Goal: Task Accomplishment & Management: Complete application form

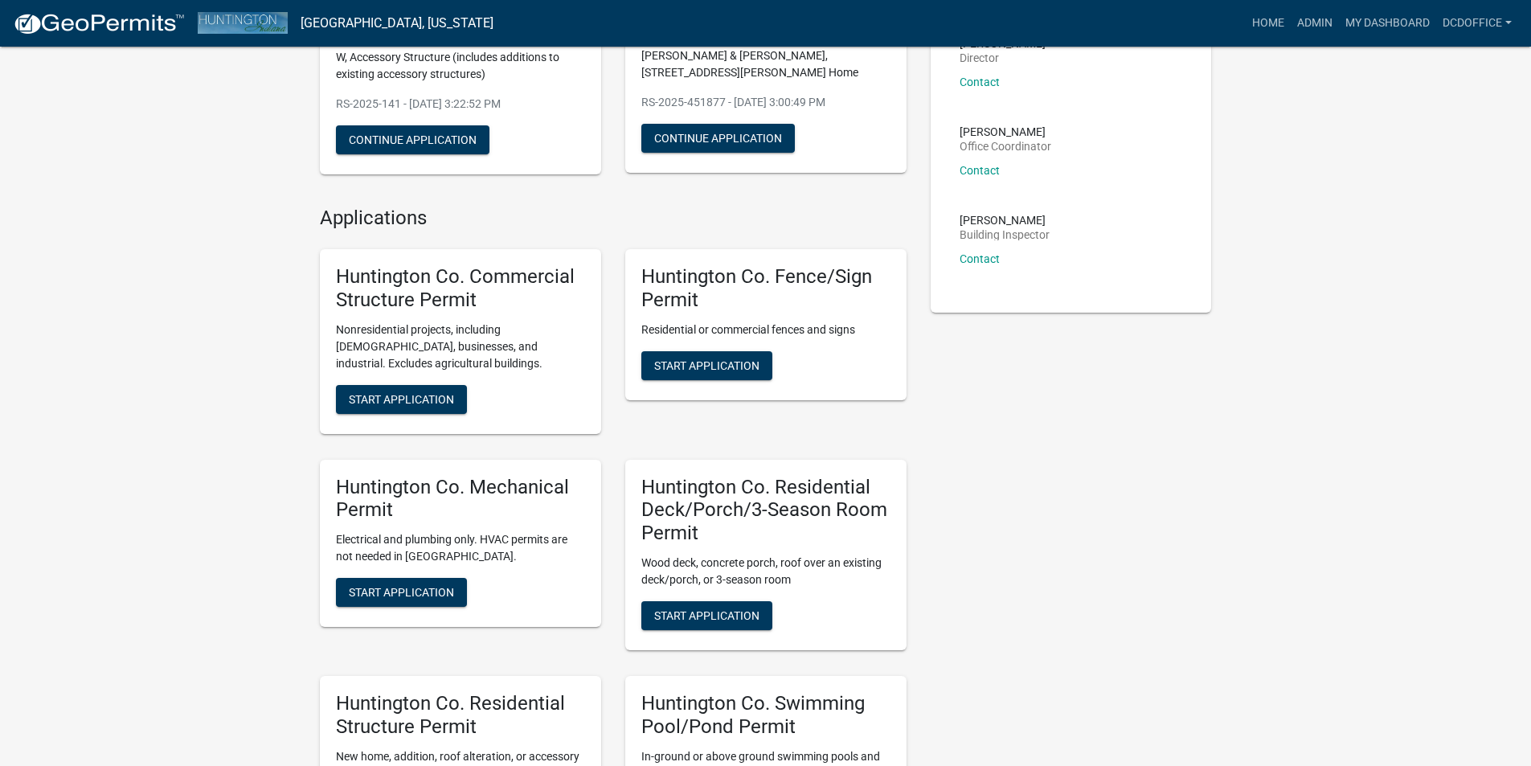
scroll to position [321, 0]
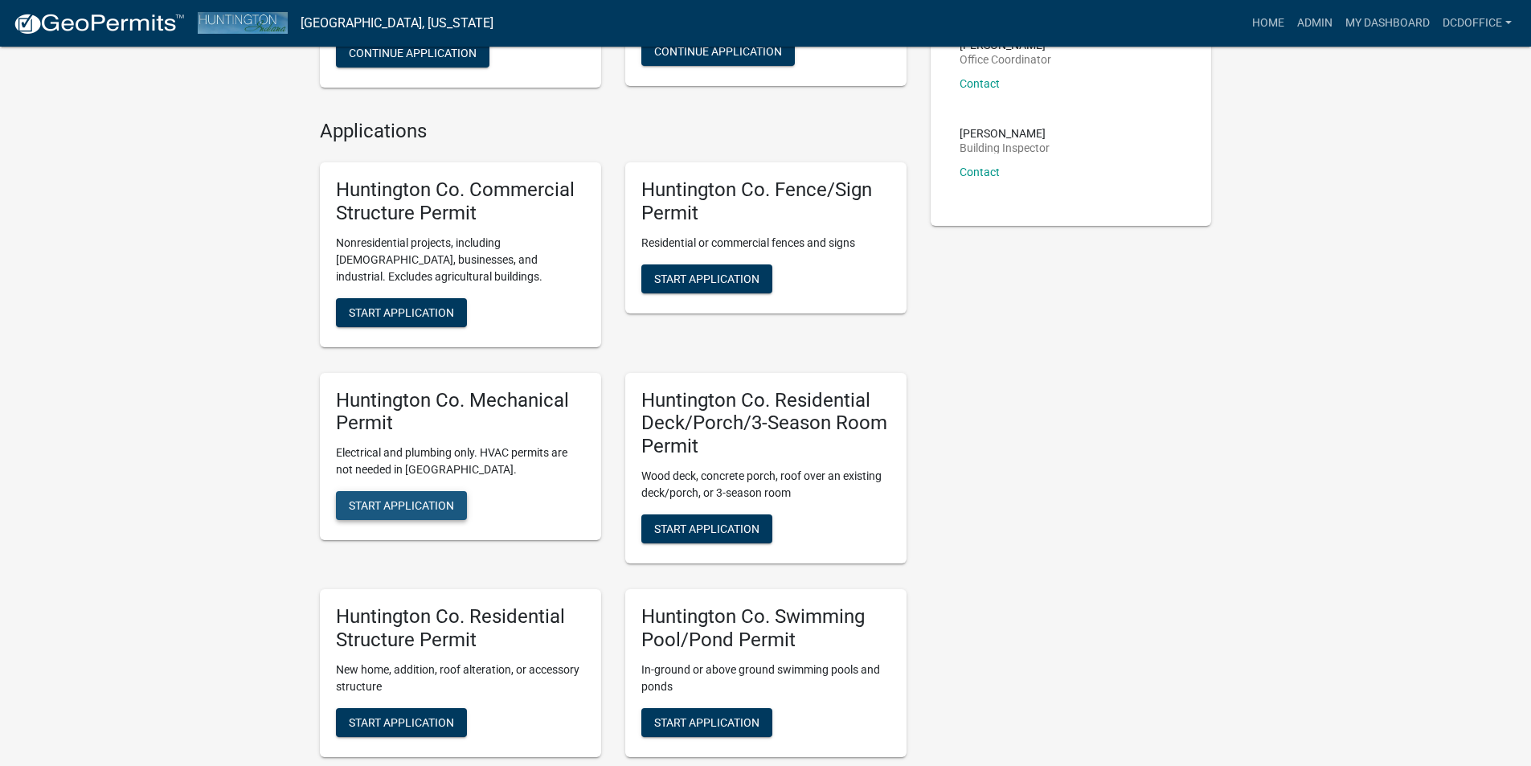
click at [433, 500] on span "Start Application" at bounding box center [401, 505] width 105 height 13
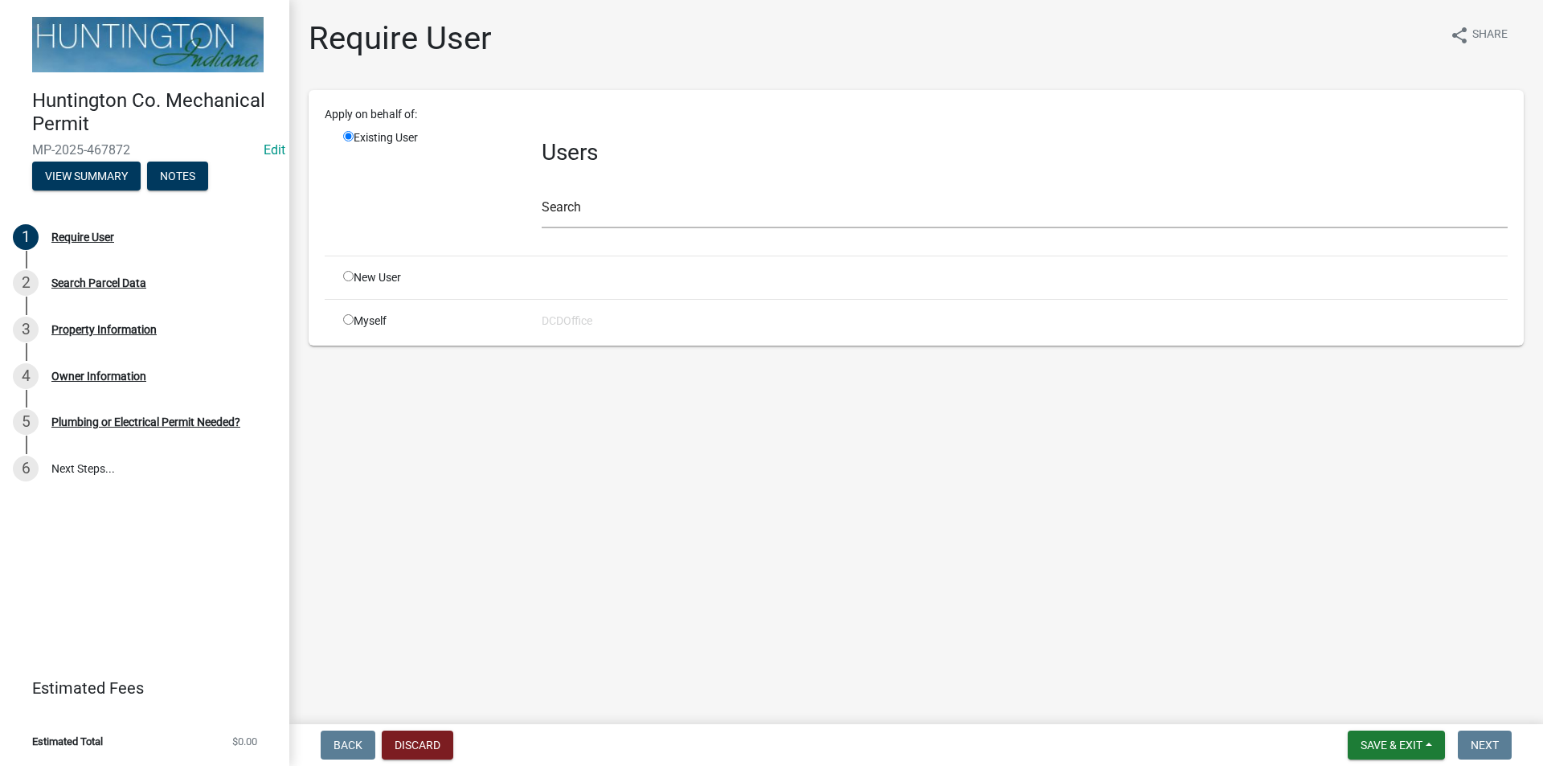
click at [350, 316] on input "radio" at bounding box center [348, 319] width 10 height 10
radio input "true"
radio input "false"
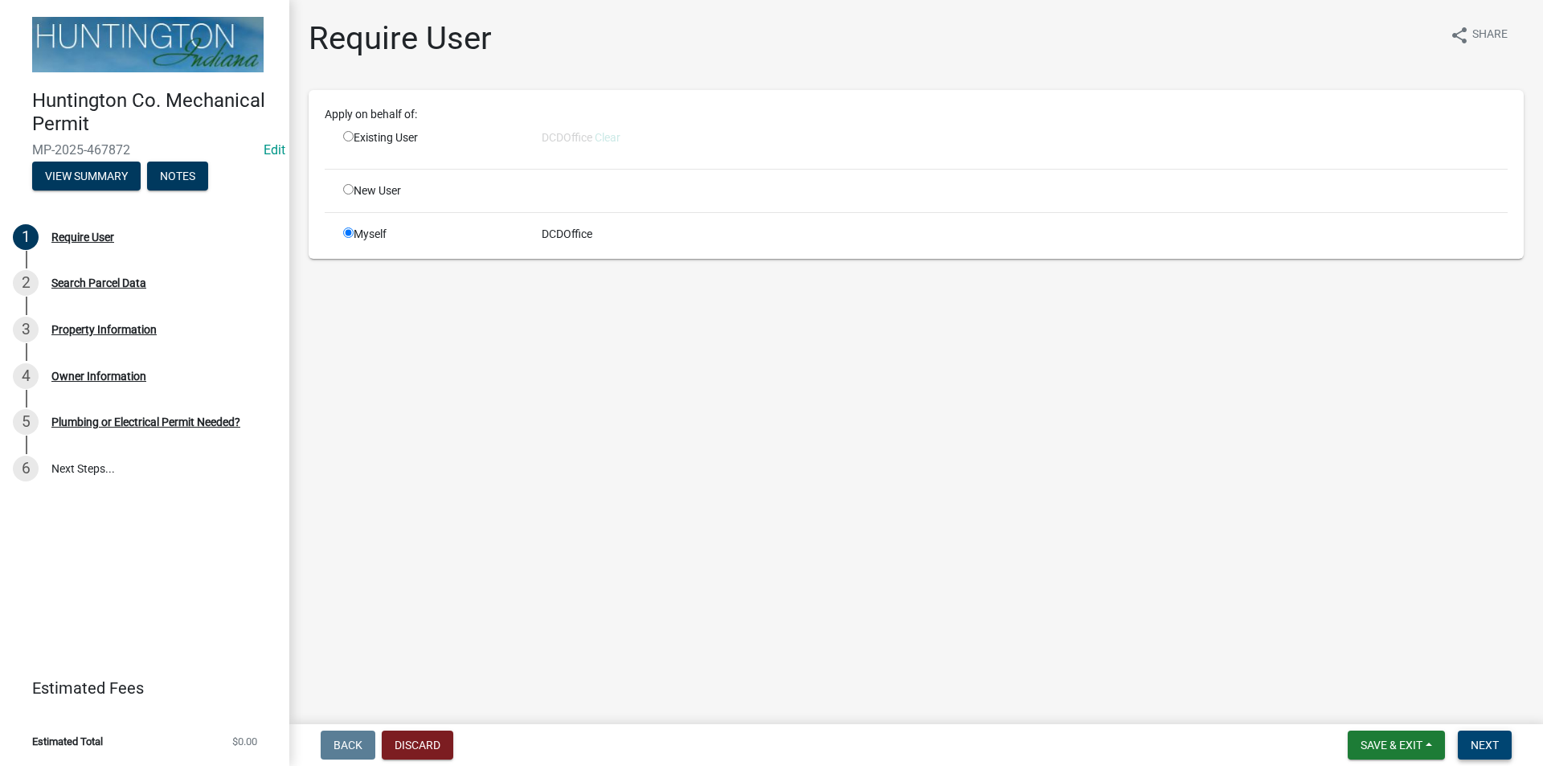
click at [1485, 747] on span "Next" at bounding box center [1485, 745] width 28 height 13
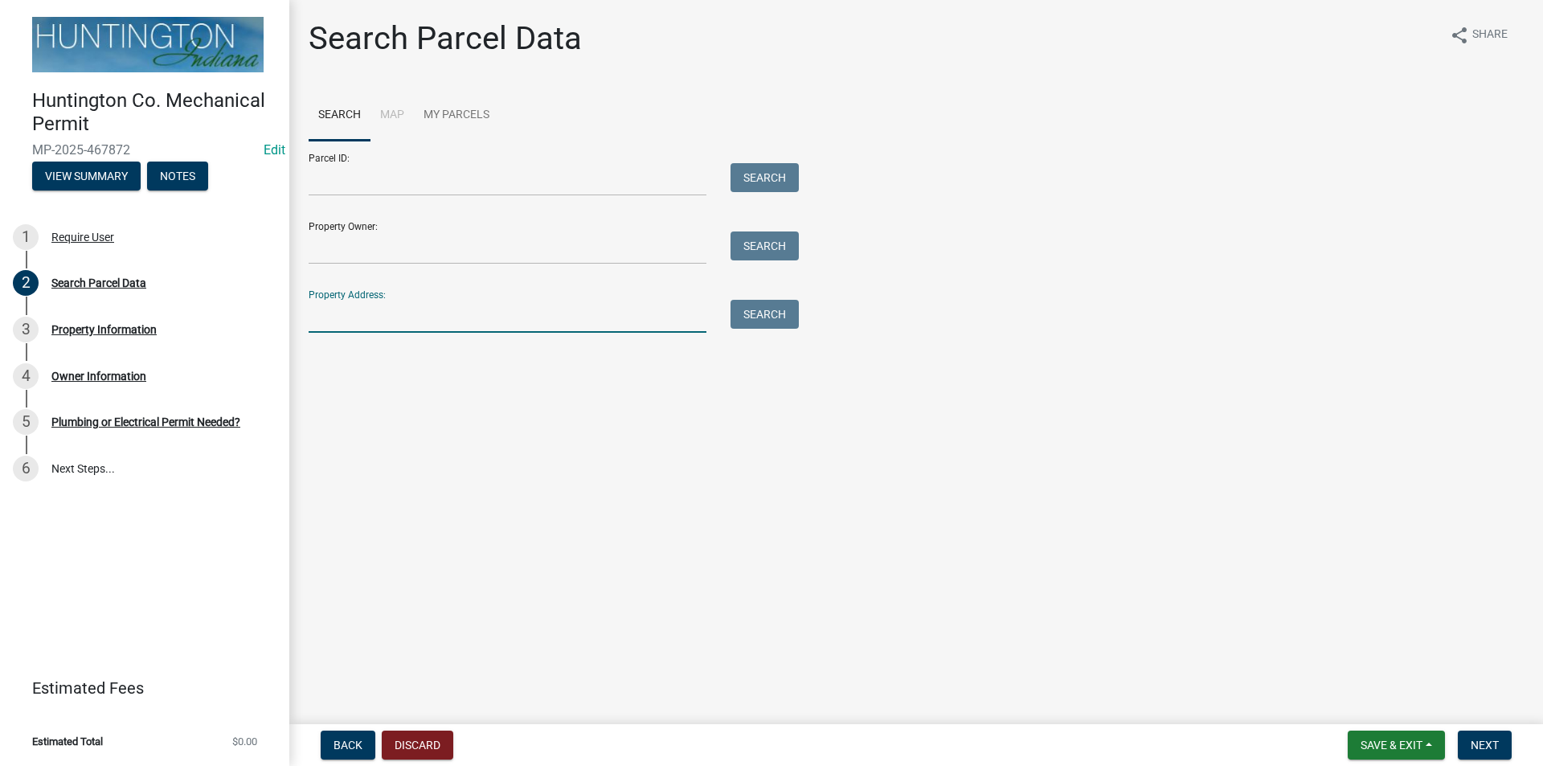
click at [350, 309] on input "Property Address:" at bounding box center [508, 316] width 398 height 33
type input "2317"
click at [787, 315] on button "Search" at bounding box center [765, 314] width 68 height 29
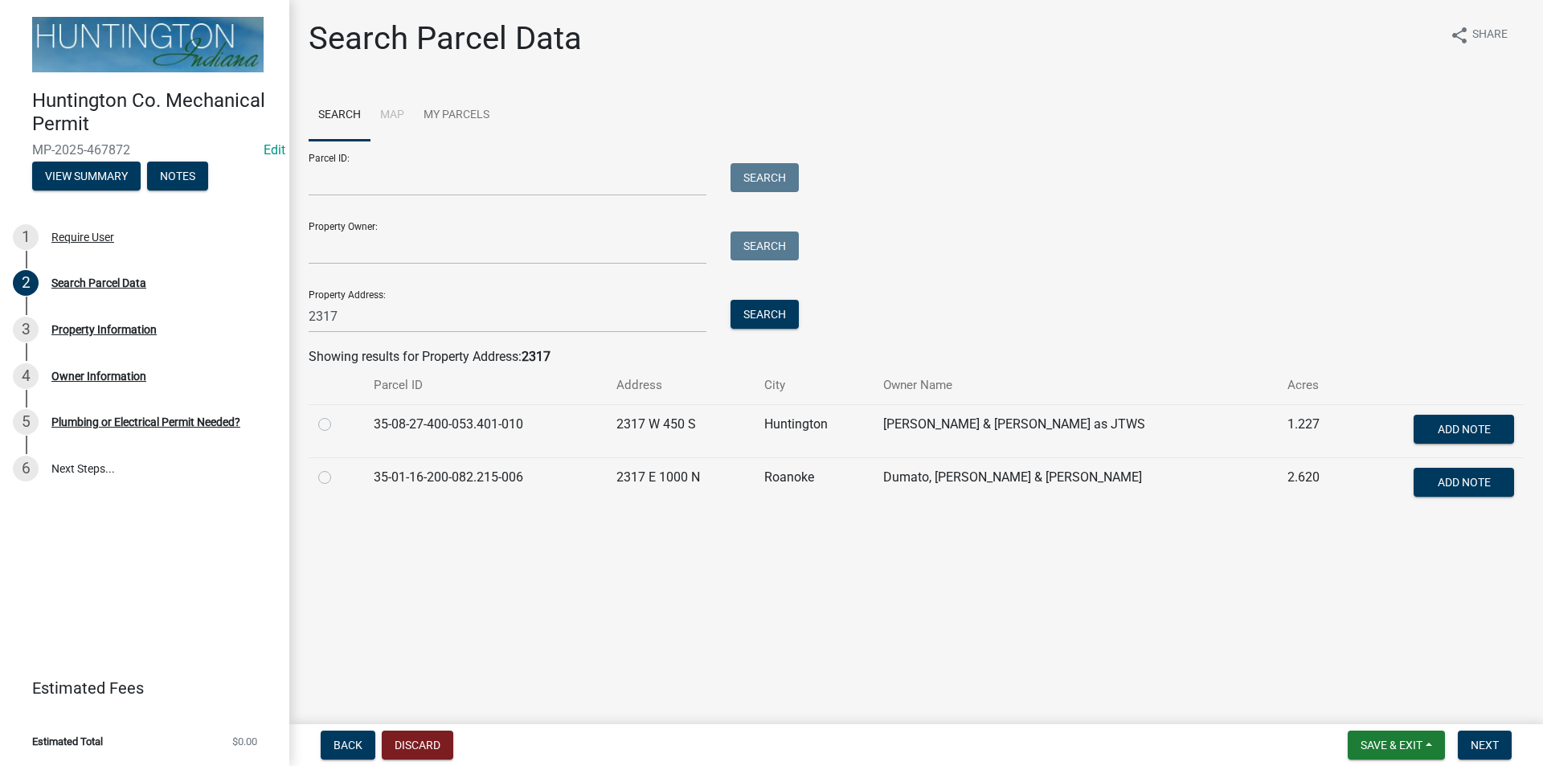
click at [338, 415] on label at bounding box center [338, 415] width 0 height 0
click at [338, 422] on input "radio" at bounding box center [343, 420] width 10 height 10
radio input "true"
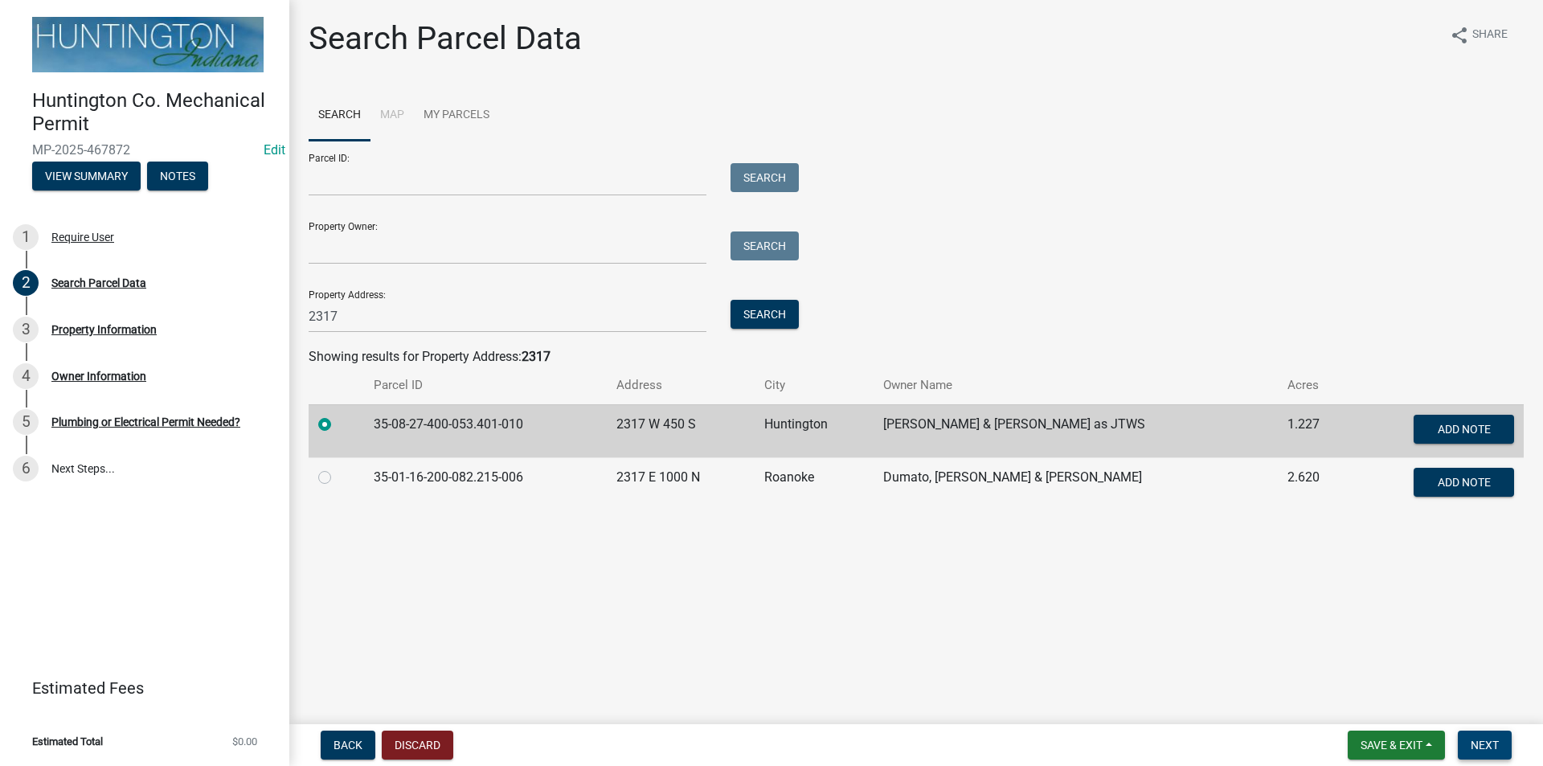
click at [1480, 750] on span "Next" at bounding box center [1485, 745] width 28 height 13
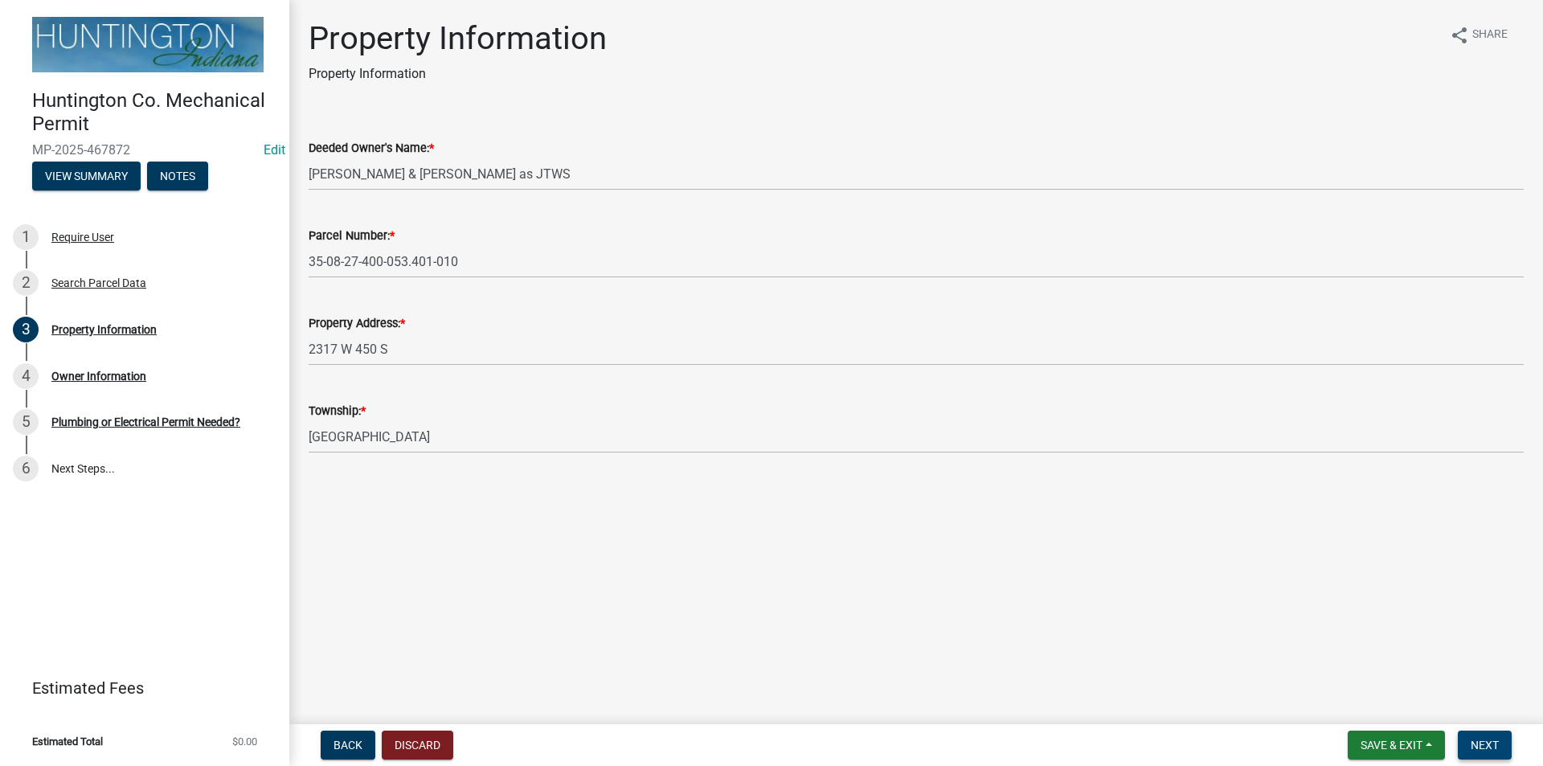
click at [1492, 742] on span "Next" at bounding box center [1485, 745] width 28 height 13
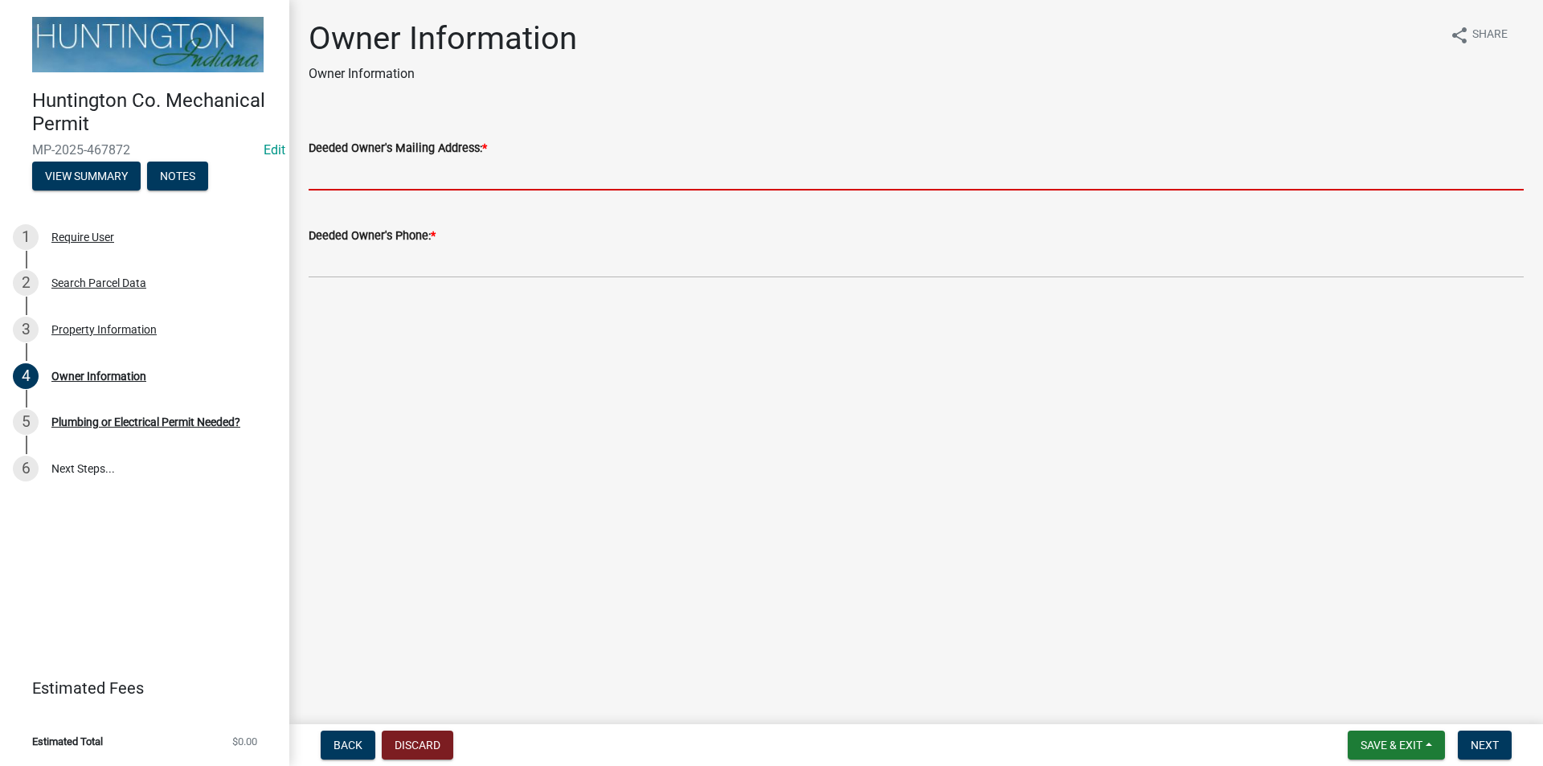
click at [333, 177] on input "Deeded Owner's Mailing Address: *" at bounding box center [916, 174] width 1215 height 33
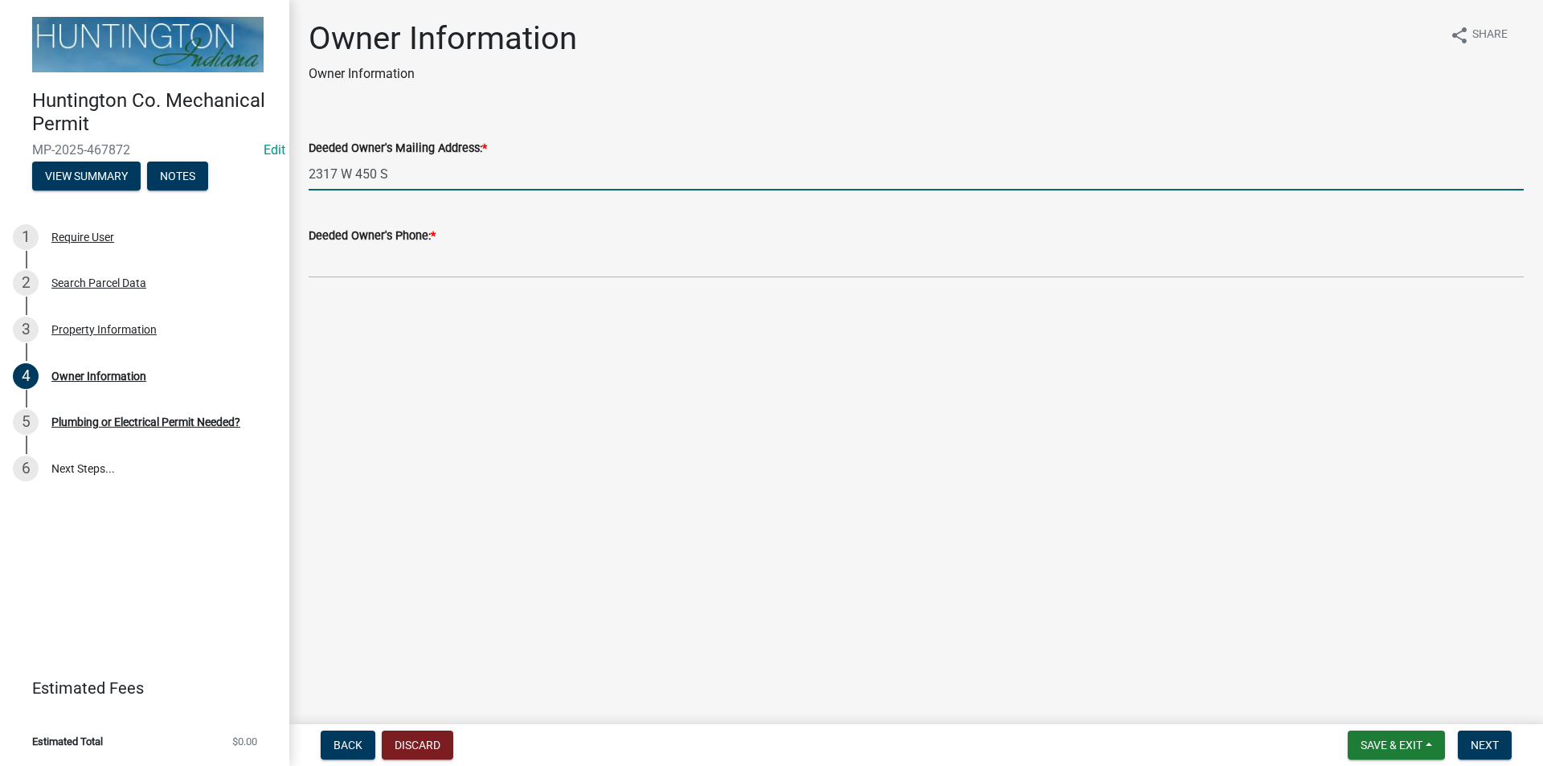
type input "2317 W 450 S"
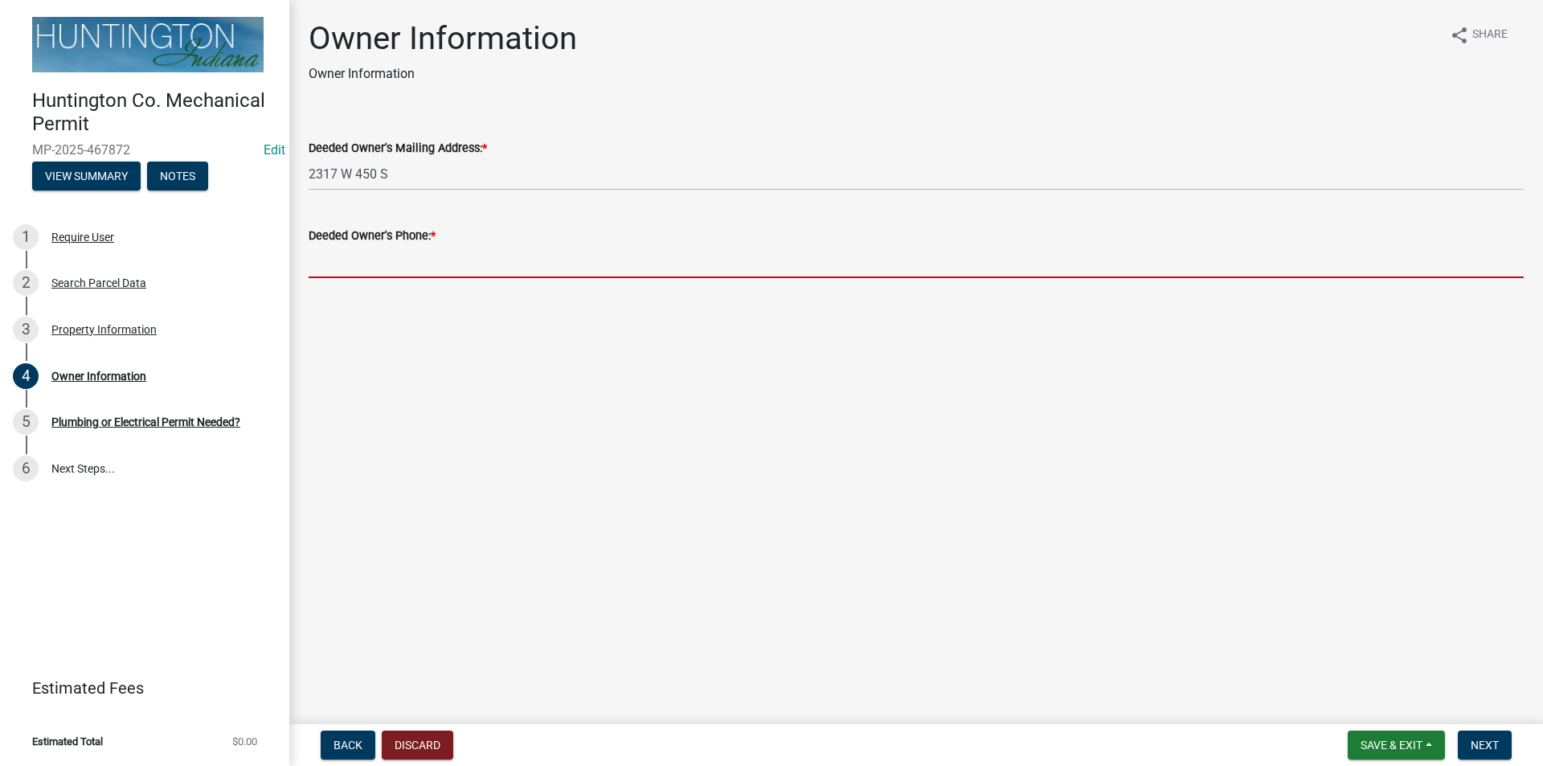
click at [340, 258] on input "Deeded Owner's Phone: *" at bounding box center [916, 261] width 1215 height 33
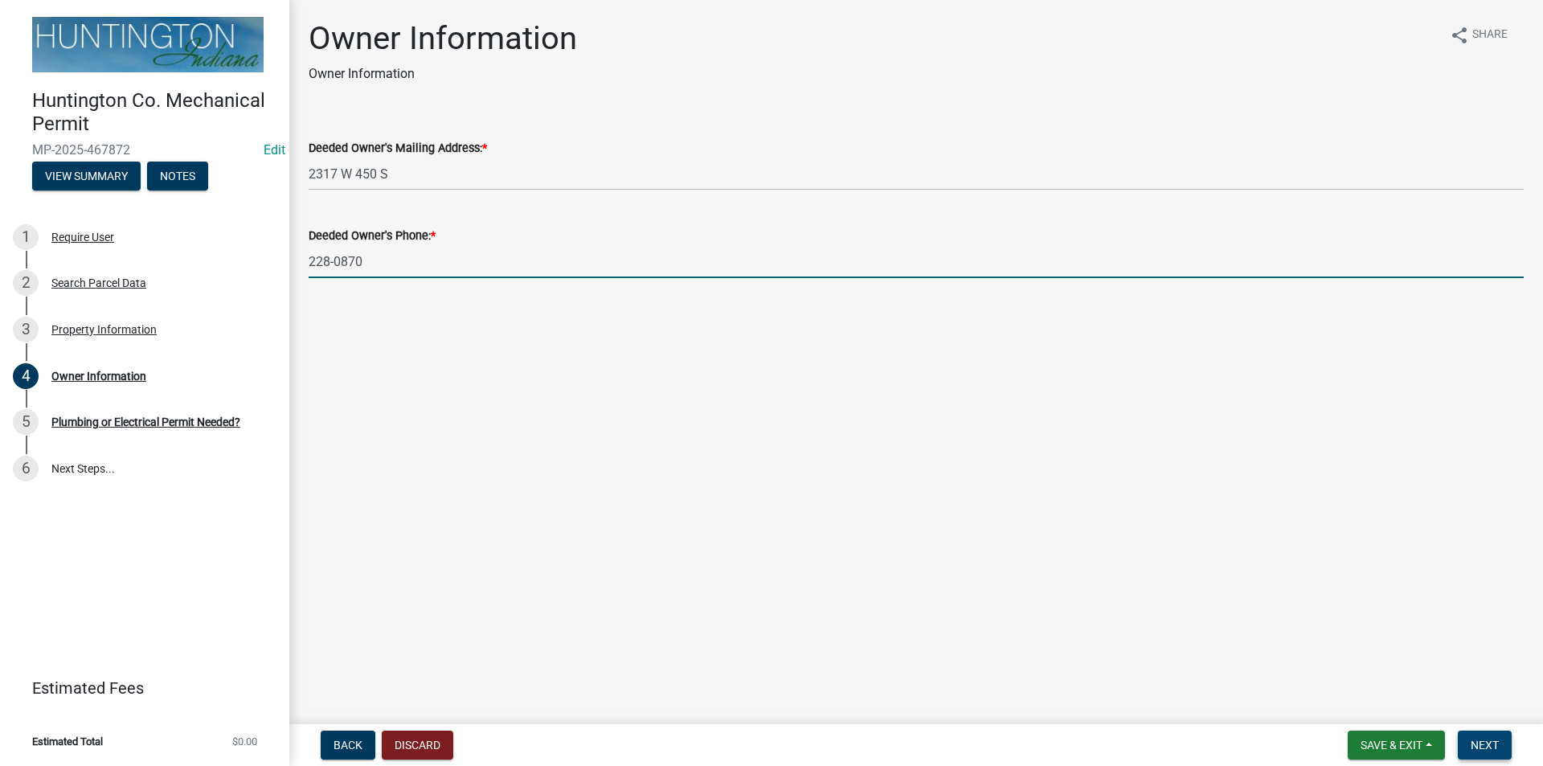
type input "228-0870"
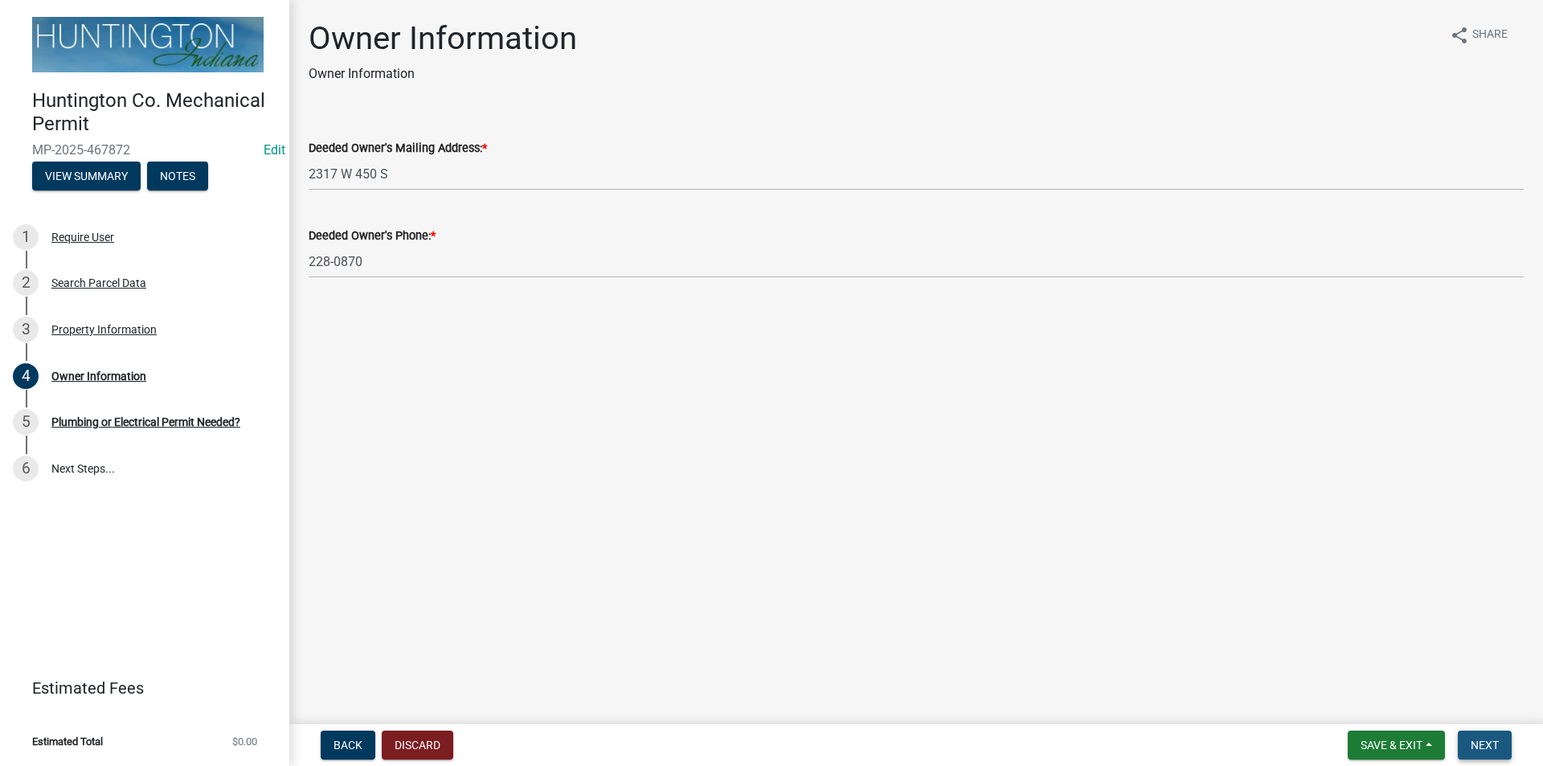
click at [1493, 749] on span "Next" at bounding box center [1485, 745] width 28 height 13
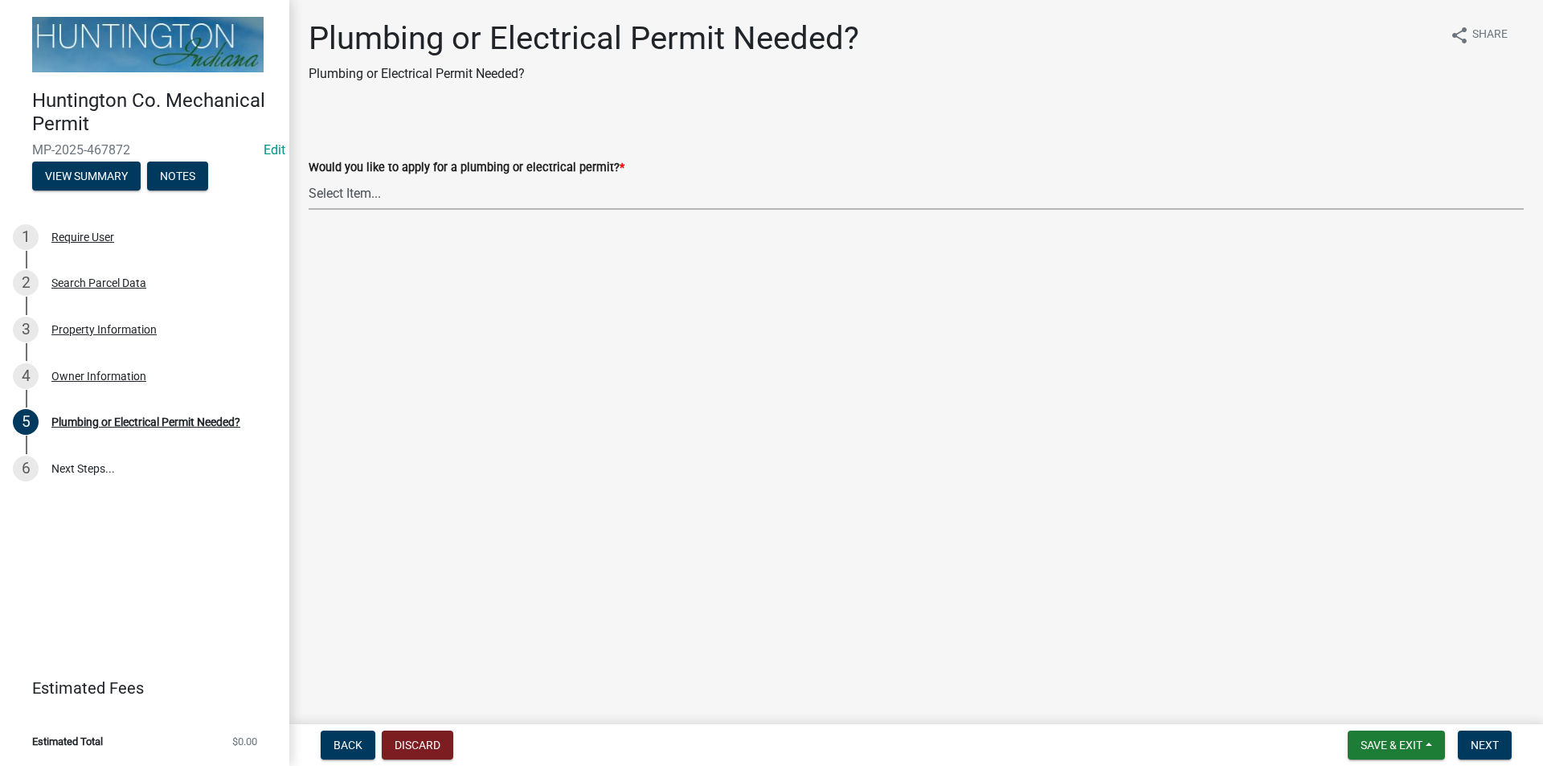
click at [357, 204] on select "Select Item... plumbing electrical" at bounding box center [916, 193] width 1215 height 33
click at [309, 177] on select "Select Item... plumbing electrical" at bounding box center [916, 193] width 1215 height 33
select select "82bdcc69-8734-43af-a4fa-e76f8d275e41"
click at [1480, 748] on span "Next" at bounding box center [1485, 745] width 28 height 13
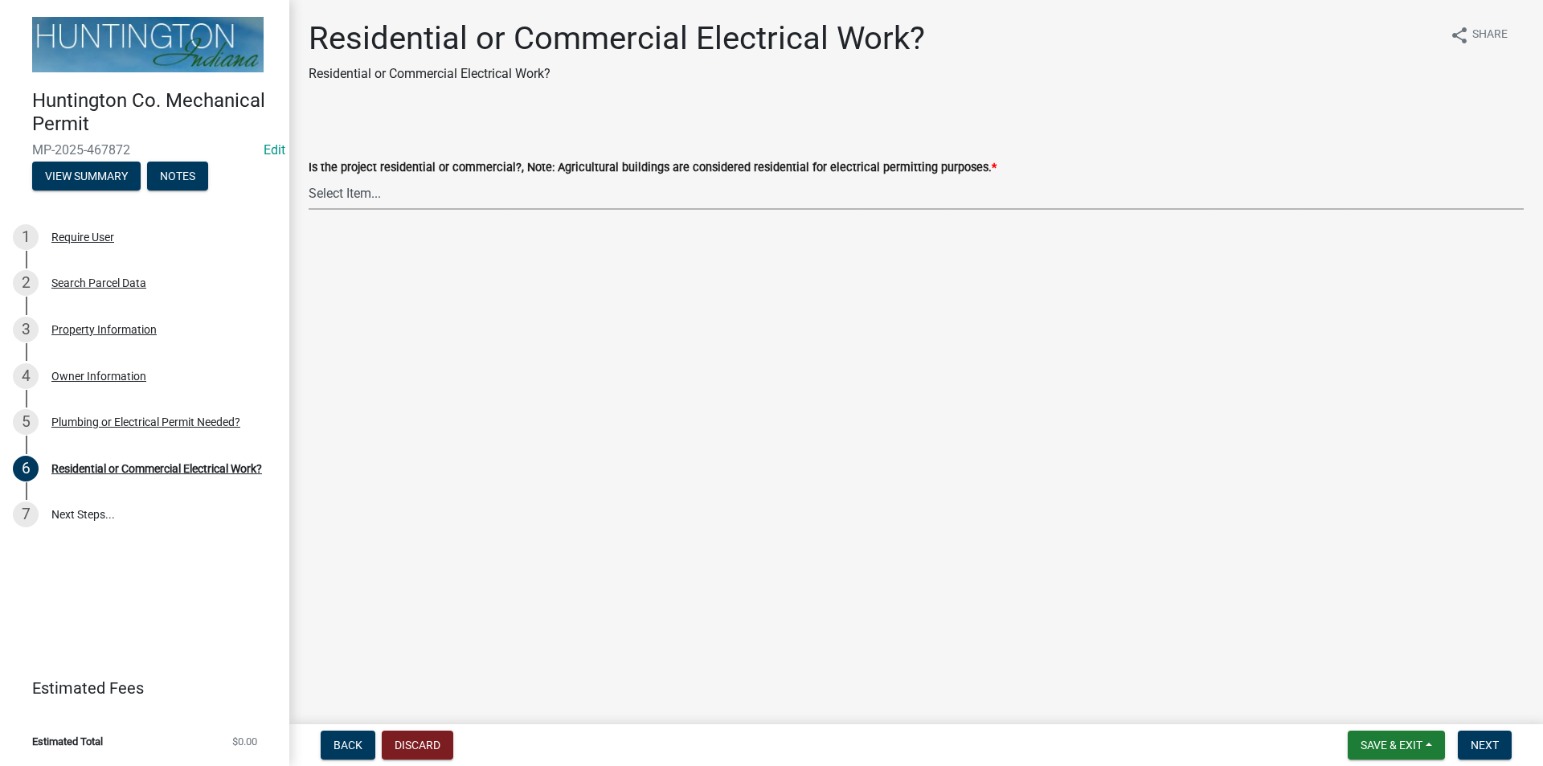
click at [335, 192] on select "Select Item... Residential Commercial" at bounding box center [916, 193] width 1215 height 33
click at [309, 177] on select "Select Item... Residential Commercial" at bounding box center [916, 193] width 1215 height 33
select select "3db72f89-ebf7-44a2-a43c-36ed77a05272"
click at [1505, 739] on button "Next" at bounding box center [1485, 745] width 54 height 29
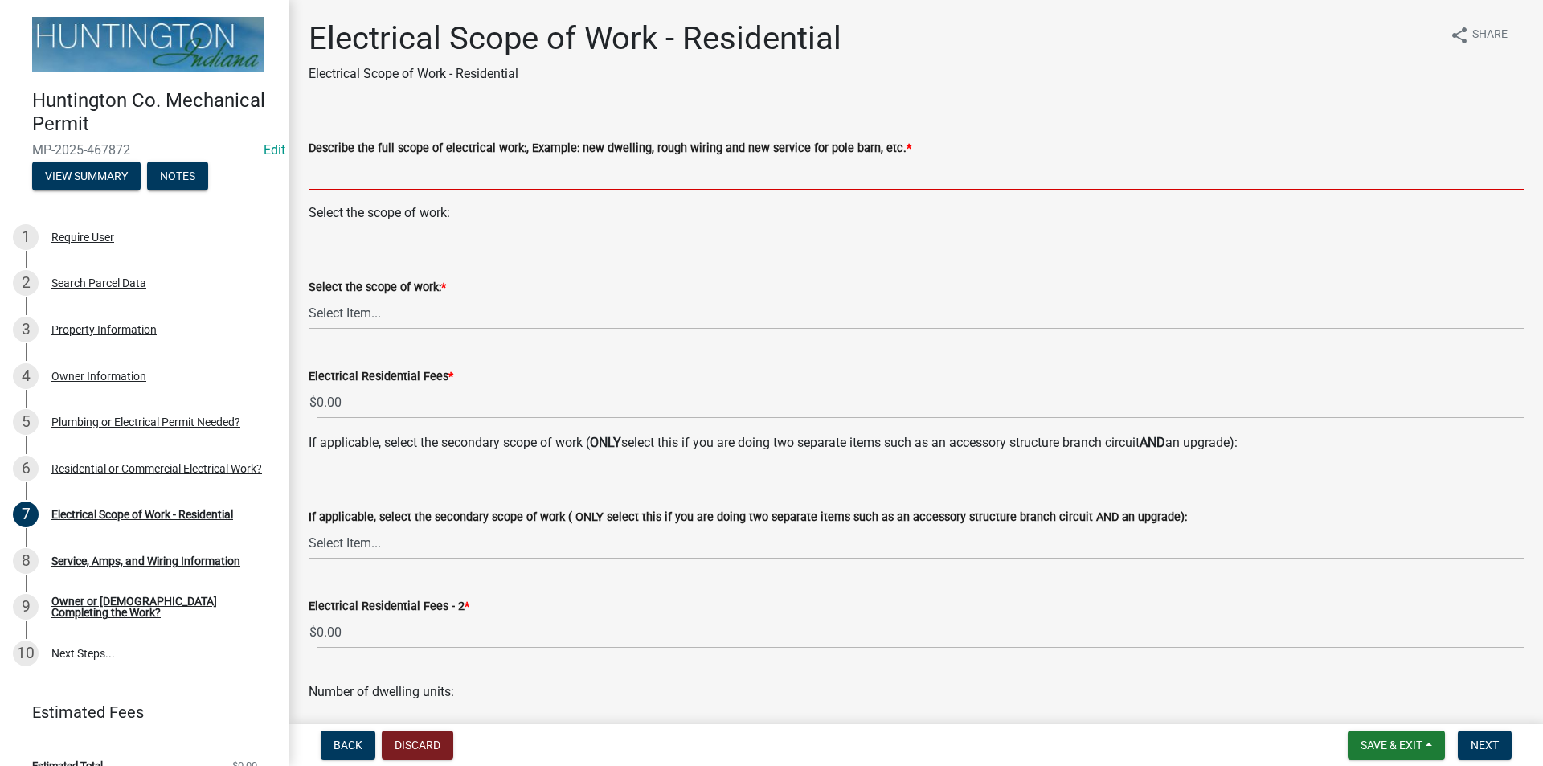
click at [330, 177] on input "Describe the full scope of electrical work:, Example: new dwelling, rough wirin…" at bounding box center [916, 174] width 1215 height 33
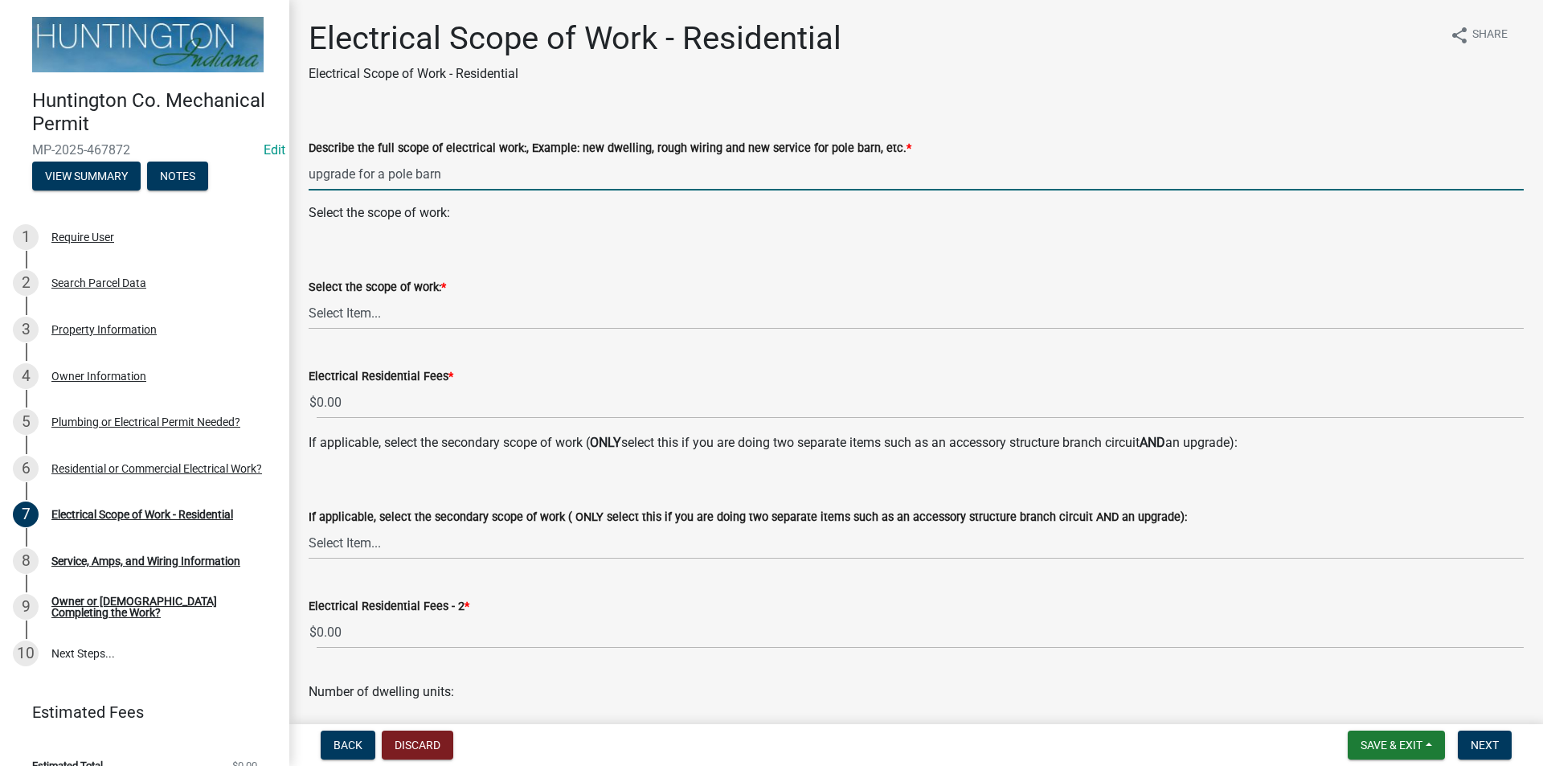
type input "upgrade for a pole barn"
click at [369, 309] on select "Select Item... New Service (new meter base installation) Upgrade (includes relo…" at bounding box center [916, 313] width 1215 height 33
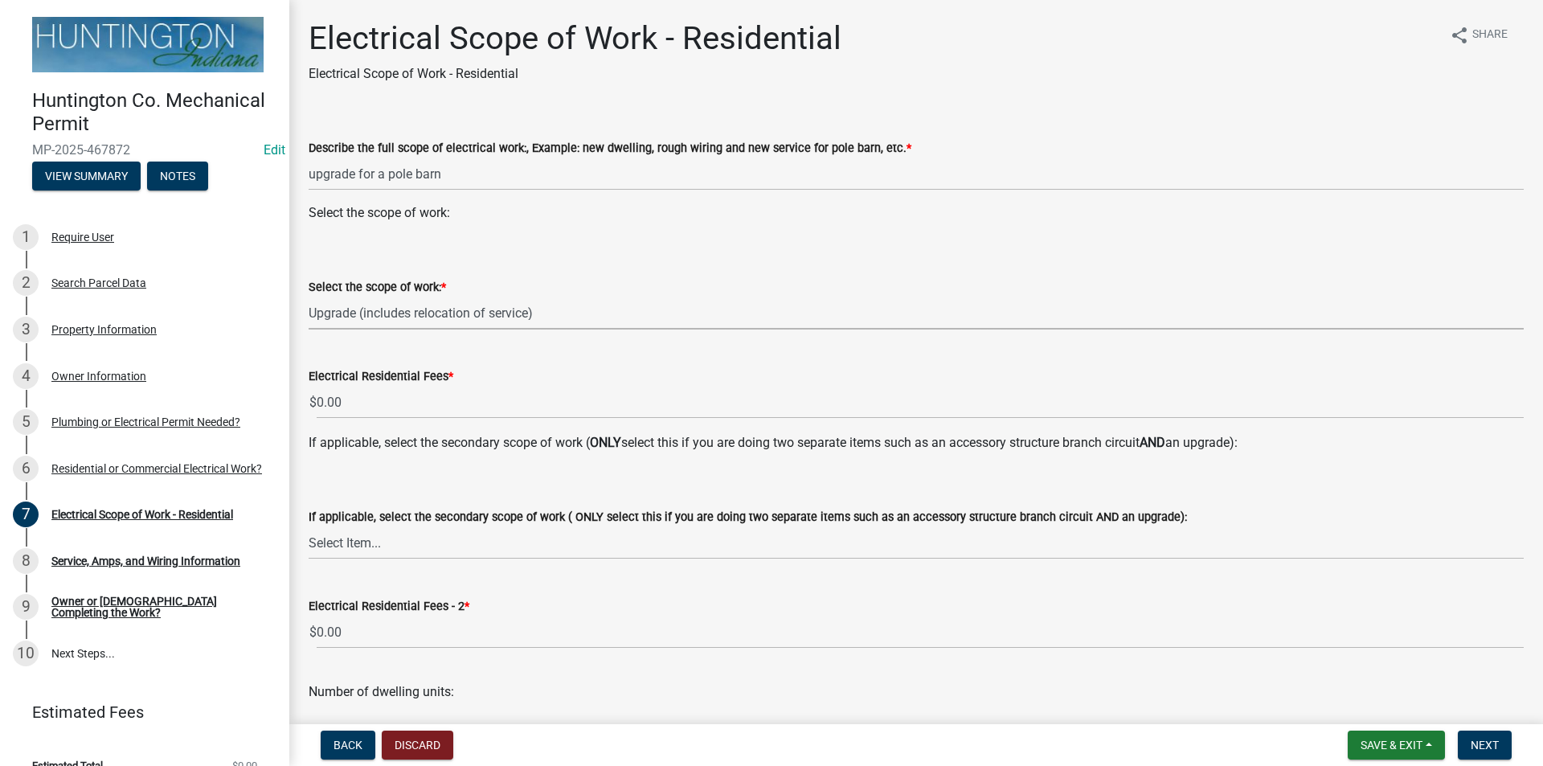
click at [309, 297] on select "Select Item... New Service (new meter base installation) Upgrade (includes relo…" at bounding box center [916, 313] width 1215 height 33
select select "108a24b7-cc86-458b-9d07-b72a6c5c0cf8"
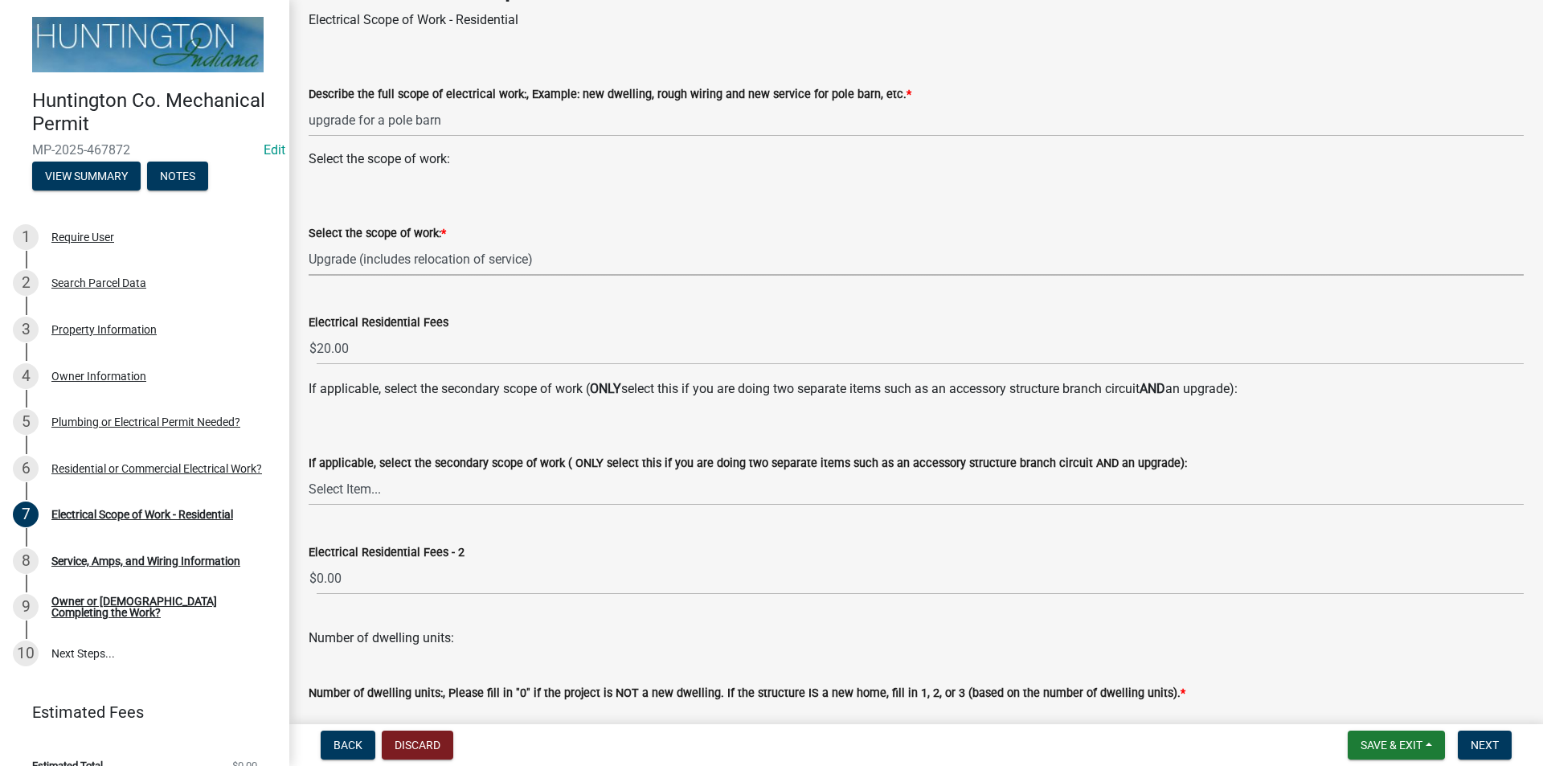
scroll to position [161, 0]
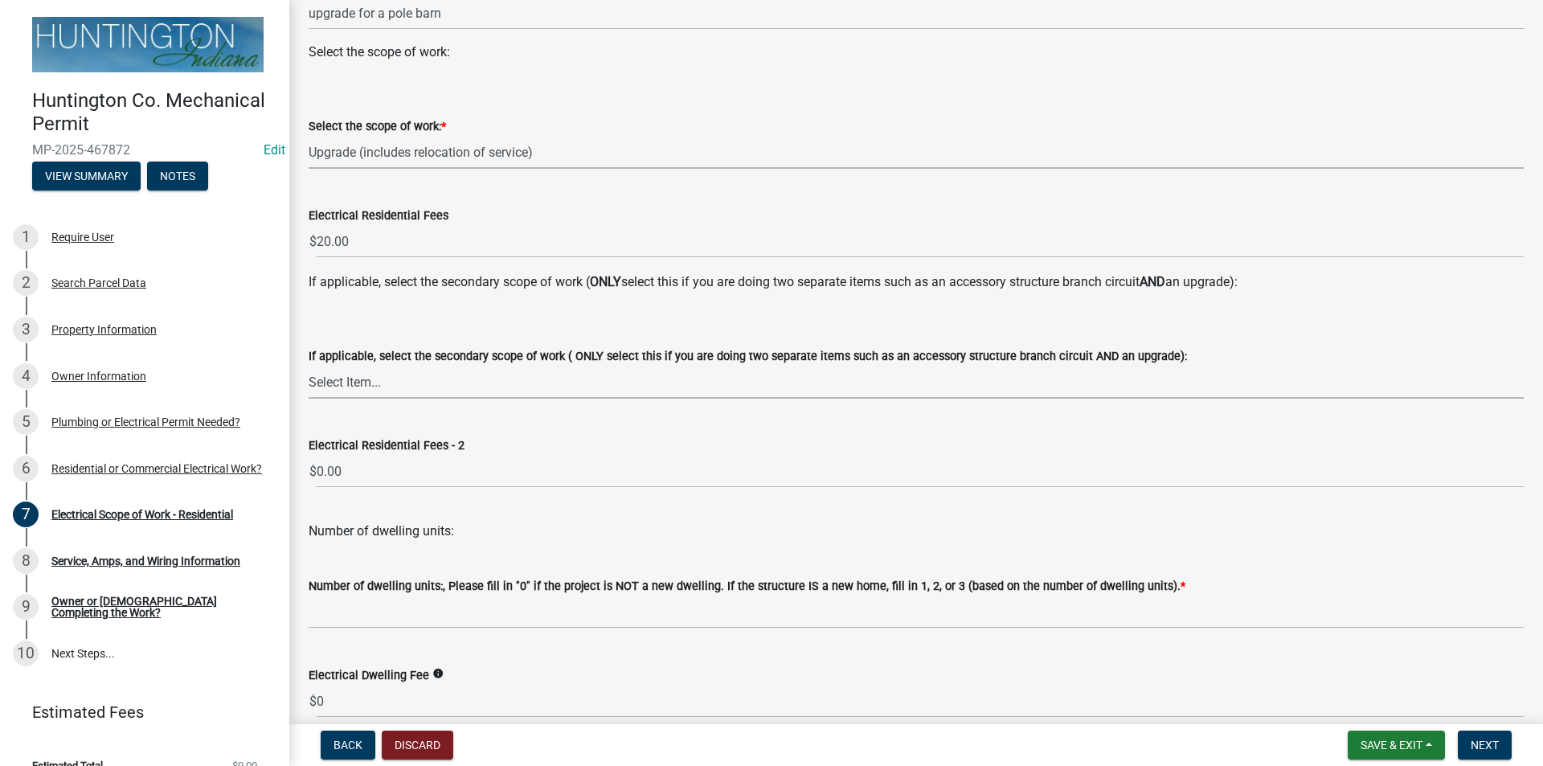
click at [338, 374] on select "Select Item... New Service (new meter base installation) Upgrade (includes relo…" at bounding box center [916, 382] width 1215 height 33
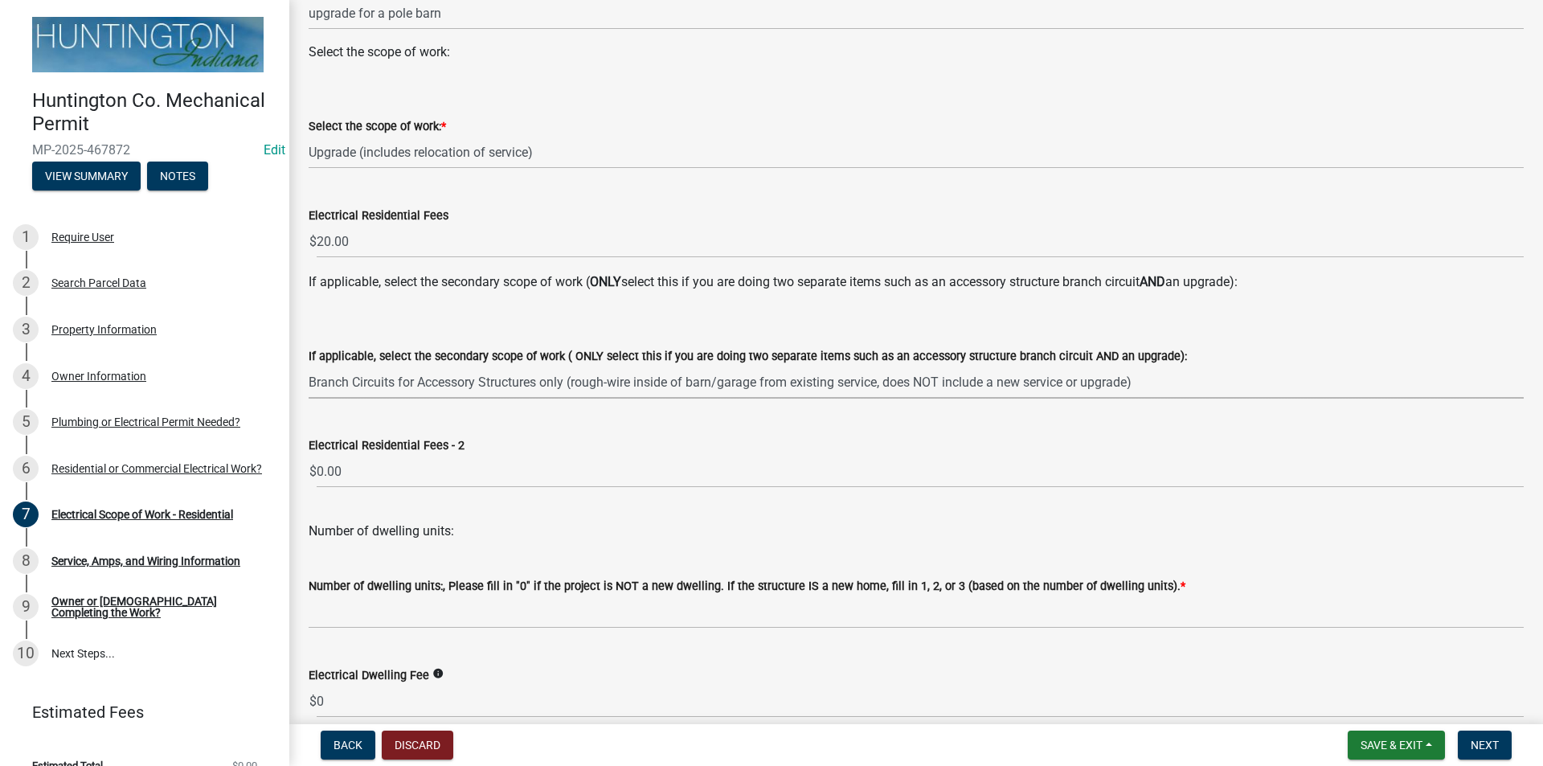
click at [309, 366] on select "Select Item... New Service (new meter base installation) Upgrade (includes relo…" at bounding box center [916, 382] width 1215 height 33
select select "7ef4931d-2844-48db-86f4-9cd3d99fe029"
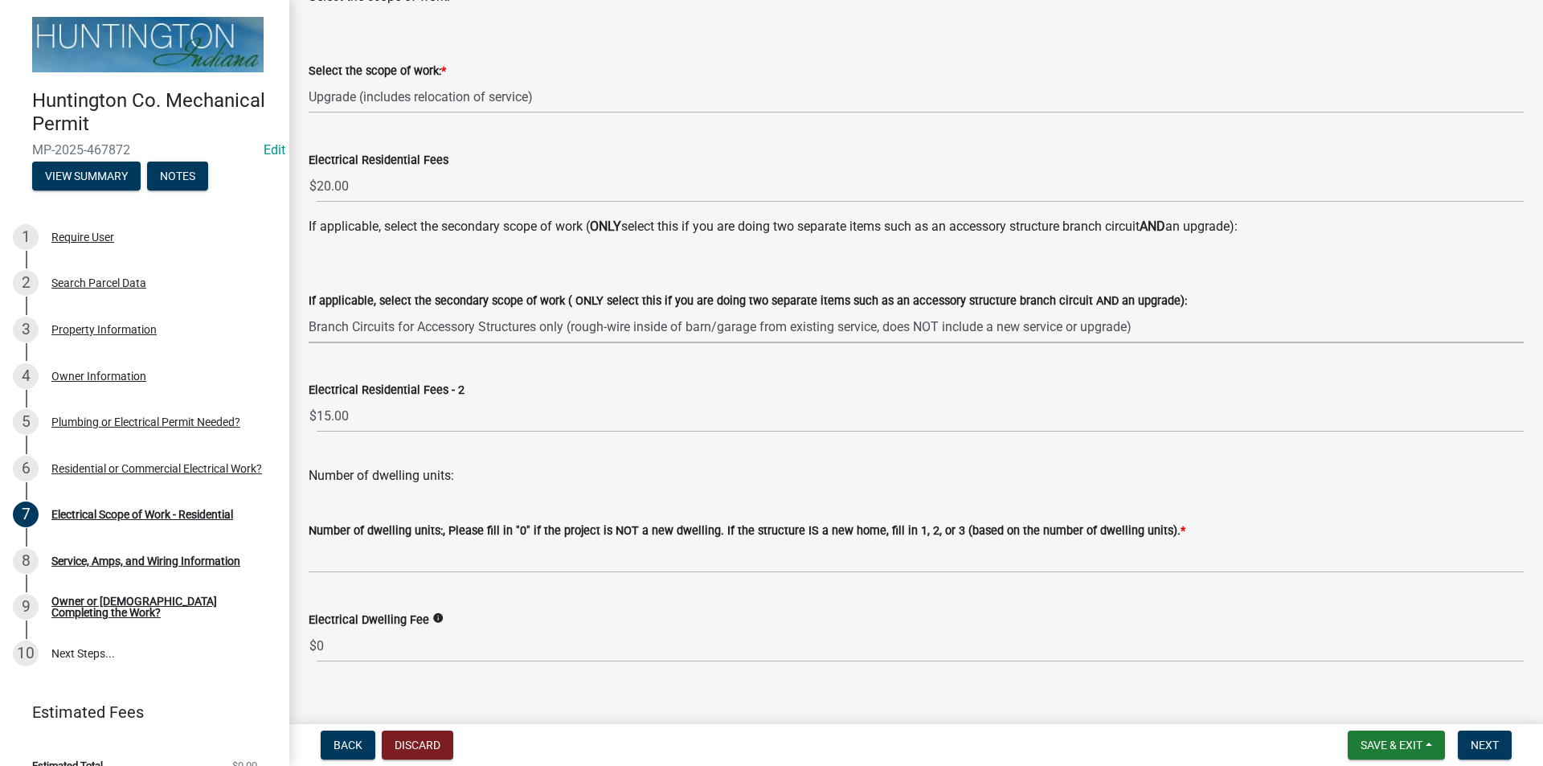
scroll to position [238, 0]
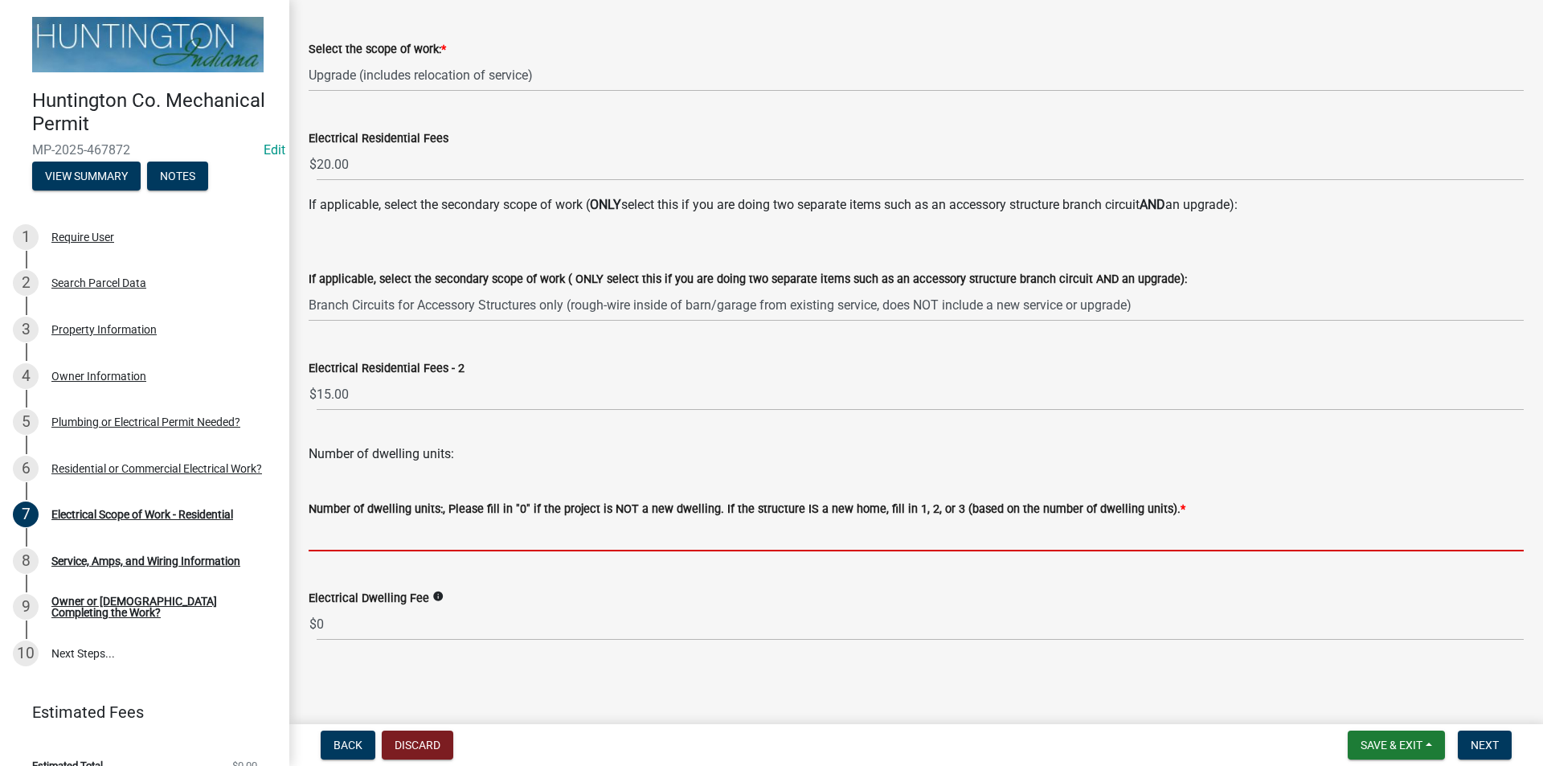
click at [354, 547] on input "text" at bounding box center [916, 534] width 1215 height 33
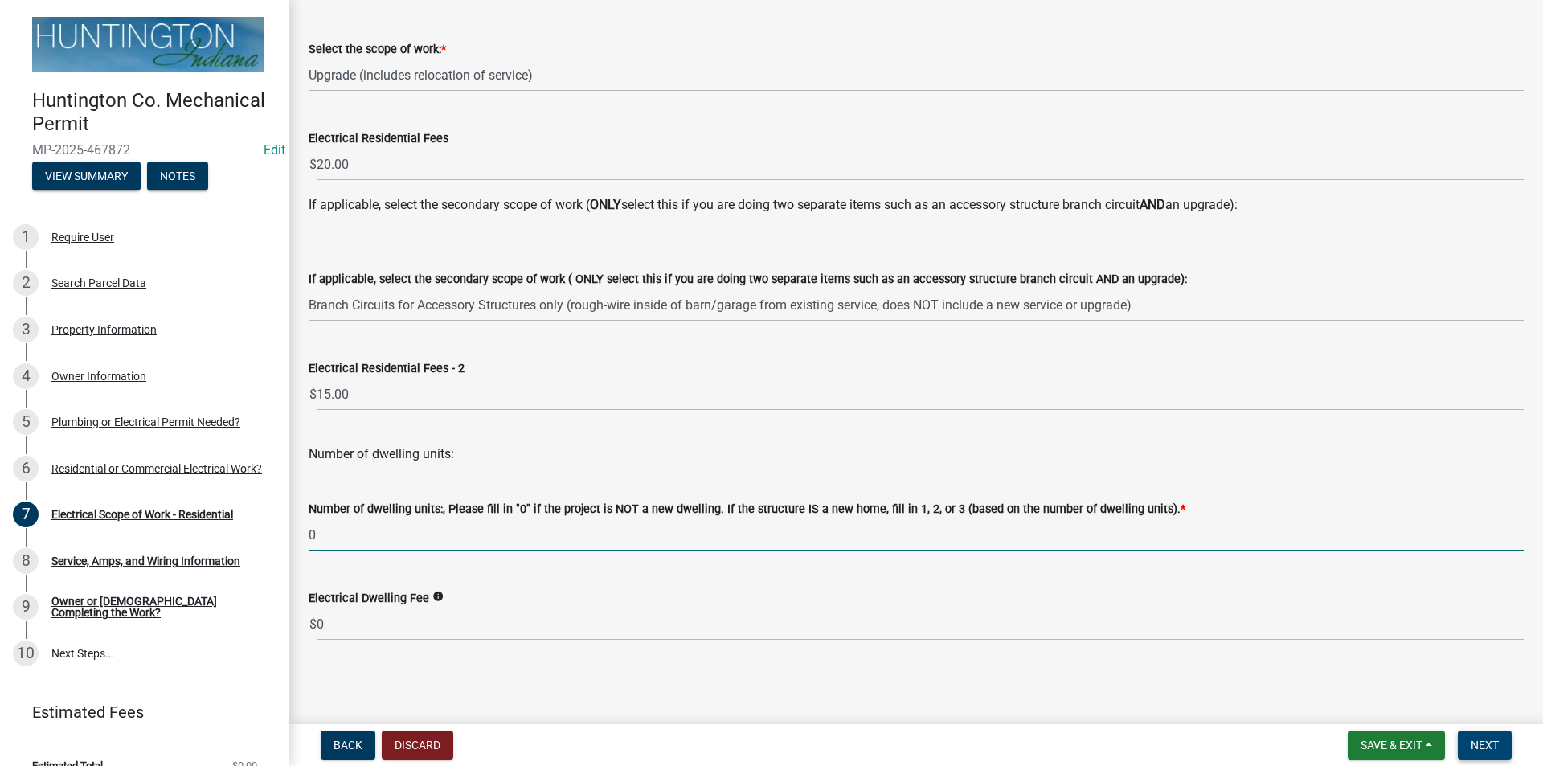
type input "0"
click at [1488, 742] on span "Next" at bounding box center [1485, 745] width 28 height 13
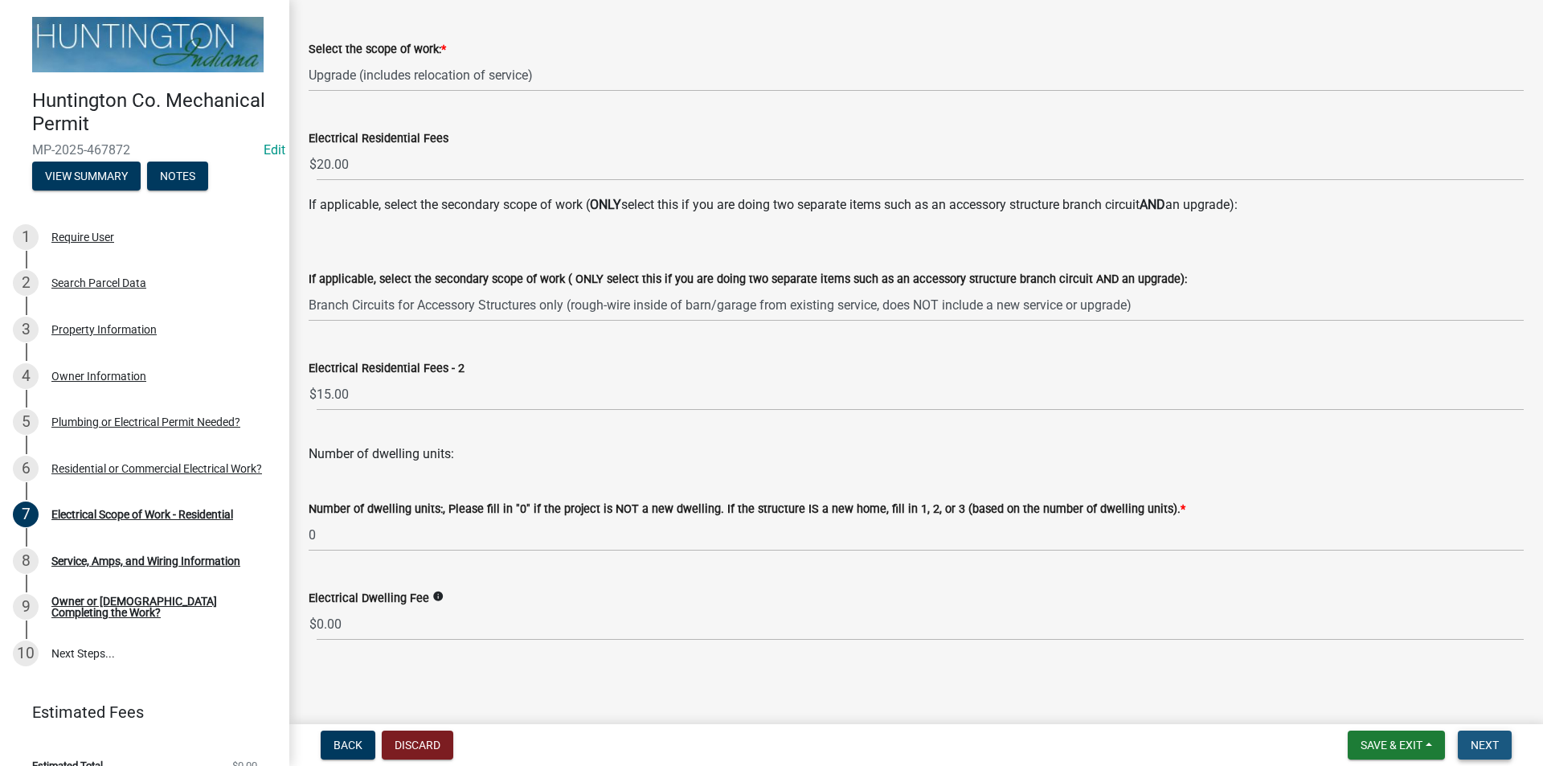
click at [1478, 739] on span "Next" at bounding box center [1485, 745] width 28 height 13
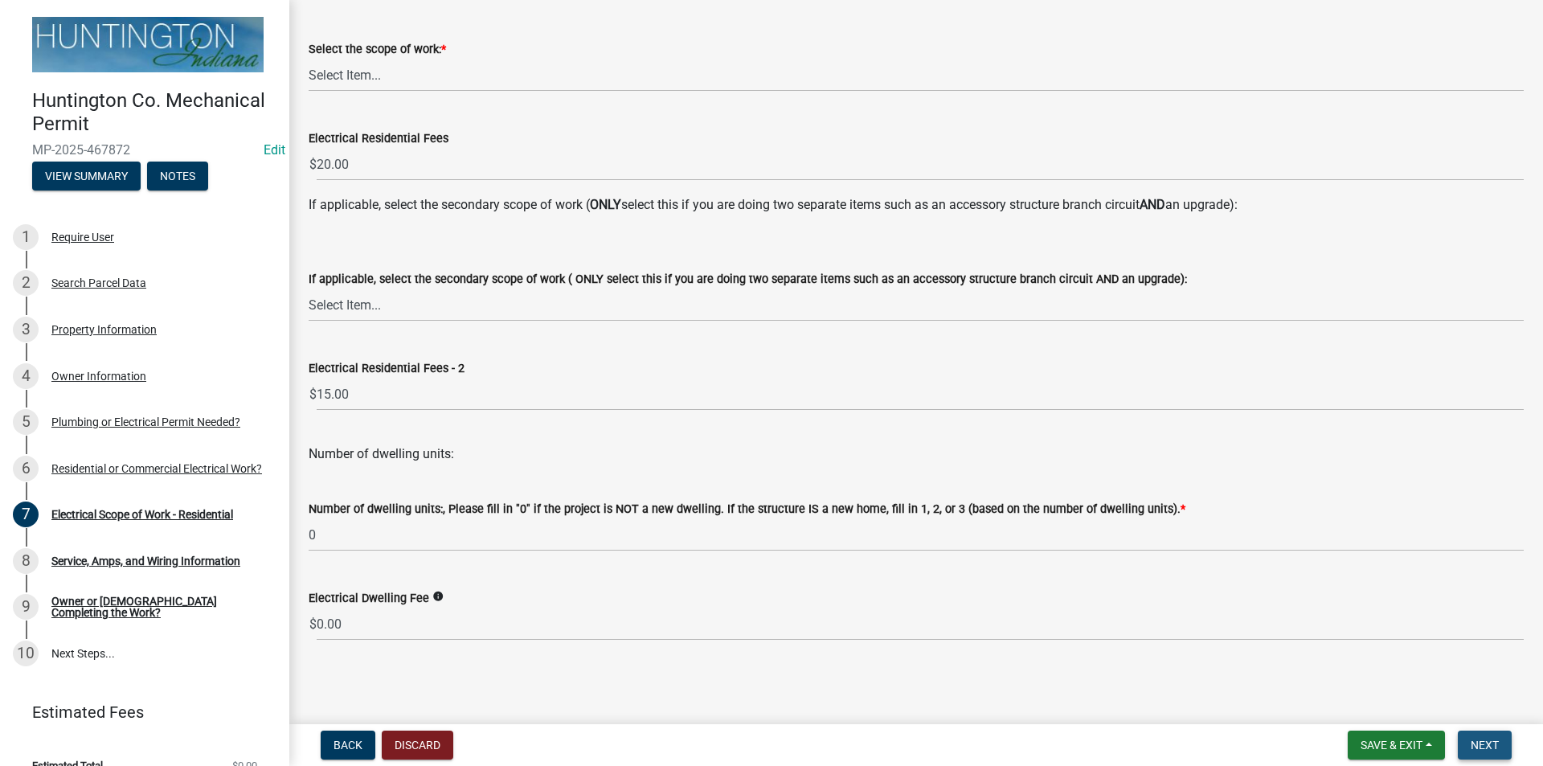
scroll to position [0, 0]
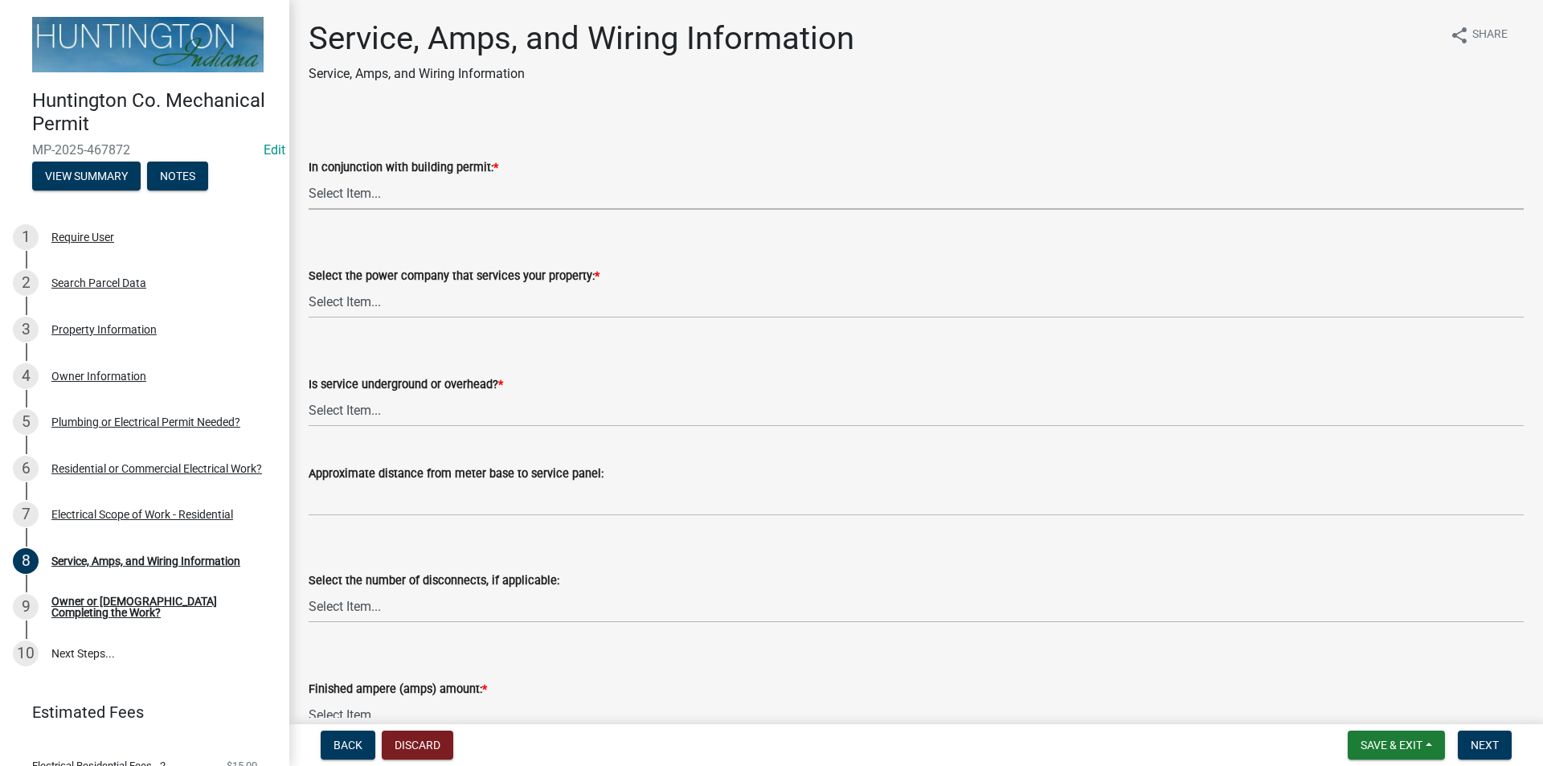
click at [403, 194] on select "Select Item... Yes No" at bounding box center [916, 193] width 1215 height 33
click at [309, 177] on select "Select Item... Yes No" at bounding box center [916, 193] width 1215 height 33
select select "93f45f8b-0008-4bc3-ad99-7edf3db31922"
click at [369, 303] on select "Select Item... Duke Energy Northeastern REMC Wabash County REMC [PERSON_NAME] U…" at bounding box center [916, 301] width 1215 height 33
click at [309, 285] on select "Select Item... Duke Energy Northeastern REMC Wabash County REMC [PERSON_NAME] U…" at bounding box center [916, 301] width 1215 height 33
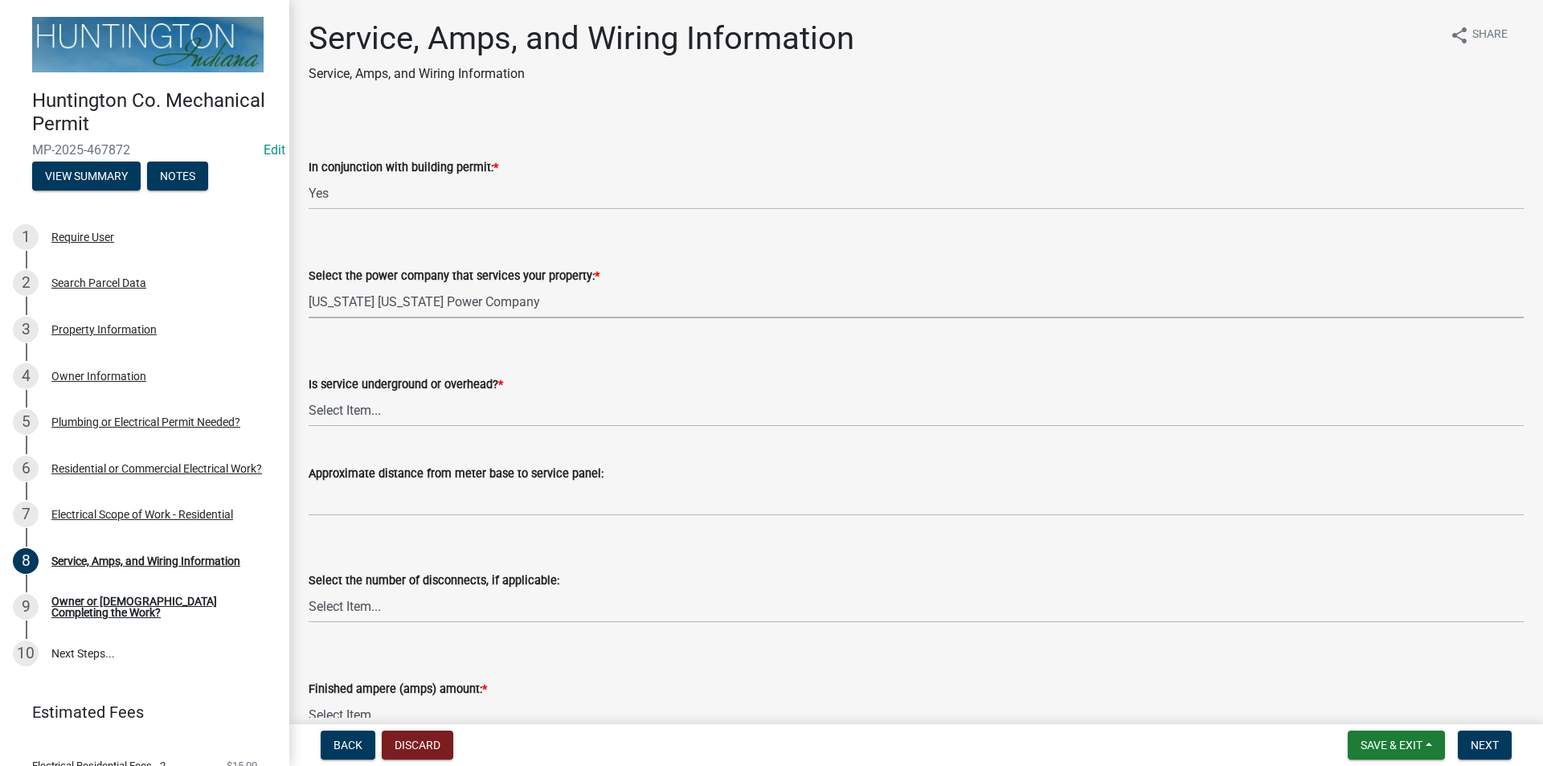
select select "06e17c1b-75fc-4031-9805-6fda7132cc15"
click at [340, 405] on select "Select Item... Underground Overhead" at bounding box center [916, 410] width 1215 height 33
click at [309, 394] on select "Select Item... Underground Overhead" at bounding box center [916, 410] width 1215 height 33
select select "0062908c-337a-4ab8-a3d7-0b4f4dedaf0b"
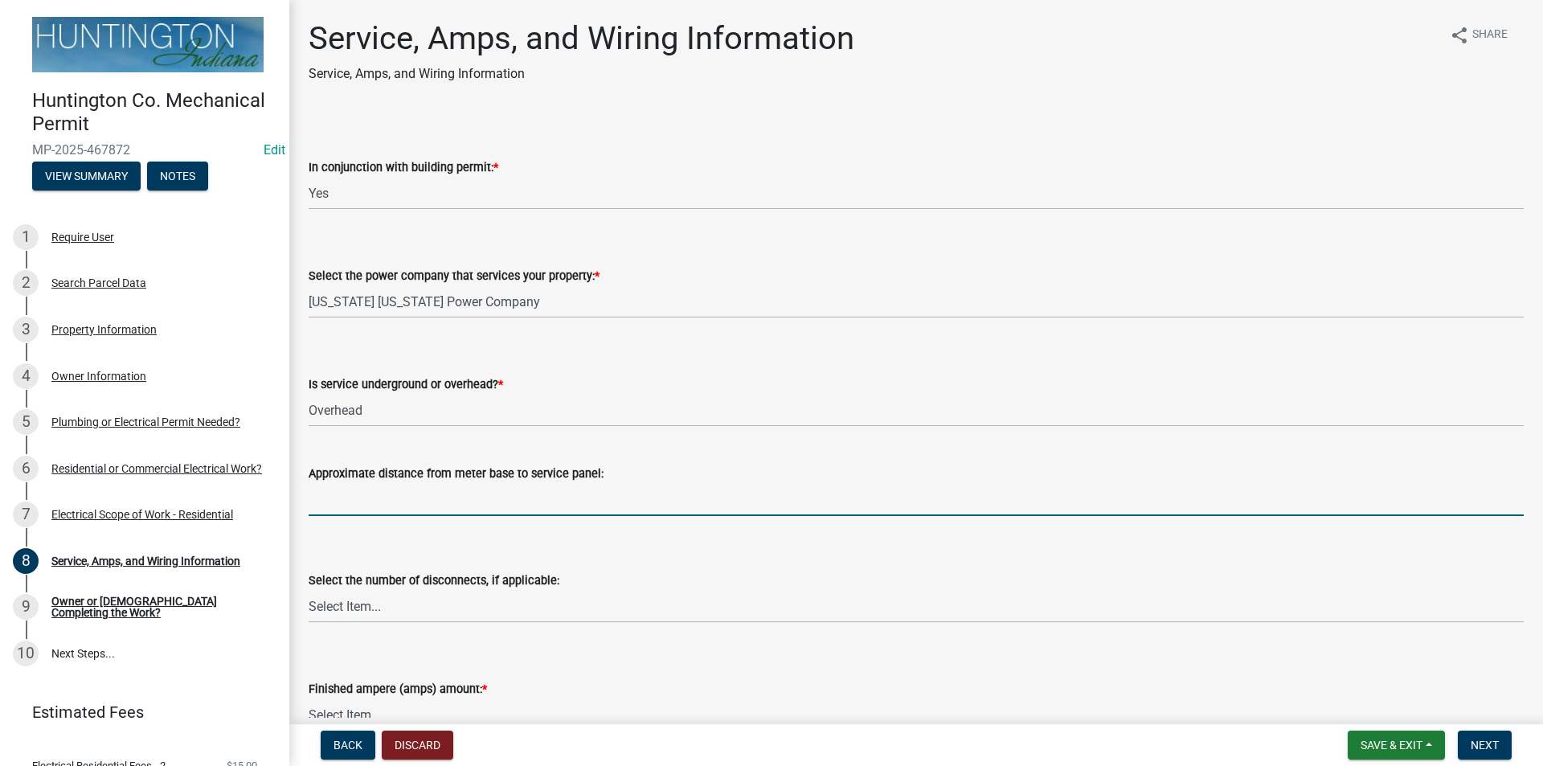
click at [338, 496] on input "Approximate distance from meter base to service panel:" at bounding box center [916, 499] width 1215 height 33
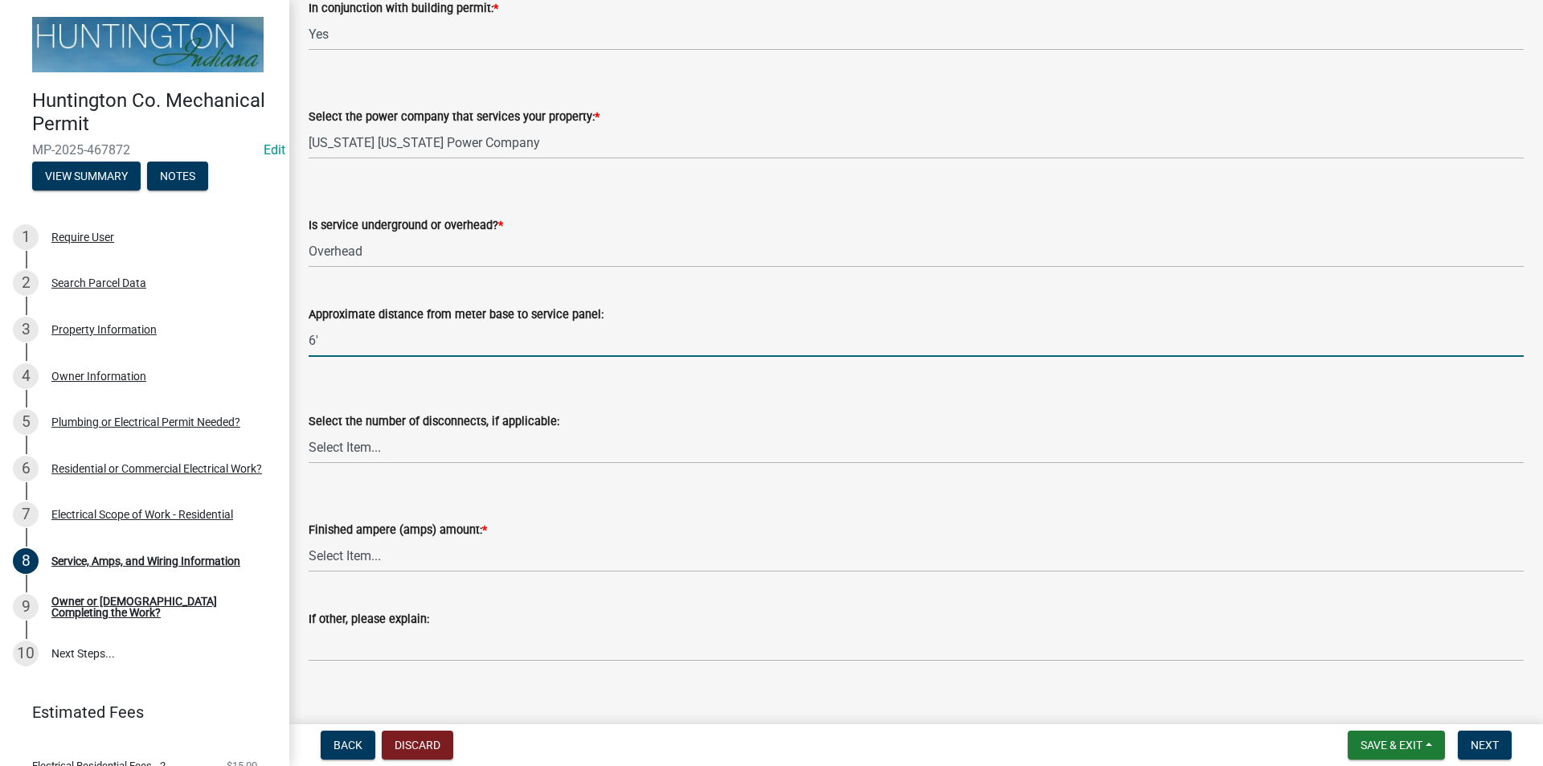
scroll to position [321, 0]
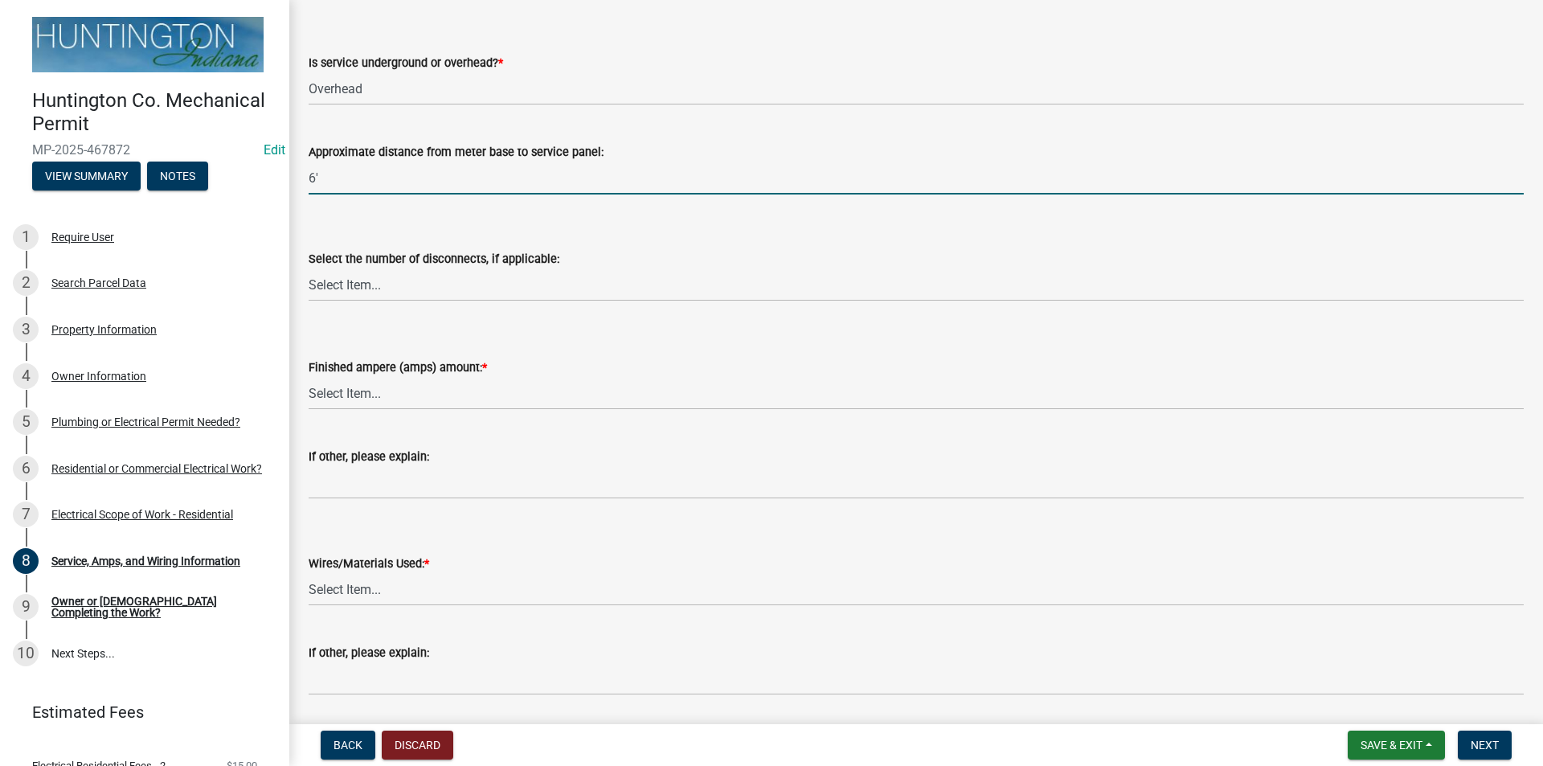
type input "6'"
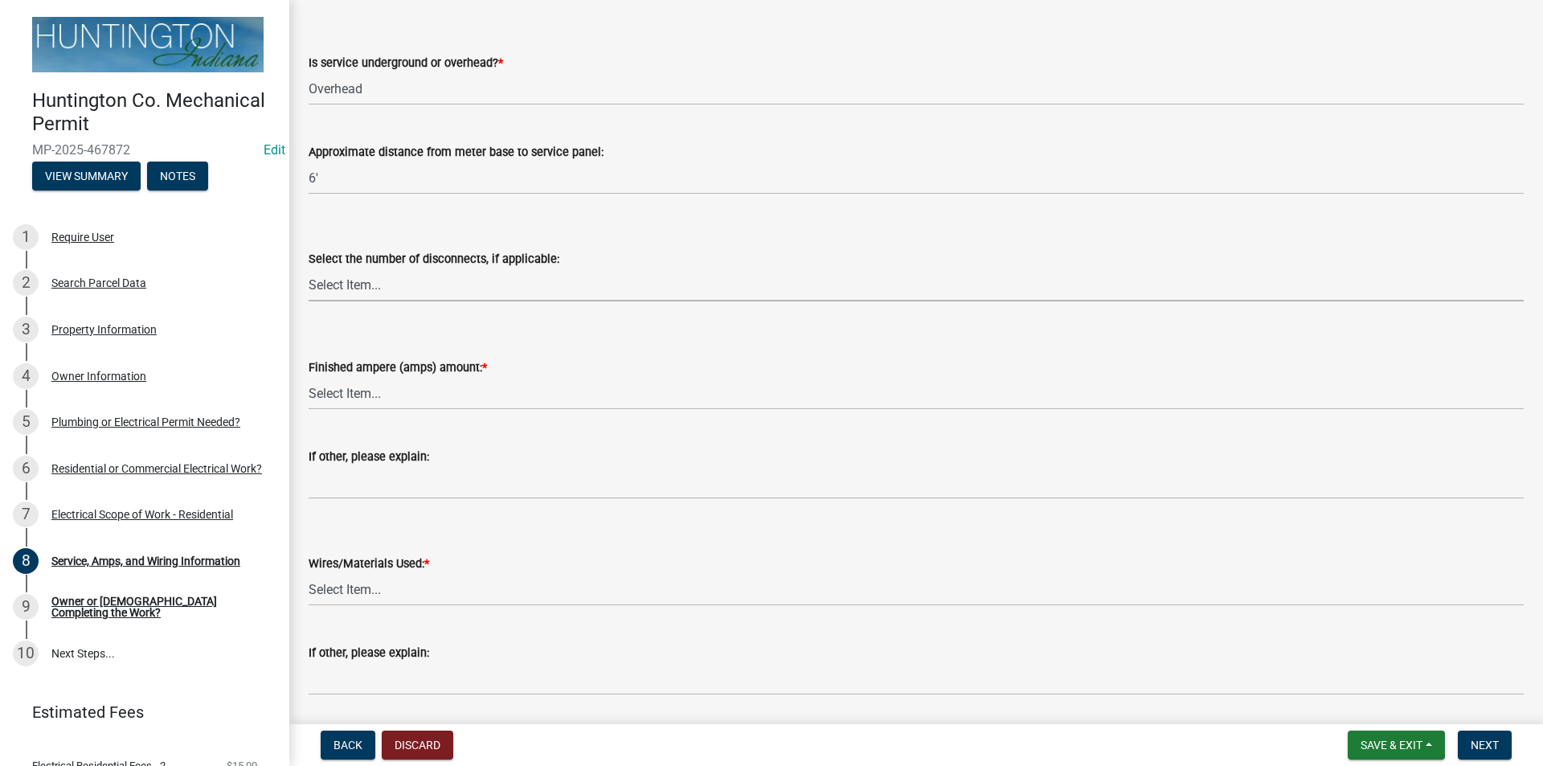
click at [345, 277] on select "Select Item... one two three four or more No Disconnects" at bounding box center [916, 284] width 1215 height 33
click at [309, 268] on select "Select Item... one two three four or more No Disconnects" at bounding box center [916, 284] width 1215 height 33
select select "0b7b7c29-406c-46cb-ab4b-242362b830ed"
click at [350, 388] on select "Select Item... 100 amp 200 amp 400 amp other" at bounding box center [916, 393] width 1215 height 33
click at [309, 377] on select "Select Item... 100 amp 200 amp 400 amp other" at bounding box center [916, 393] width 1215 height 33
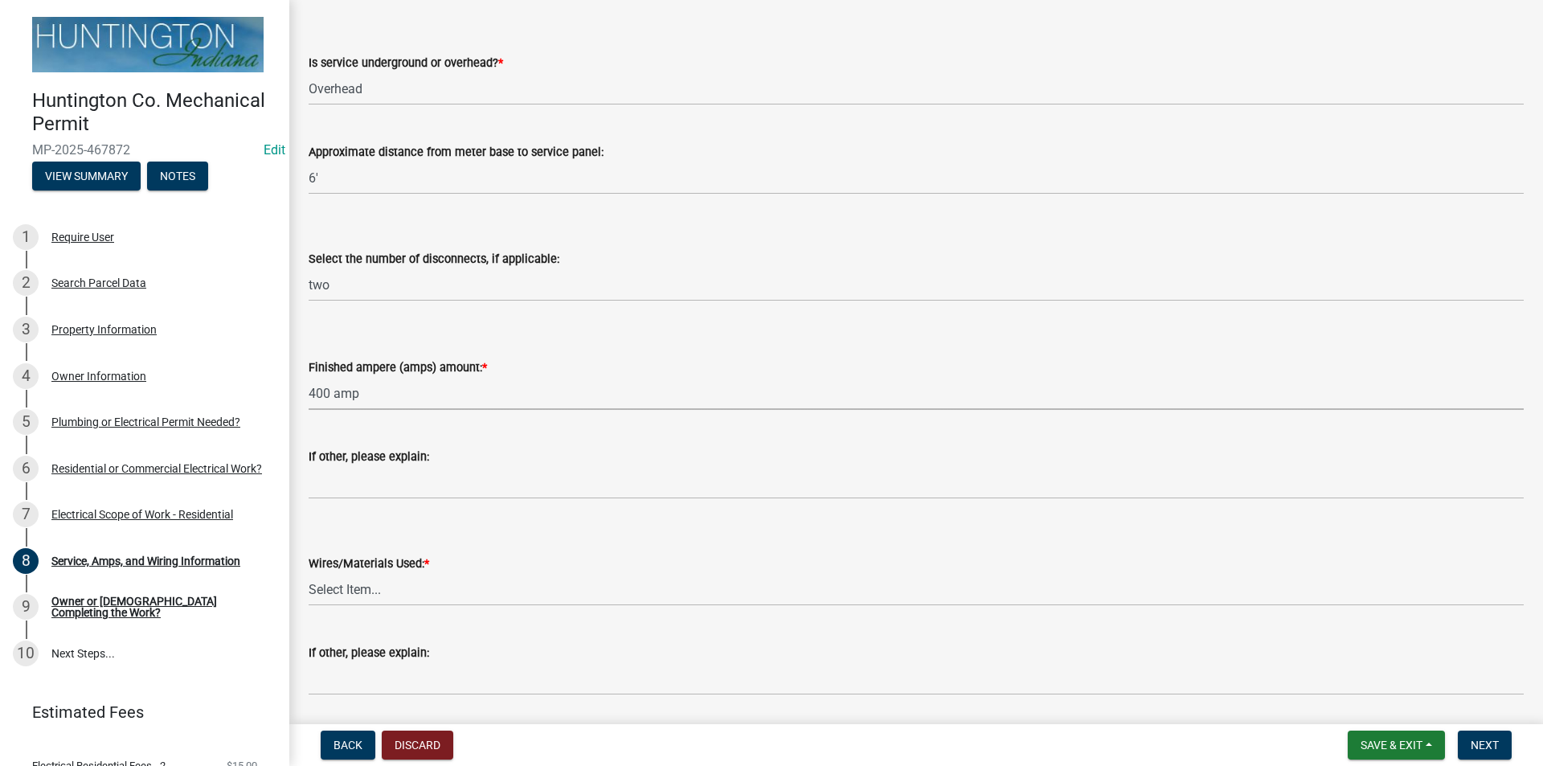
select select "52fa69e5-daca-4c9d-b8ea-25949d23d97a"
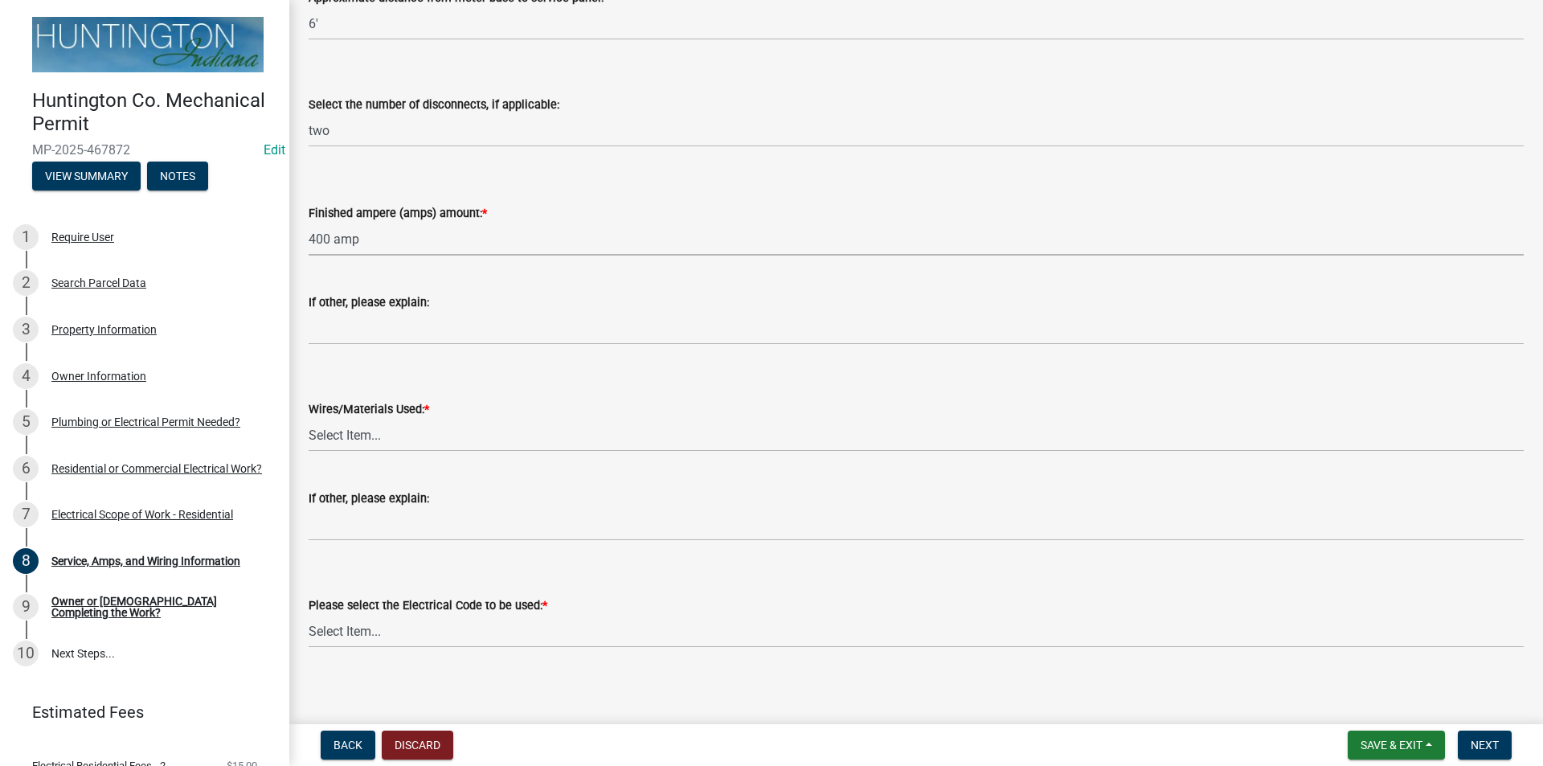
scroll to position [482, 0]
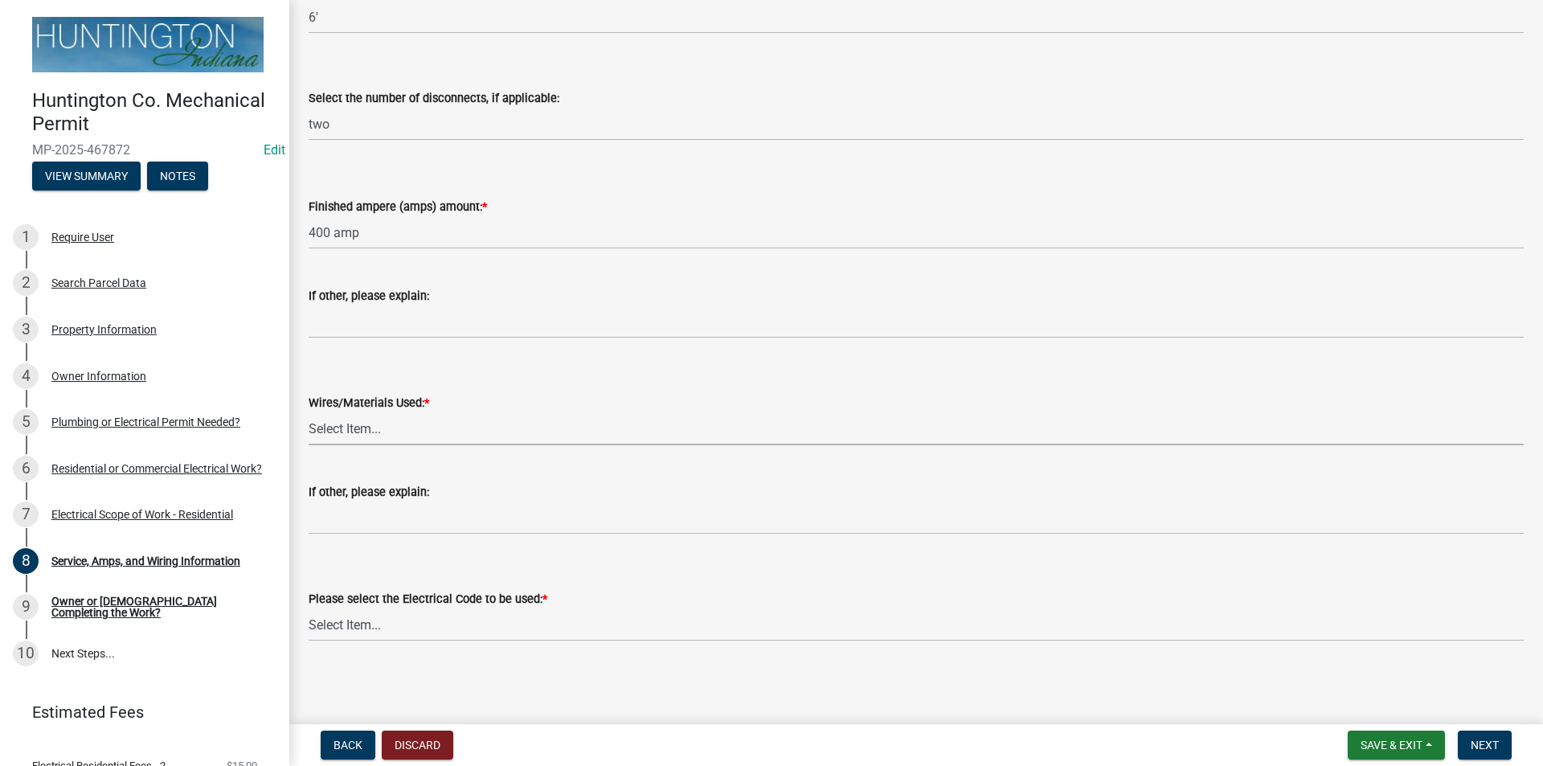
click at [335, 435] on select "Select Item... 2 AWG Aluminum 4 AWG Copper 2-4/0 or 1-1/0 Aluminum 2/0 Copper 2…" at bounding box center [916, 428] width 1215 height 33
click at [309, 412] on select "Select Item... 2 AWG Aluminum 4 AWG Copper 2-4/0 or 1-1/0 Aluminum 2/0 Copper 2…" at bounding box center [916, 428] width 1215 height 33
select select "203f781d-839d-4cf8-9b37-4630a3a10a72"
click at [338, 620] on select "Select Item... [US_STATE] Electrical Code One & Two Family Dwelling Code" at bounding box center [916, 624] width 1215 height 33
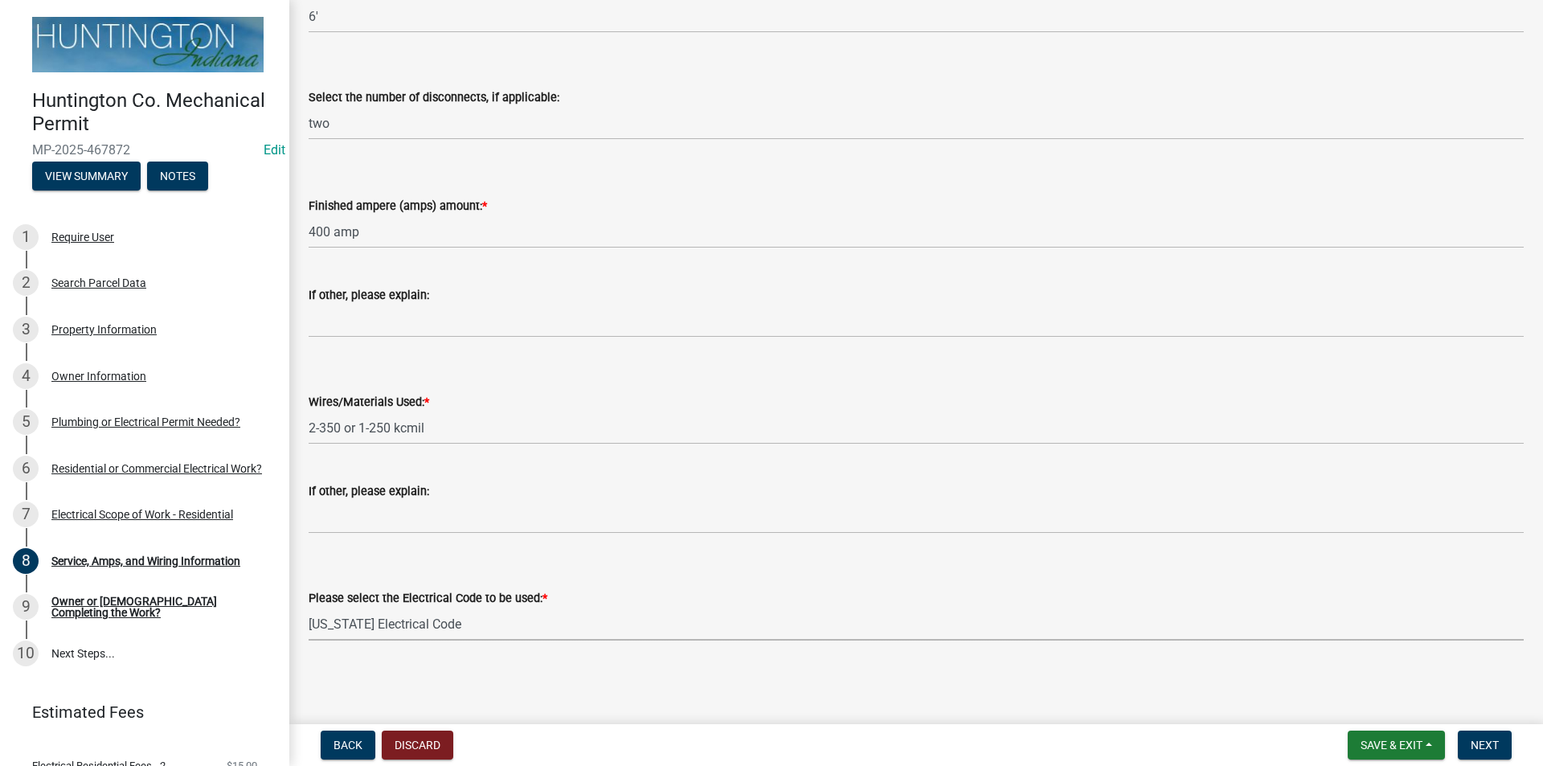
click at [309, 608] on select "Select Item... [US_STATE] Electrical Code One & Two Family Dwelling Code" at bounding box center [916, 624] width 1215 height 33
select select "5aeea631-e80a-4ba0-b39f-f5c26114ddfc"
click at [1498, 749] on span "Next" at bounding box center [1485, 745] width 28 height 13
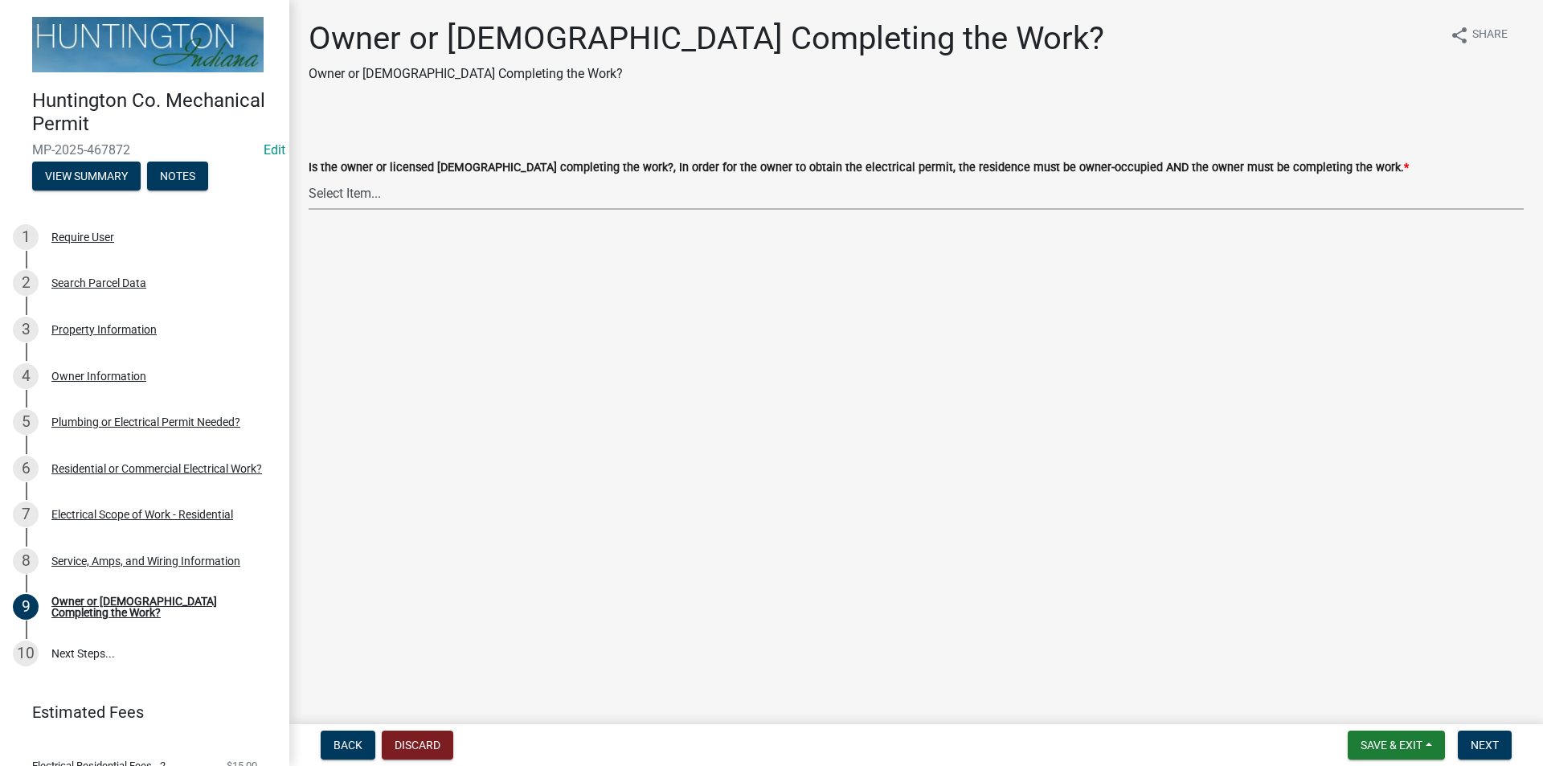
click at [358, 203] on select "Select Item... owner contractor" at bounding box center [916, 193] width 1215 height 33
click at [309, 177] on select "Select Item... owner contractor" at bounding box center [916, 193] width 1215 height 33
select select "408e0cf4-d53f-4268-b860-e8792218a171"
click at [1497, 739] on span "Next" at bounding box center [1485, 745] width 28 height 13
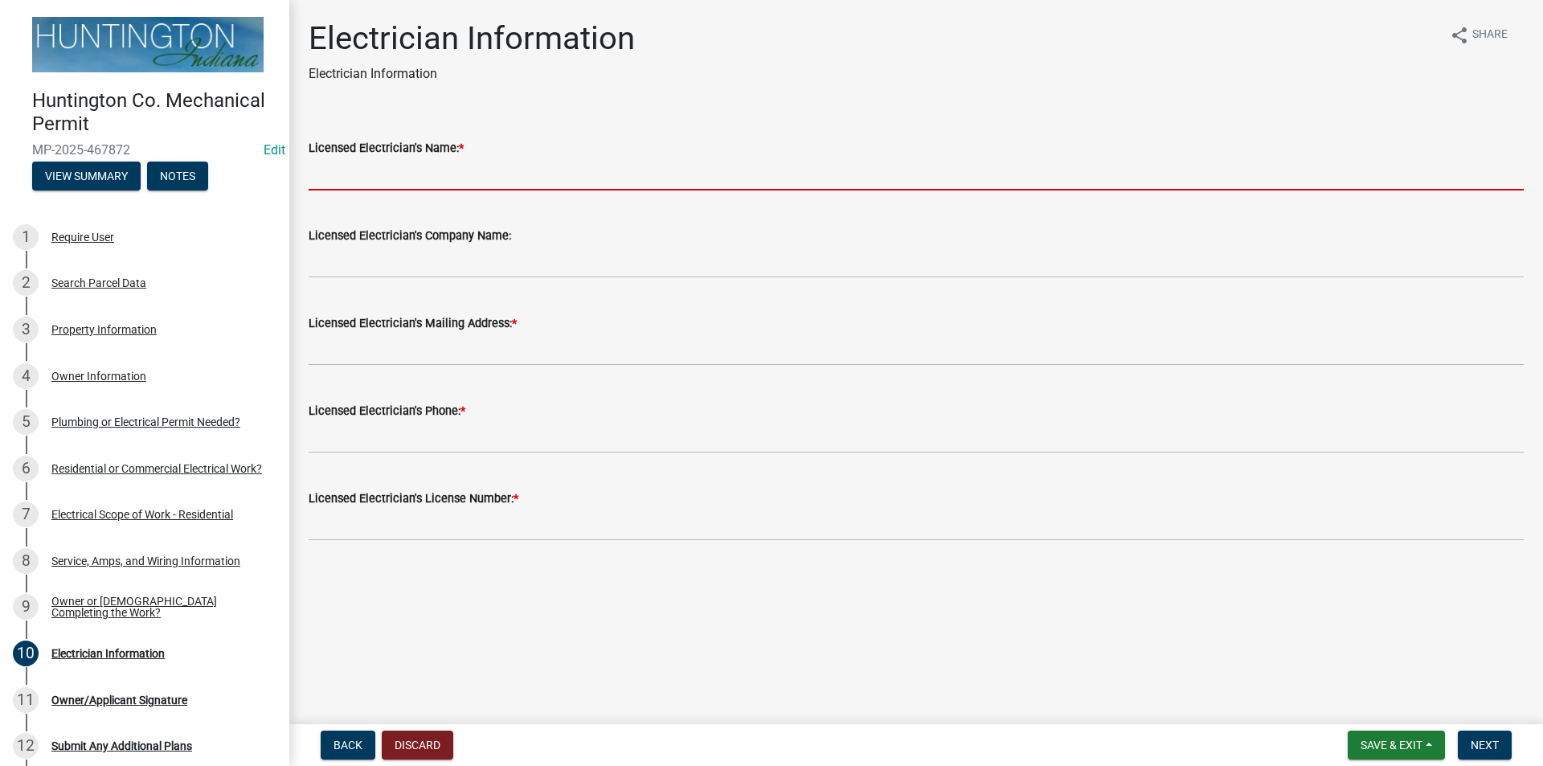
click at [324, 175] on input "Licensed Electrician's Name: *" at bounding box center [916, 174] width 1215 height 33
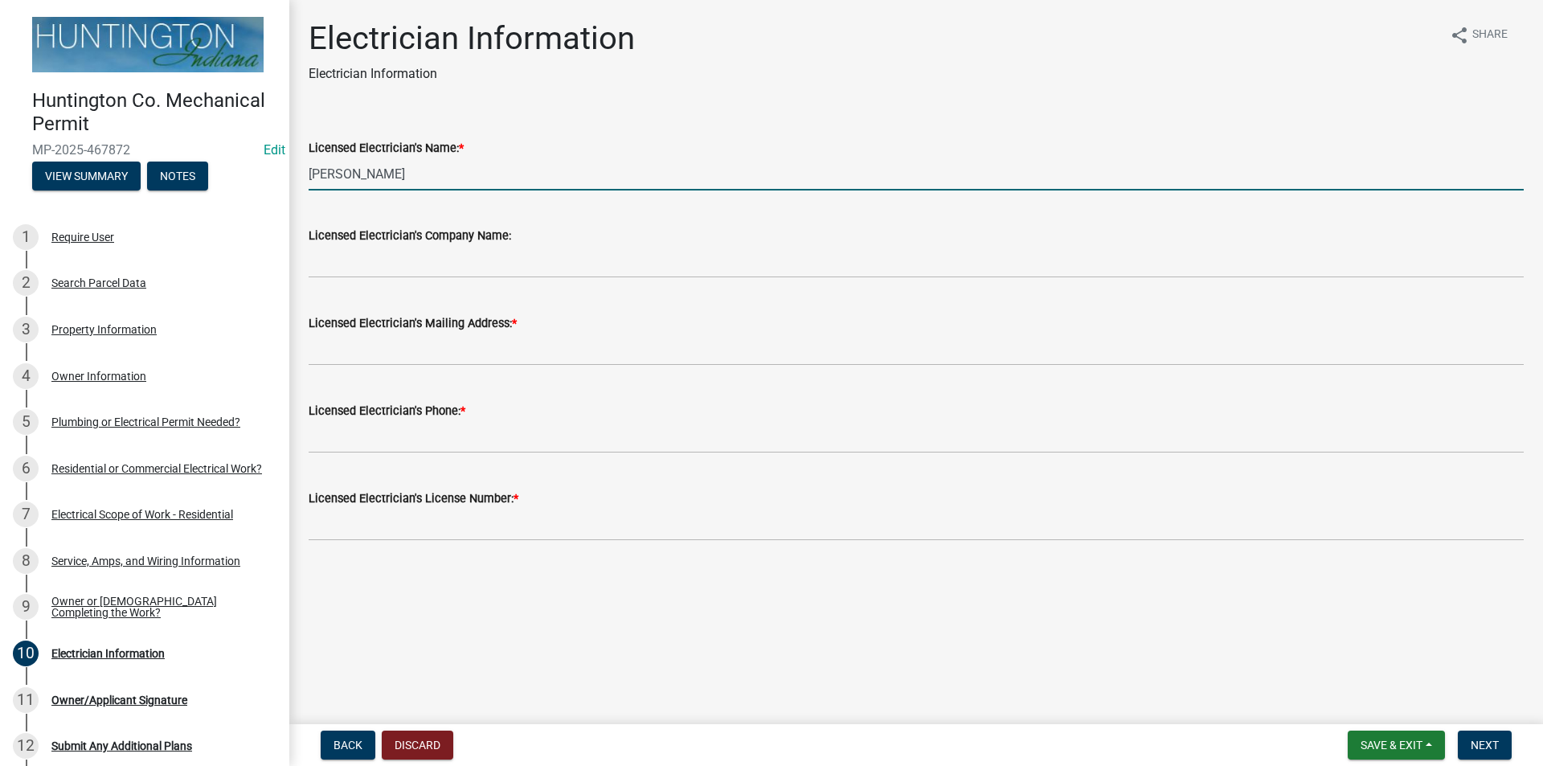
type input "[PERSON_NAME]"
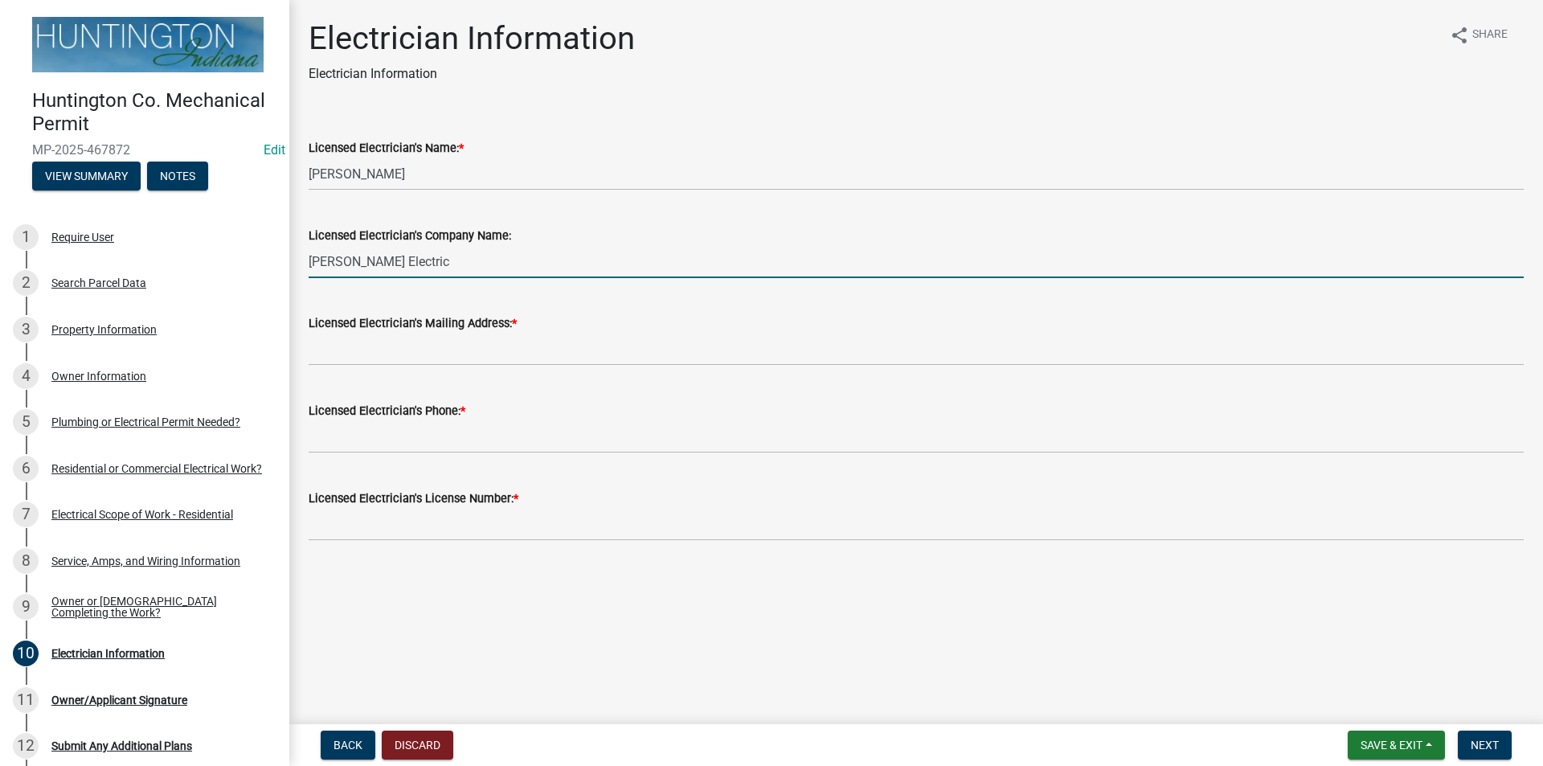
type input "[PERSON_NAME] Electric"
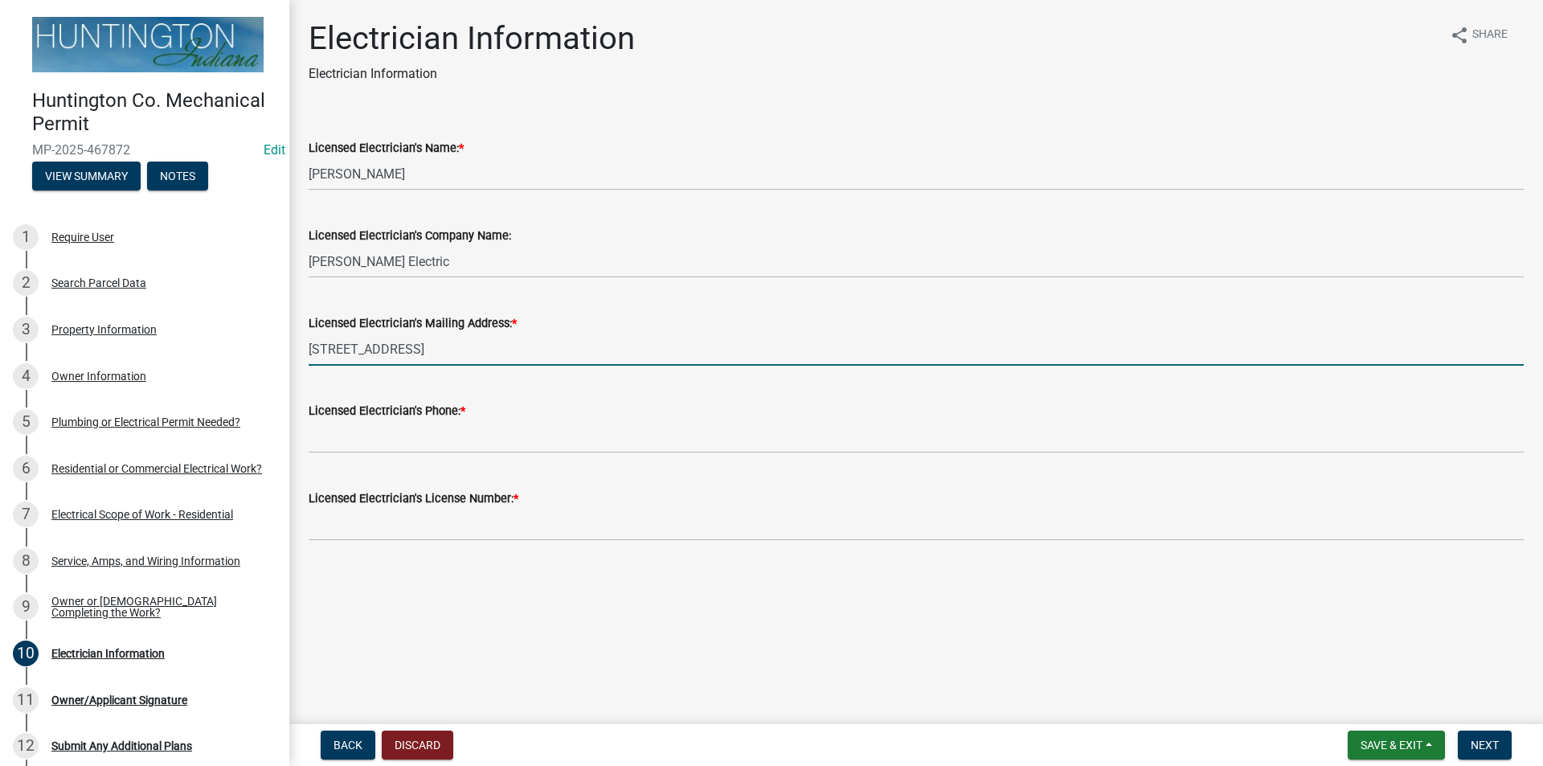
type input "[STREET_ADDRESS]"
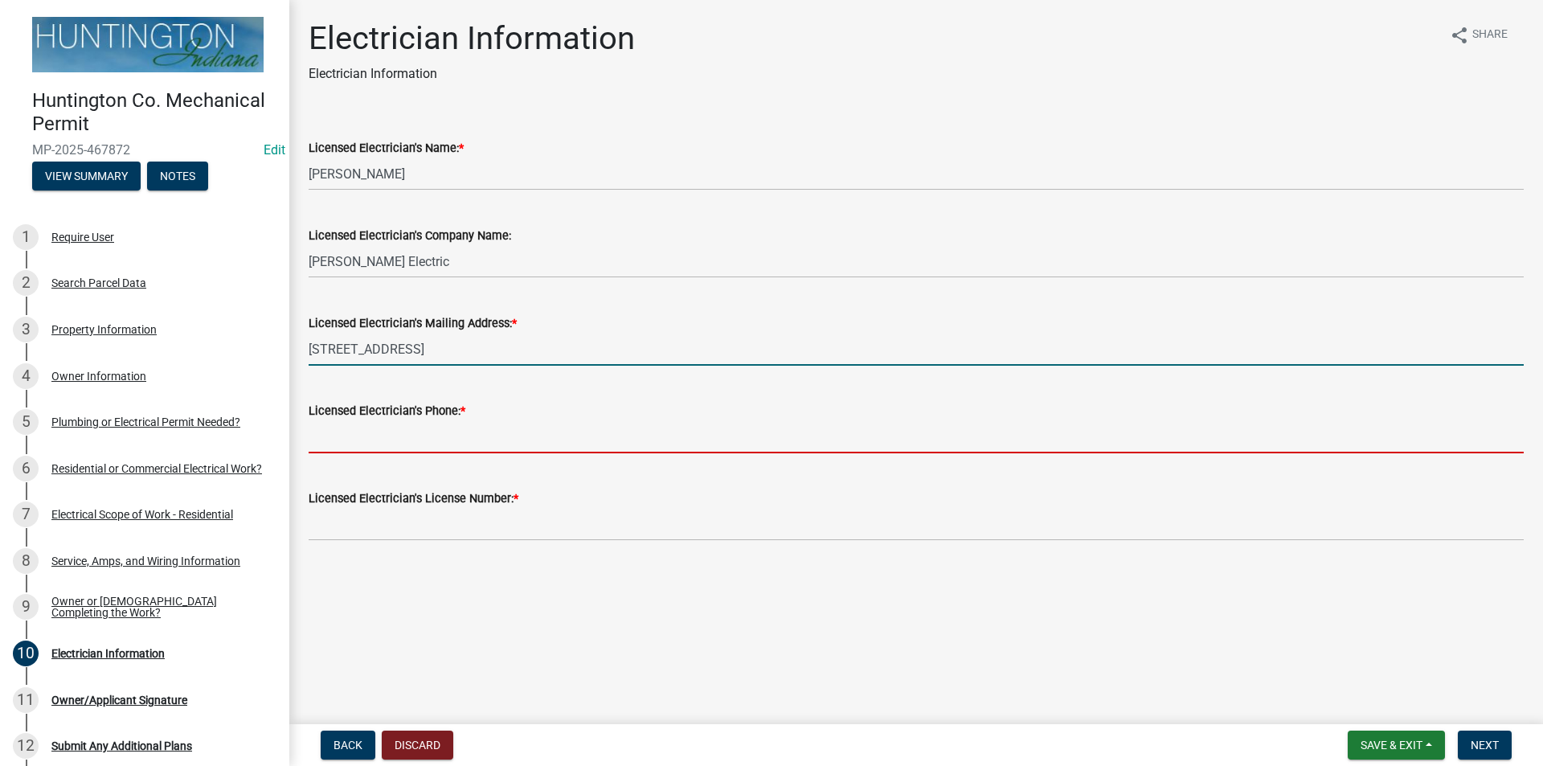
click at [381, 429] on input "Licensed Electrician's Phone: *" at bounding box center [916, 436] width 1215 height 33
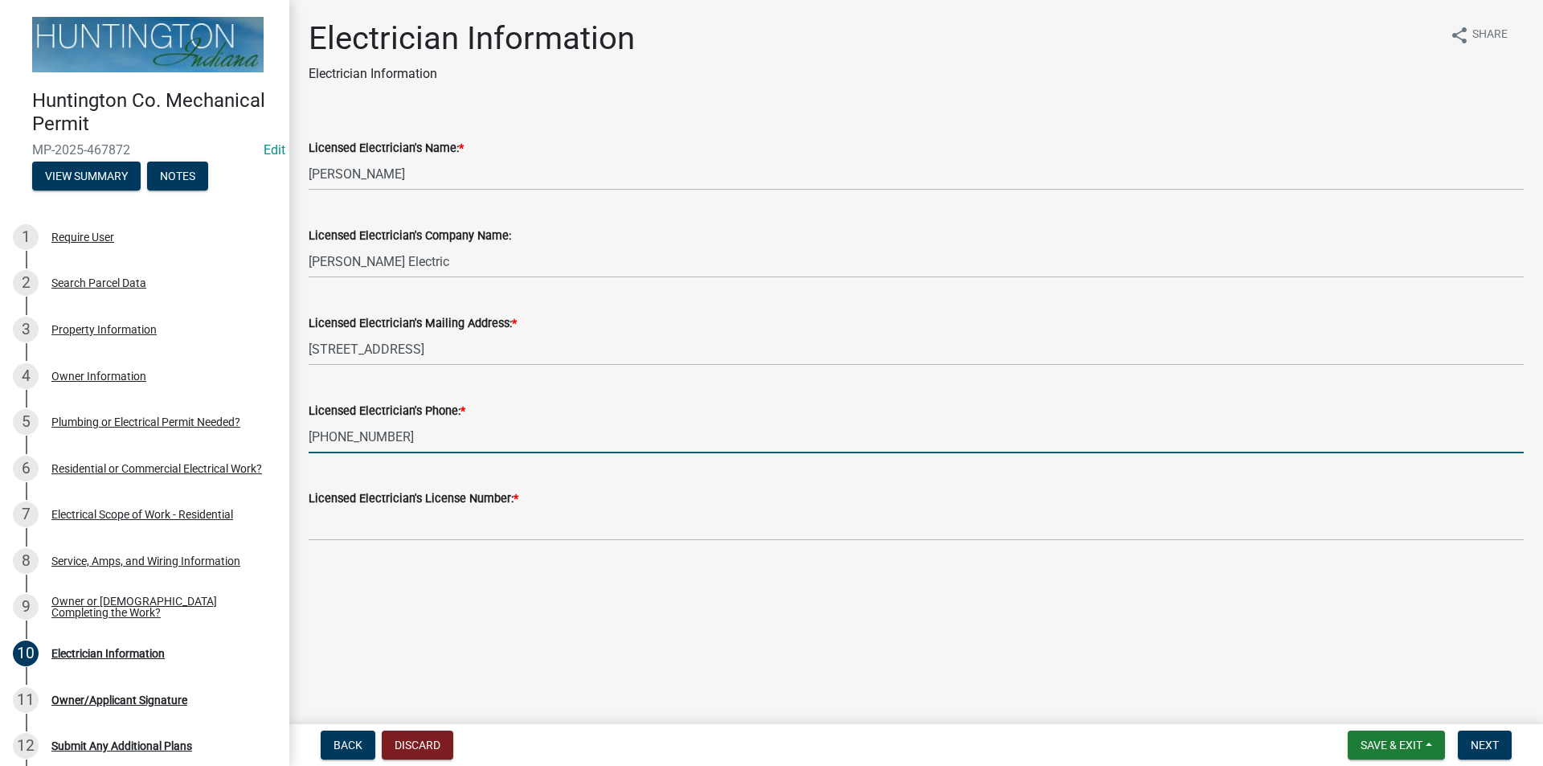
type input "[PHONE_NUMBER]"
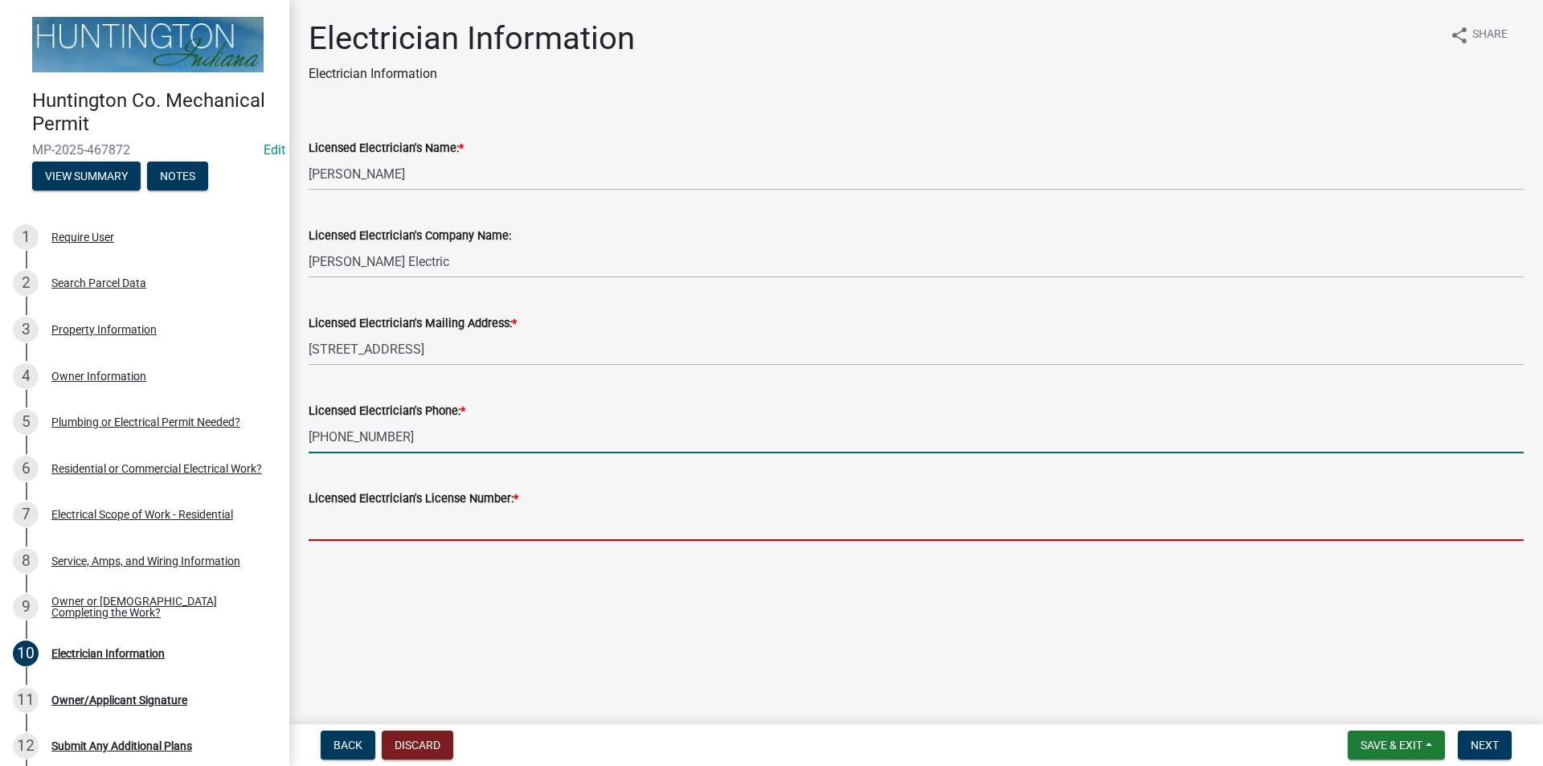
click at [385, 521] on input "Licensed Electrician's License Number: *" at bounding box center [916, 524] width 1215 height 33
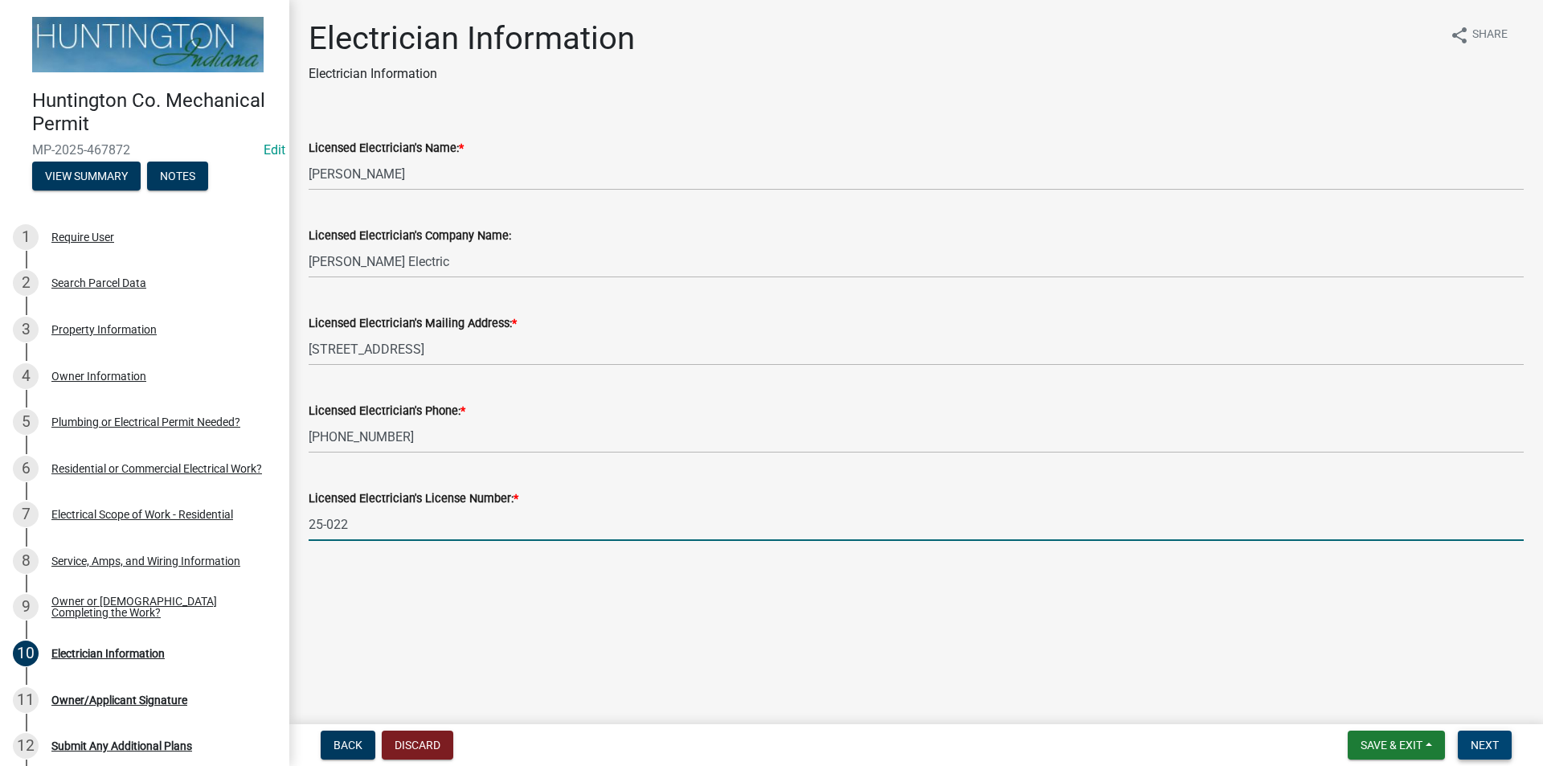
type input "25-022"
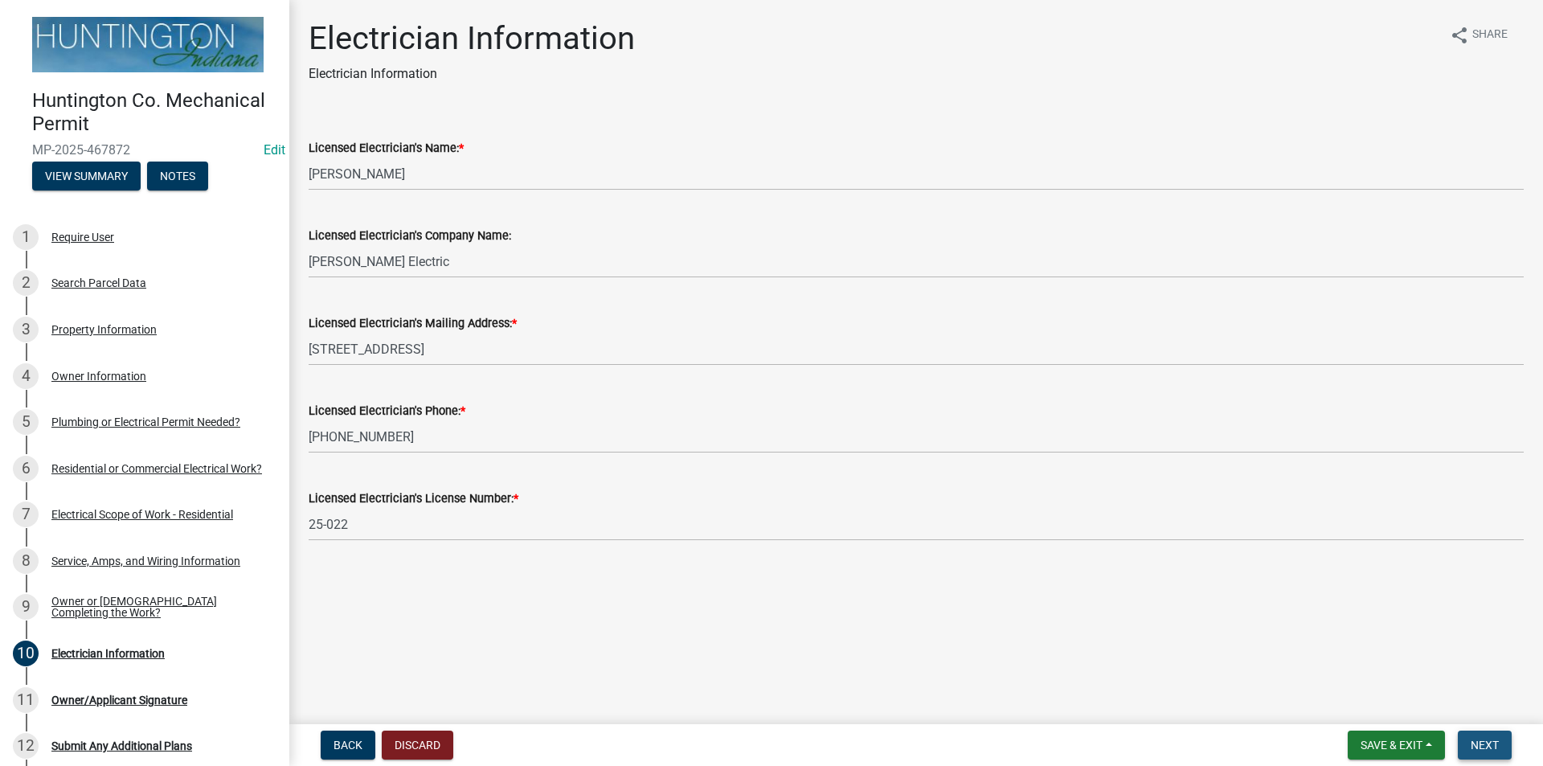
click at [1501, 738] on button "Next" at bounding box center [1485, 745] width 54 height 29
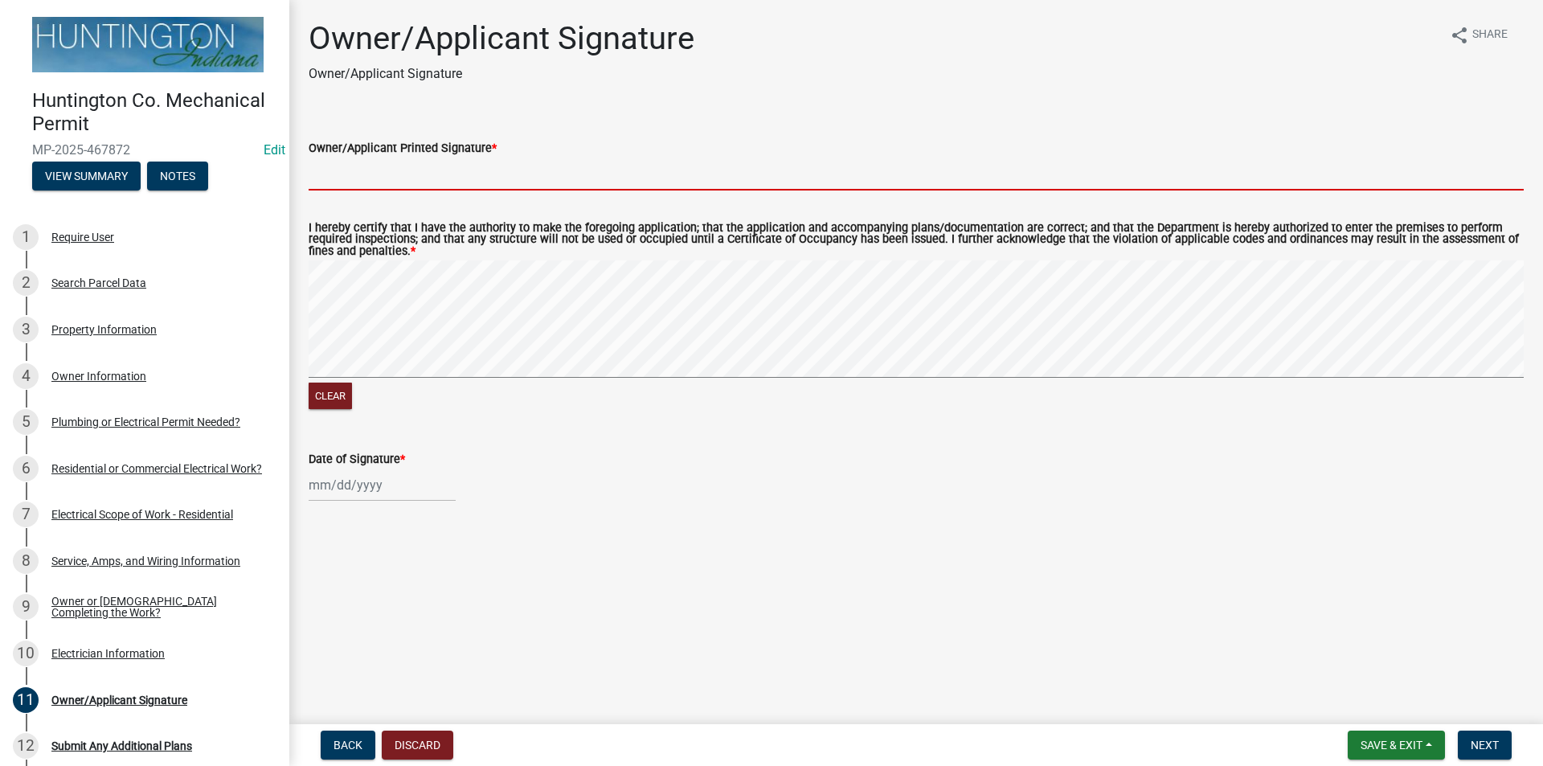
click at [393, 172] on input "Owner/Applicant Printed Signature *" at bounding box center [916, 174] width 1215 height 33
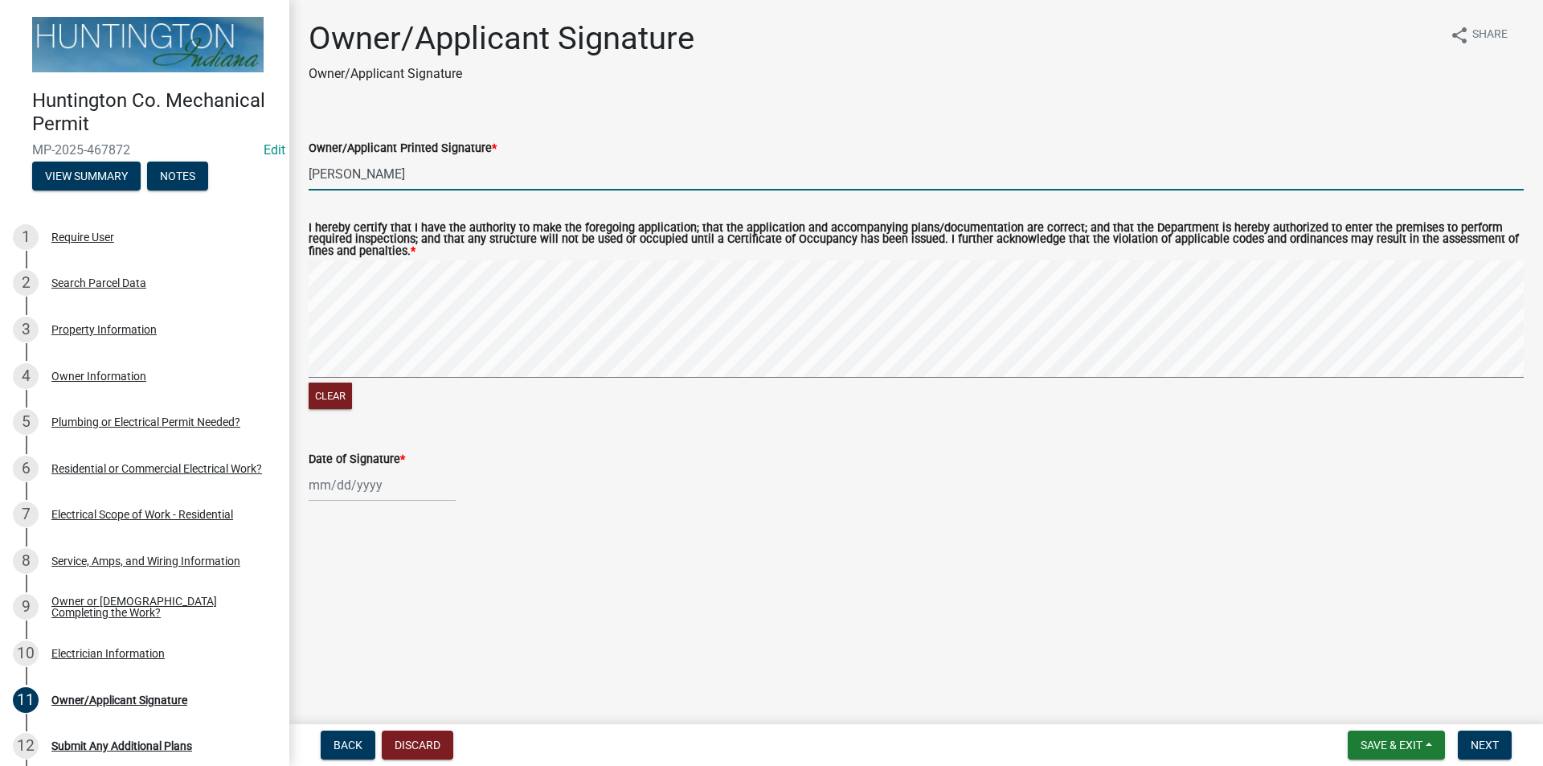
type input "[PERSON_NAME]"
click at [352, 498] on div at bounding box center [382, 485] width 147 height 33
select select "8"
select select "2025"
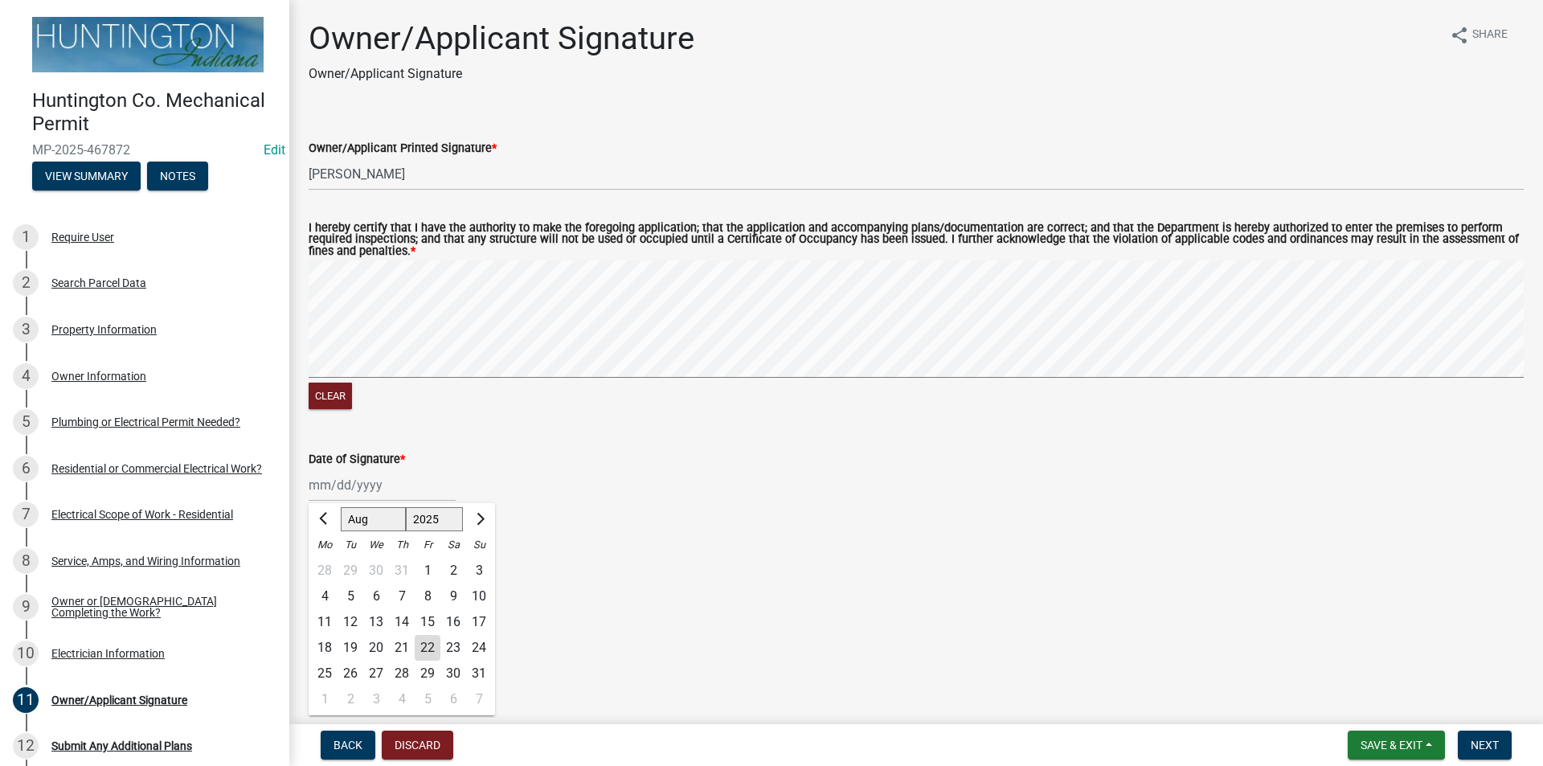
click at [438, 651] on div "22" at bounding box center [428, 648] width 26 height 26
type input "[DATE]"
click at [1494, 753] on button "Next" at bounding box center [1485, 745] width 54 height 29
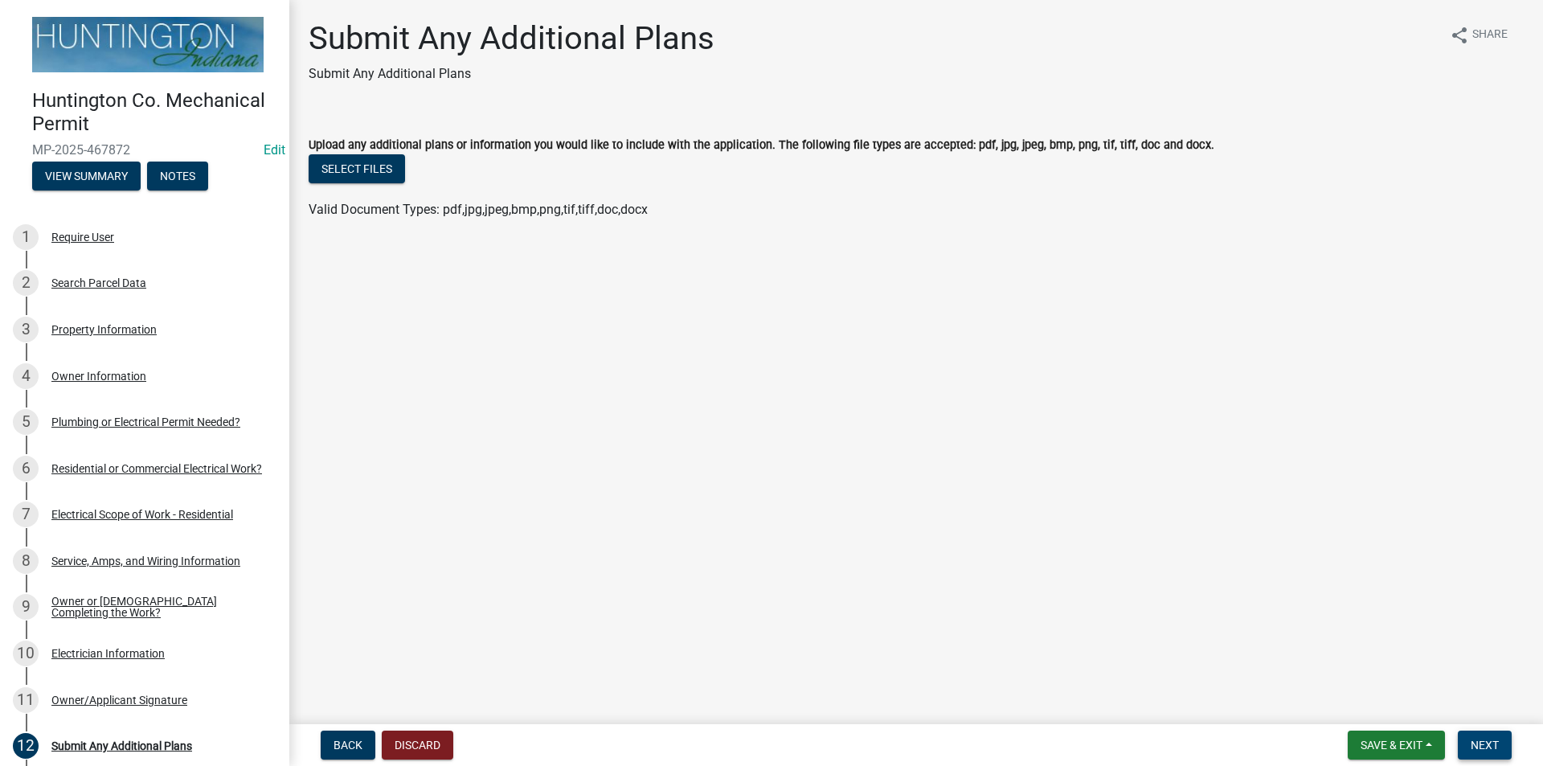
click at [1488, 745] on span "Next" at bounding box center [1485, 745] width 28 height 13
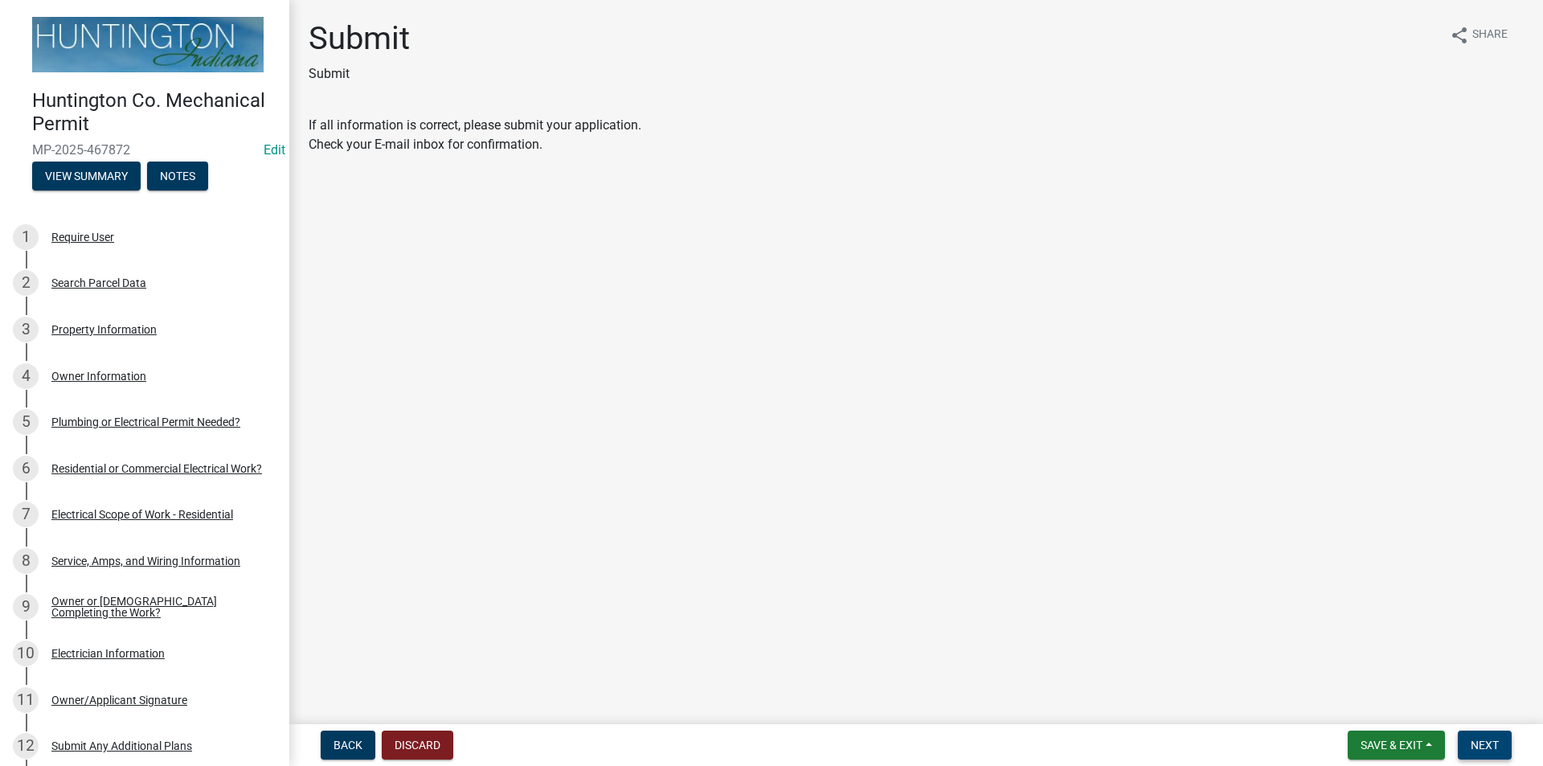
click at [1488, 745] on span "Next" at bounding box center [1485, 745] width 28 height 13
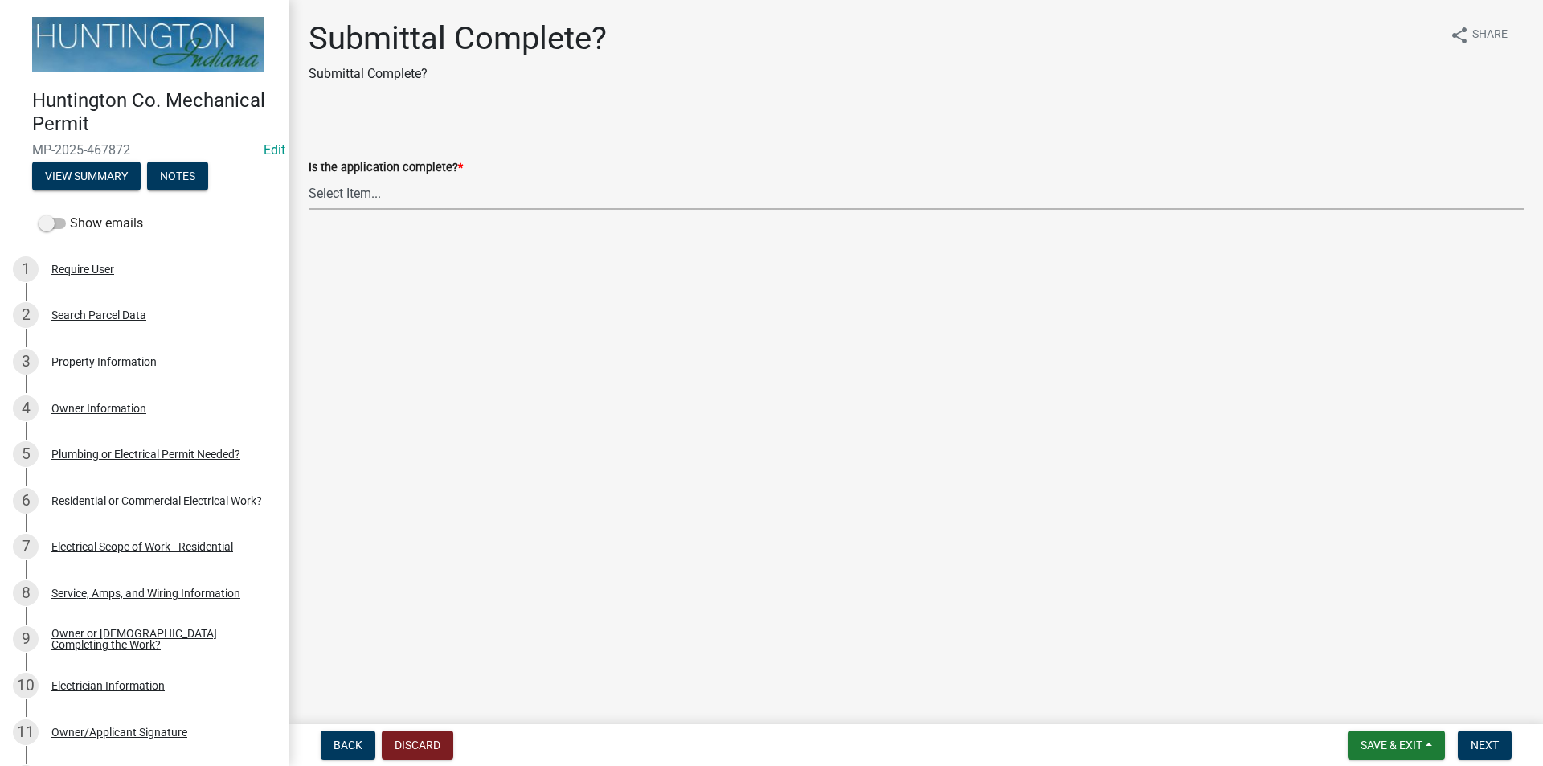
click at [393, 194] on select "Select Item... Yes No" at bounding box center [916, 193] width 1215 height 33
click at [309, 177] on select "Select Item... Yes No" at bounding box center [916, 193] width 1215 height 33
select select "1782a9c7-7323-4da6-ac5b-f89a69a3d723"
click at [1498, 739] on span "Next" at bounding box center [1485, 745] width 28 height 13
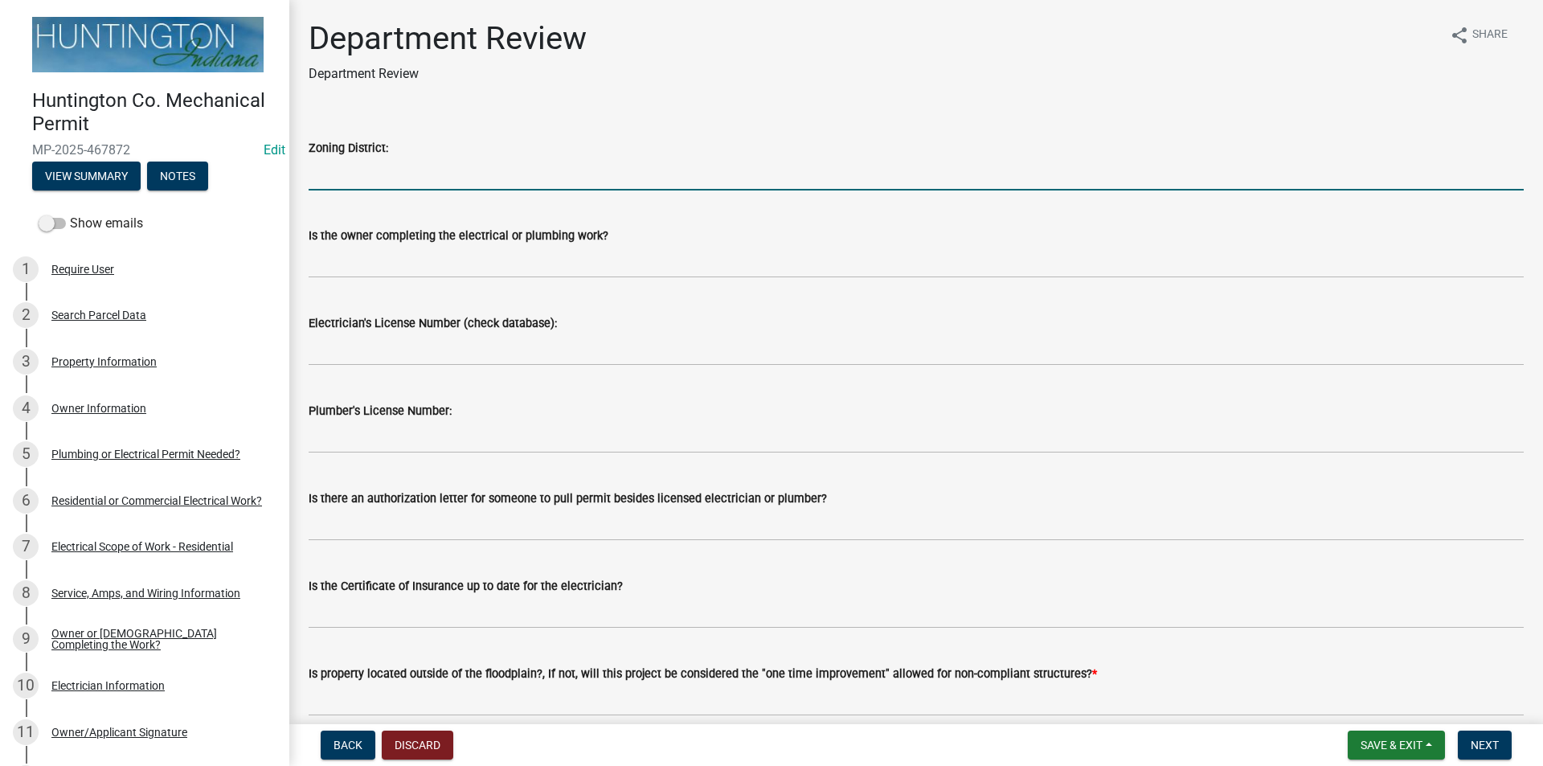
click at [325, 177] on input "Zoning District:" at bounding box center [916, 174] width 1215 height 33
type input "A"
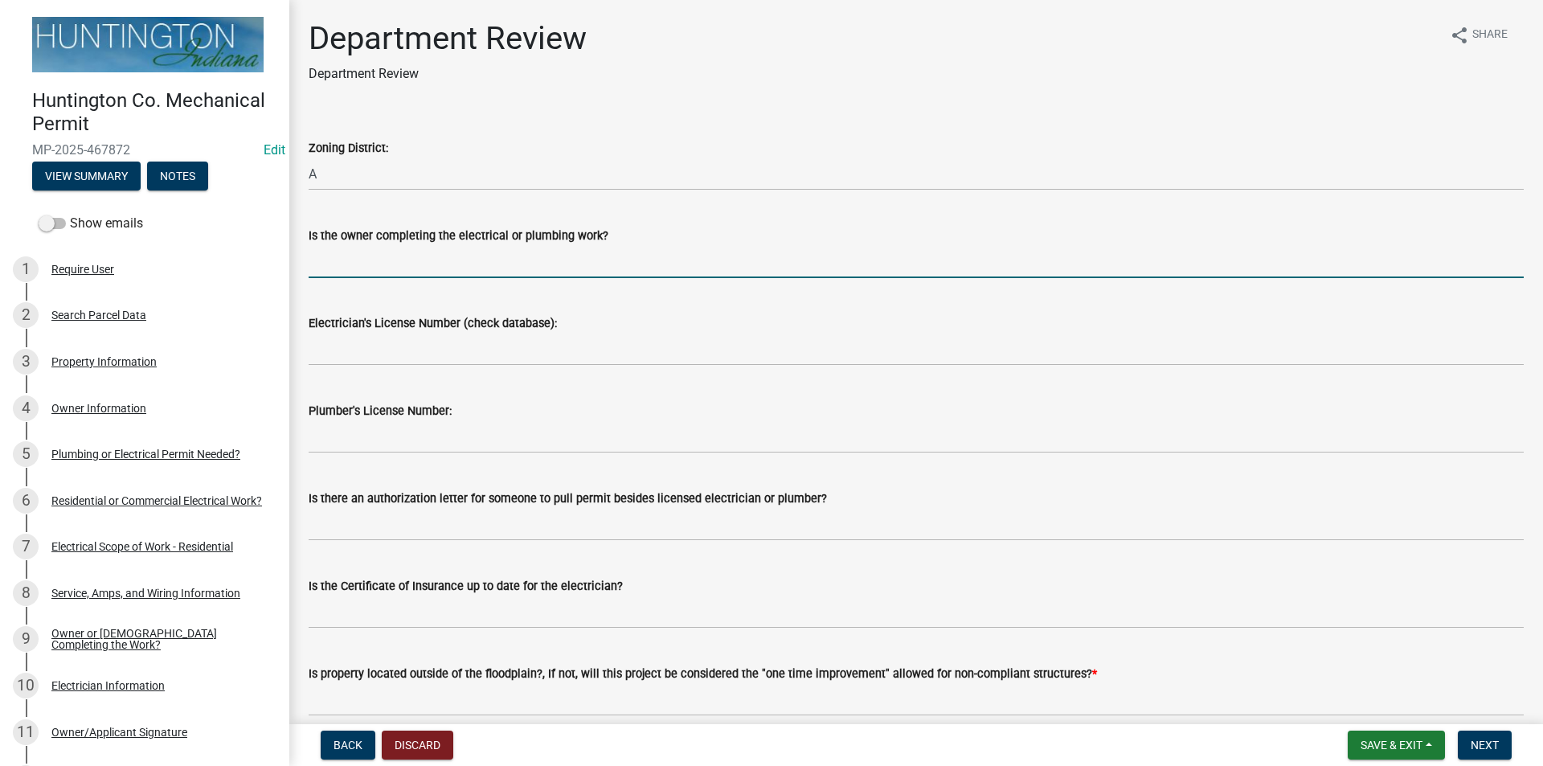
click at [356, 265] on input "Is the owner completing the electrical or plumbing work?" at bounding box center [916, 261] width 1215 height 33
type input "no"
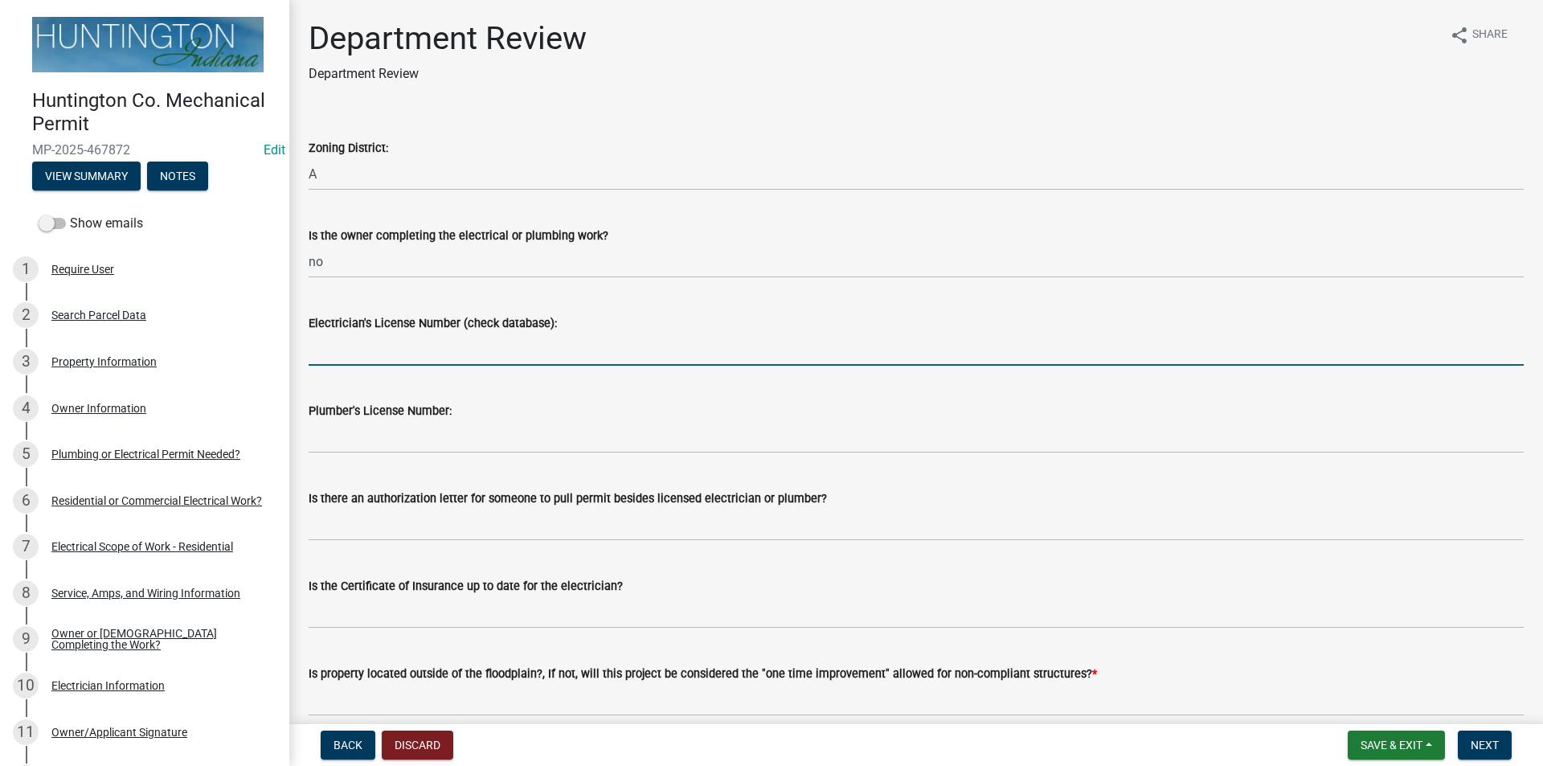
click at [330, 350] on input "Electrician's License Number (check database):" at bounding box center [916, 349] width 1215 height 33
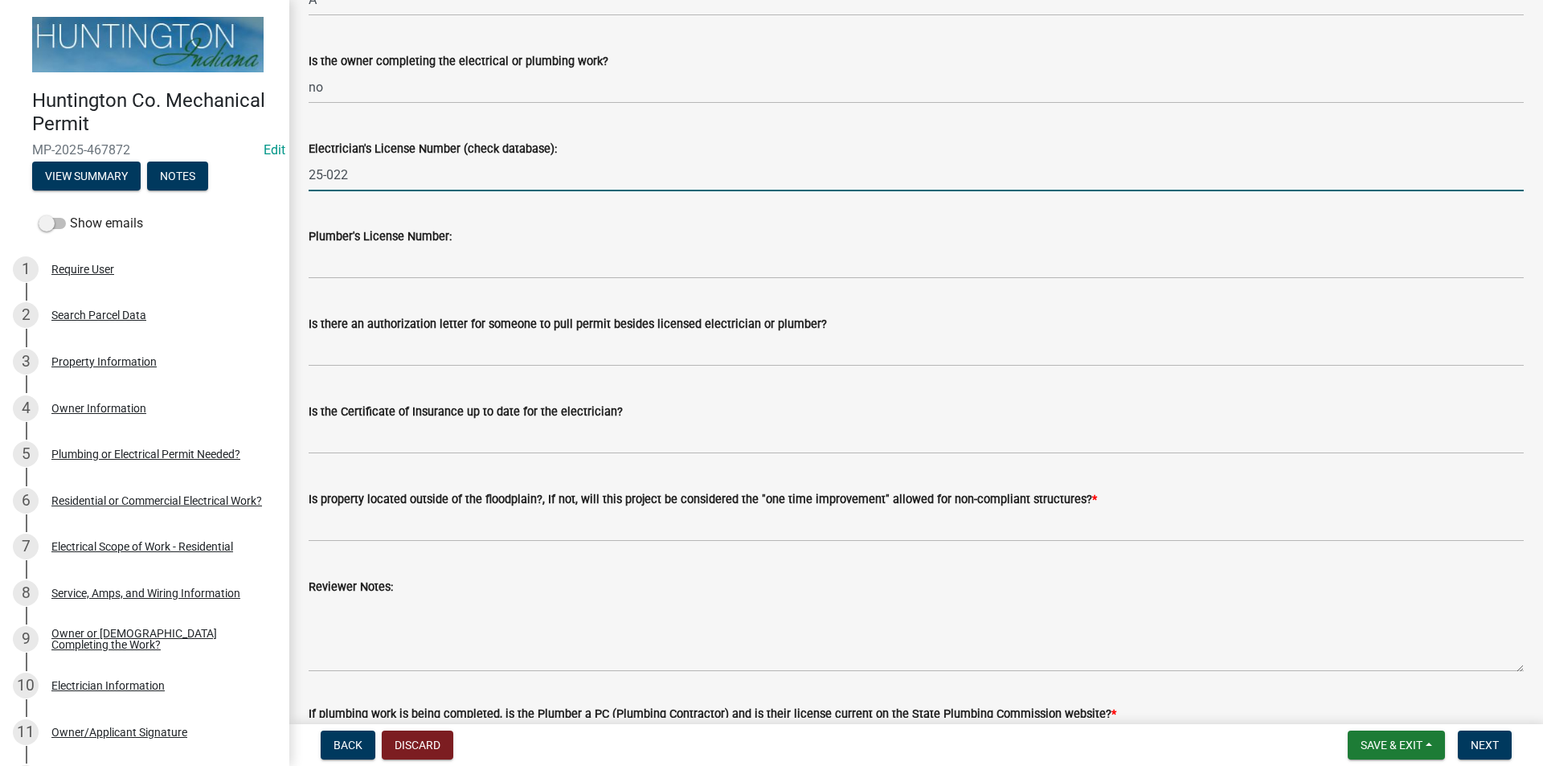
scroll to position [315, 0]
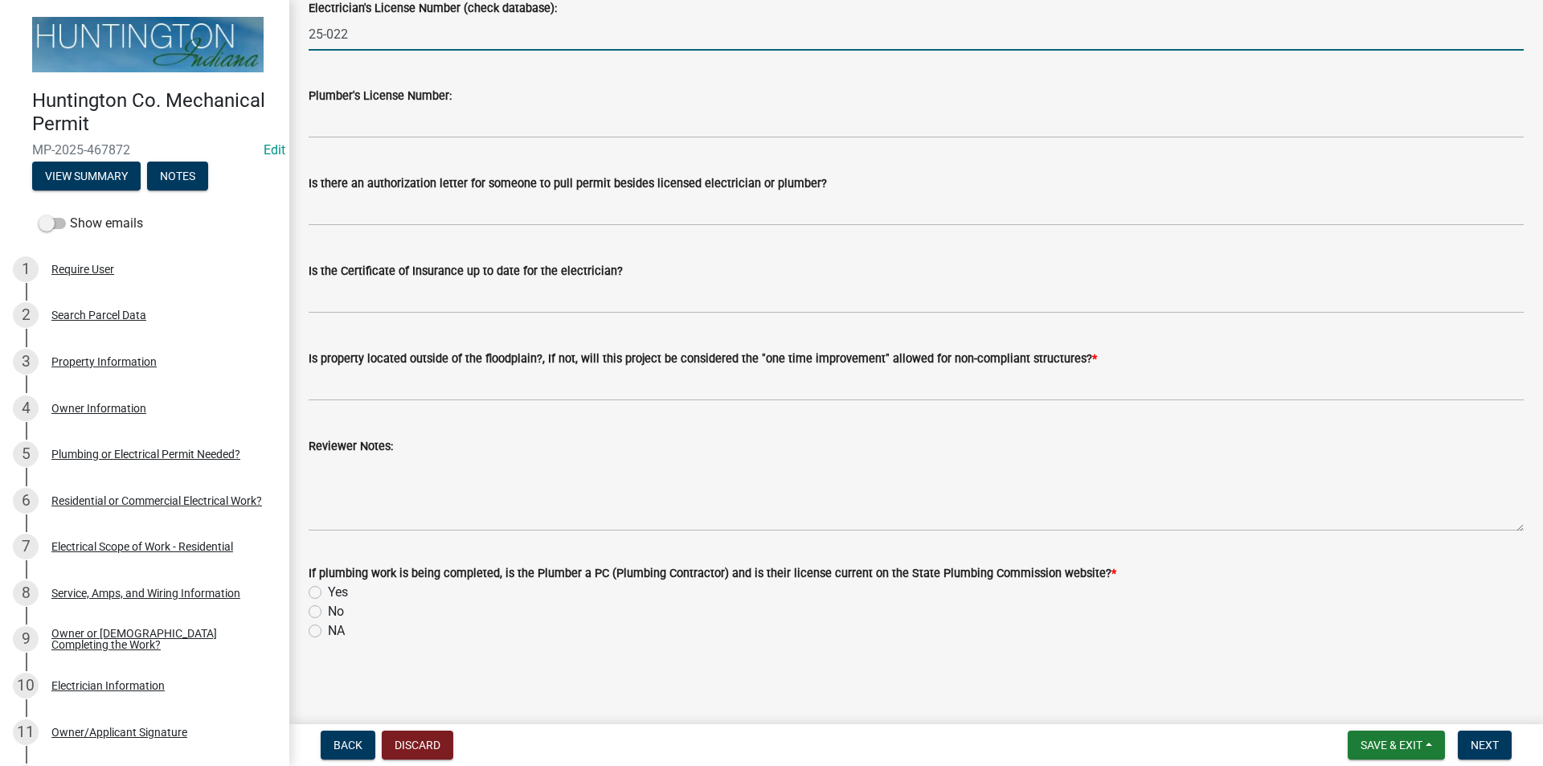
type input "25-022"
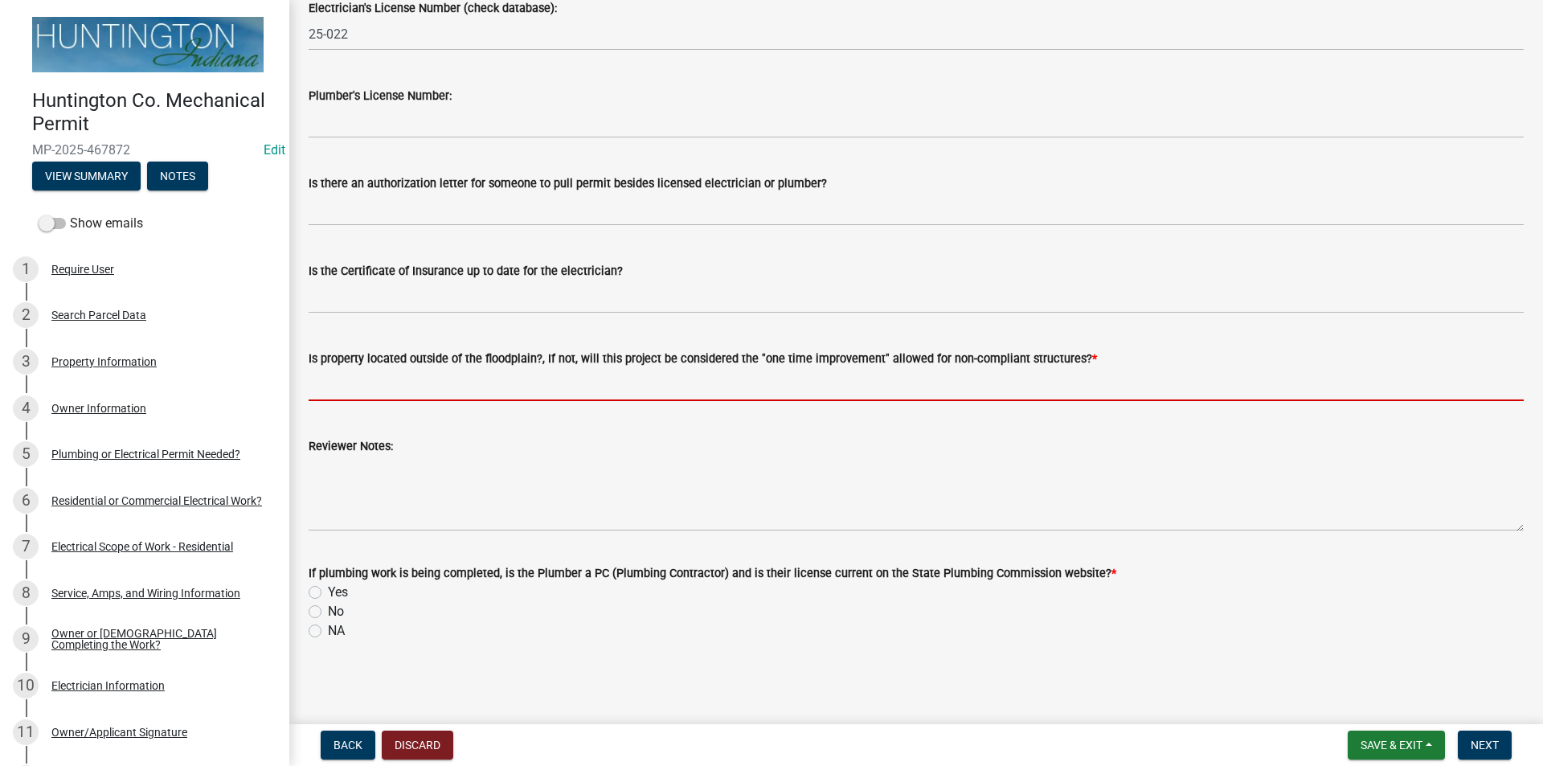
click at [359, 390] on input "Is property located outside of the floodplain?, If not, will this project be co…" at bounding box center [916, 384] width 1215 height 33
type input "yes"
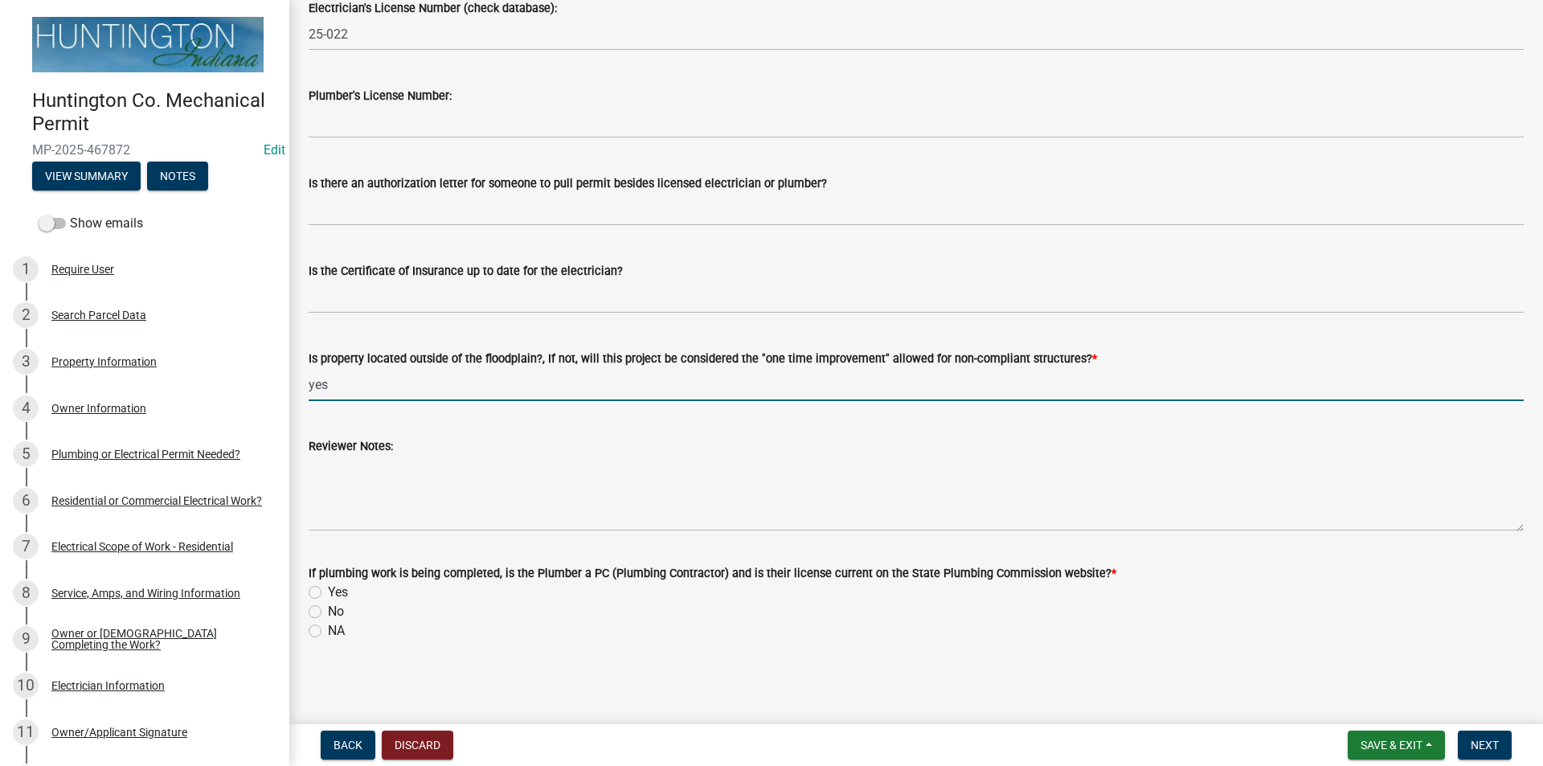
click at [328, 636] on label "NA" at bounding box center [336, 630] width 17 height 19
click at [328, 632] on input "NA" at bounding box center [333, 626] width 10 height 10
radio input "true"
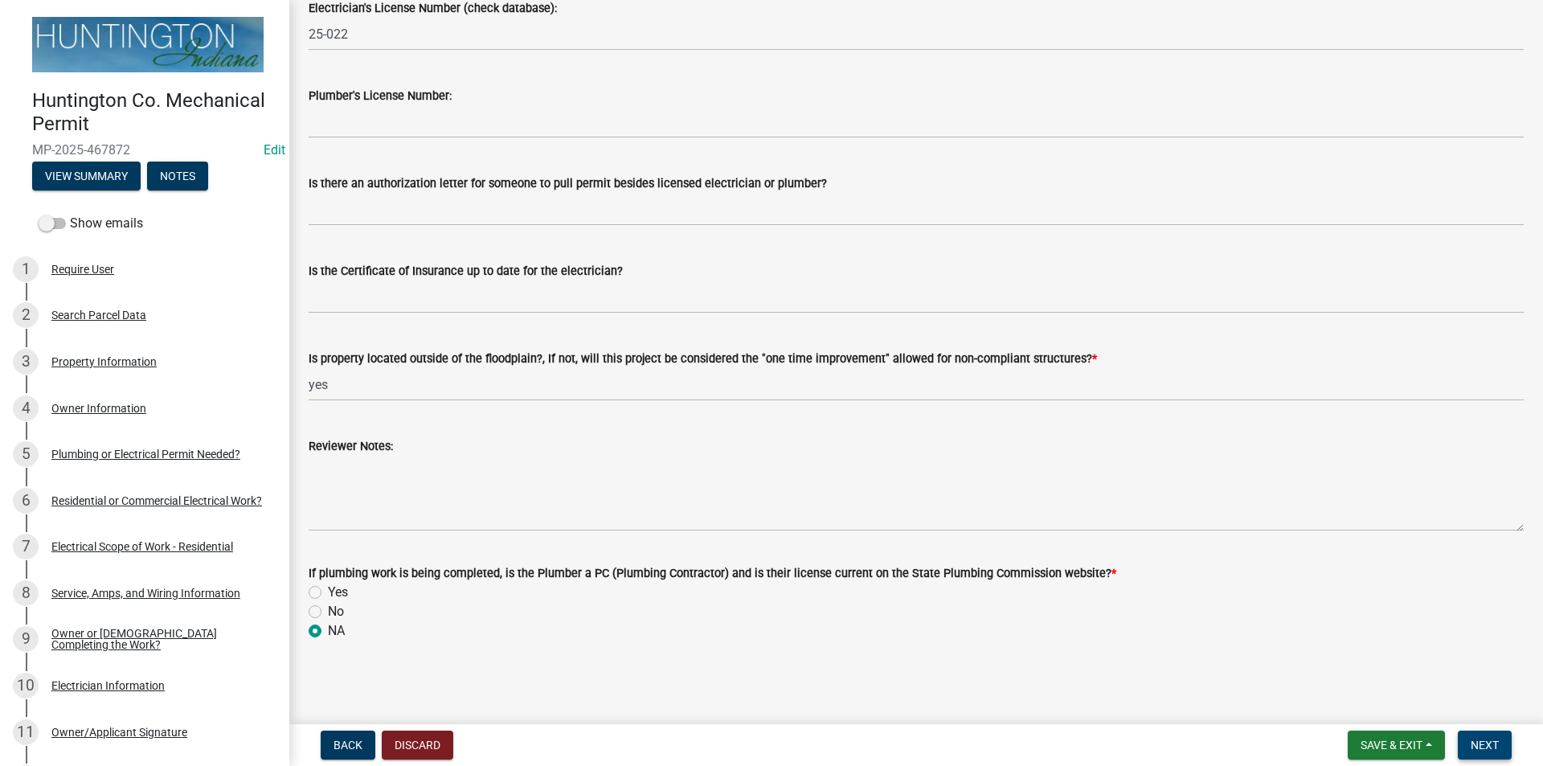
click at [1508, 747] on button "Next" at bounding box center [1485, 745] width 54 height 29
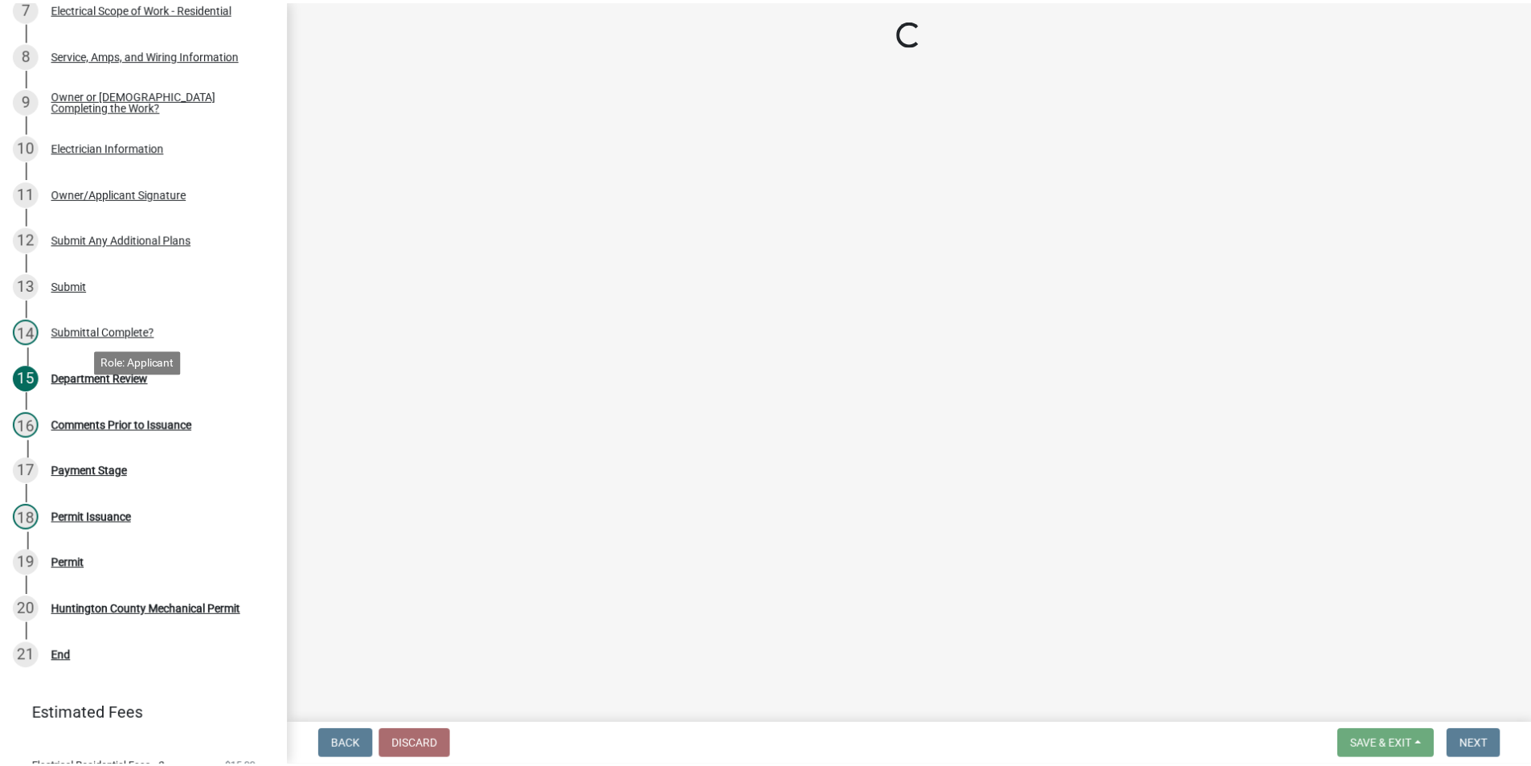
scroll to position [635, 0]
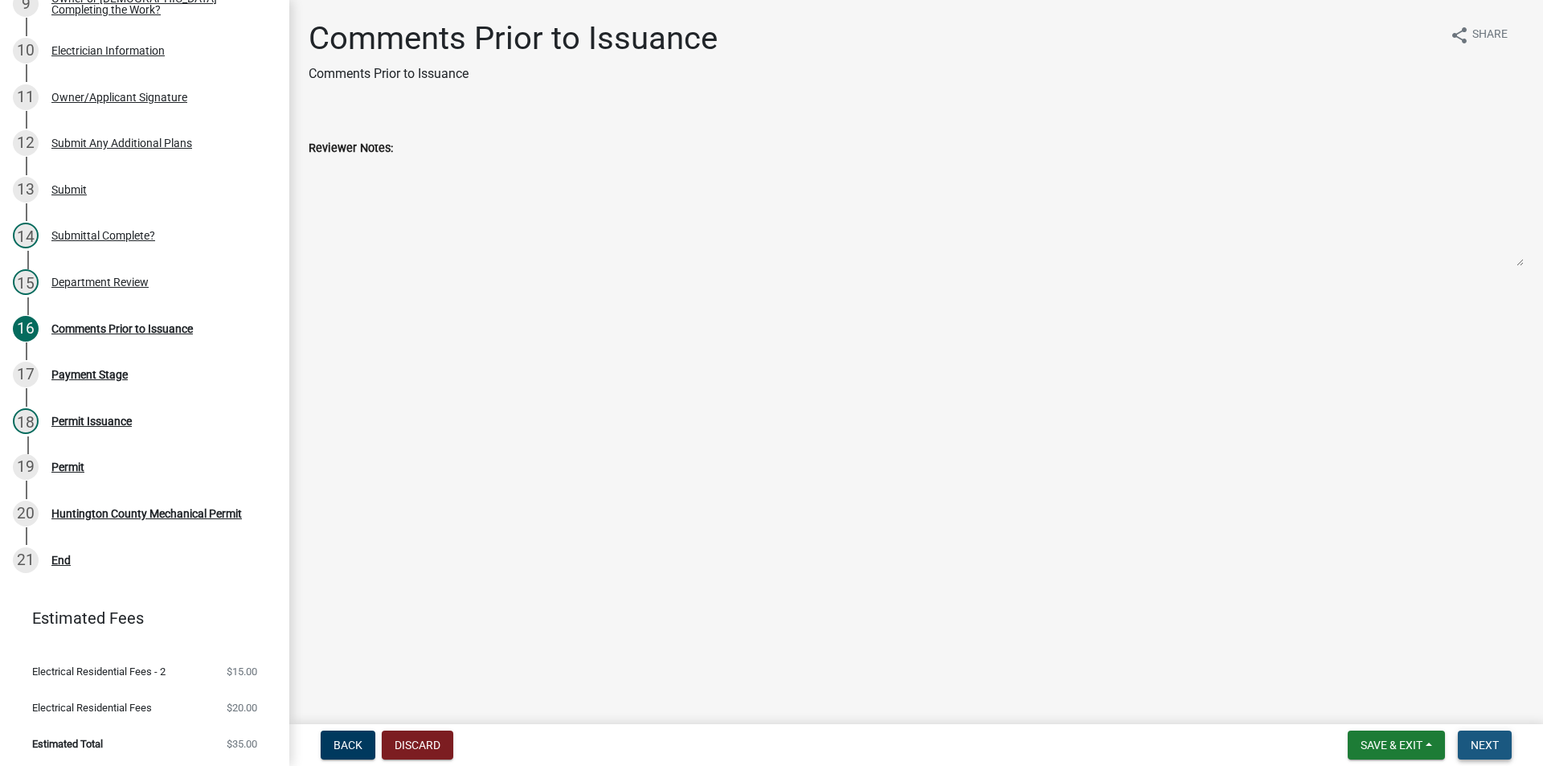
click at [1486, 748] on span "Next" at bounding box center [1485, 745] width 28 height 13
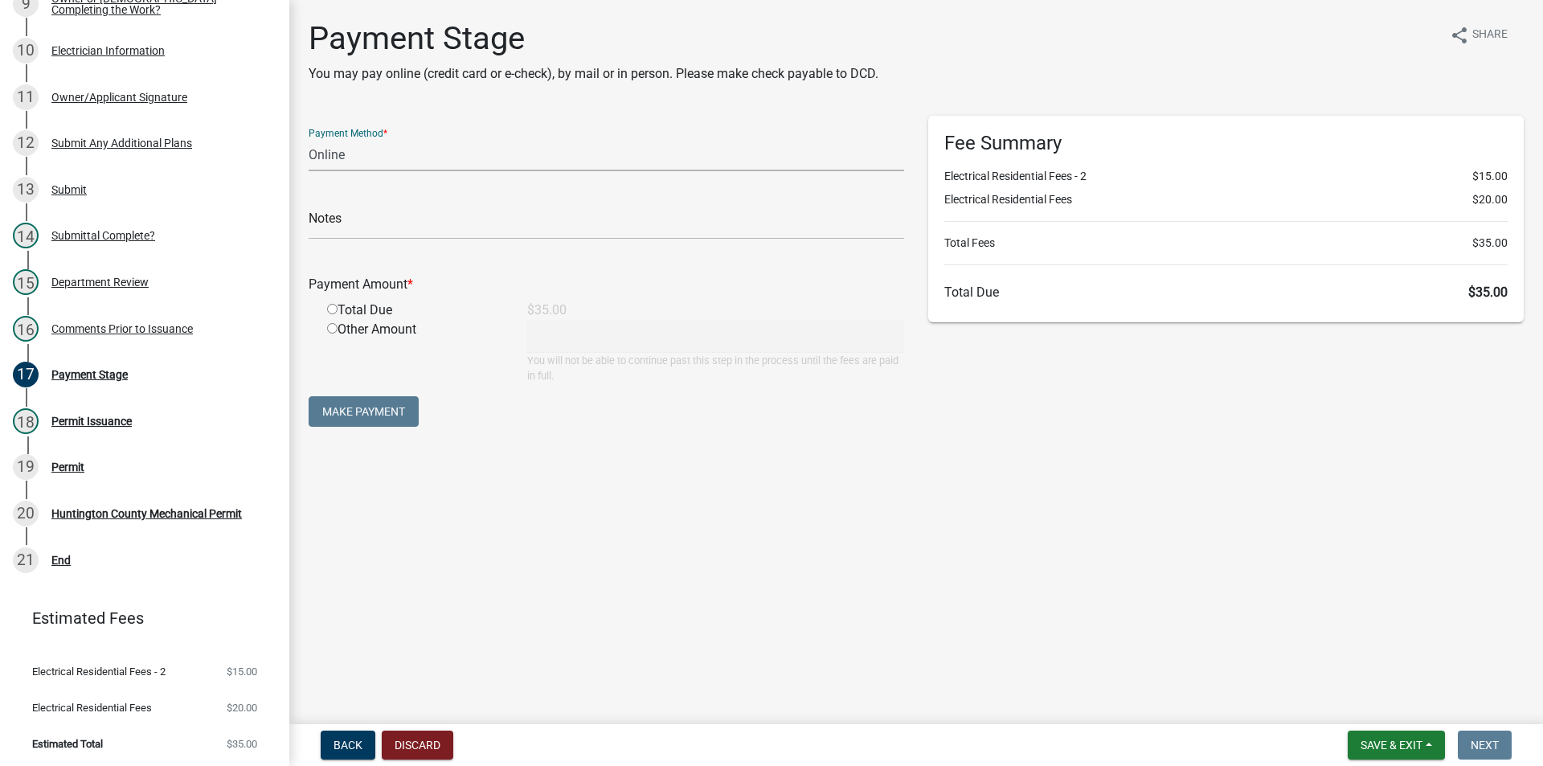
click at [333, 143] on select "Credit Card POS Check Cash Online" at bounding box center [607, 154] width 596 height 33
select select "2: 1"
click at [309, 138] on select "Credit Card POS Check Cash Online" at bounding box center [607, 154] width 596 height 33
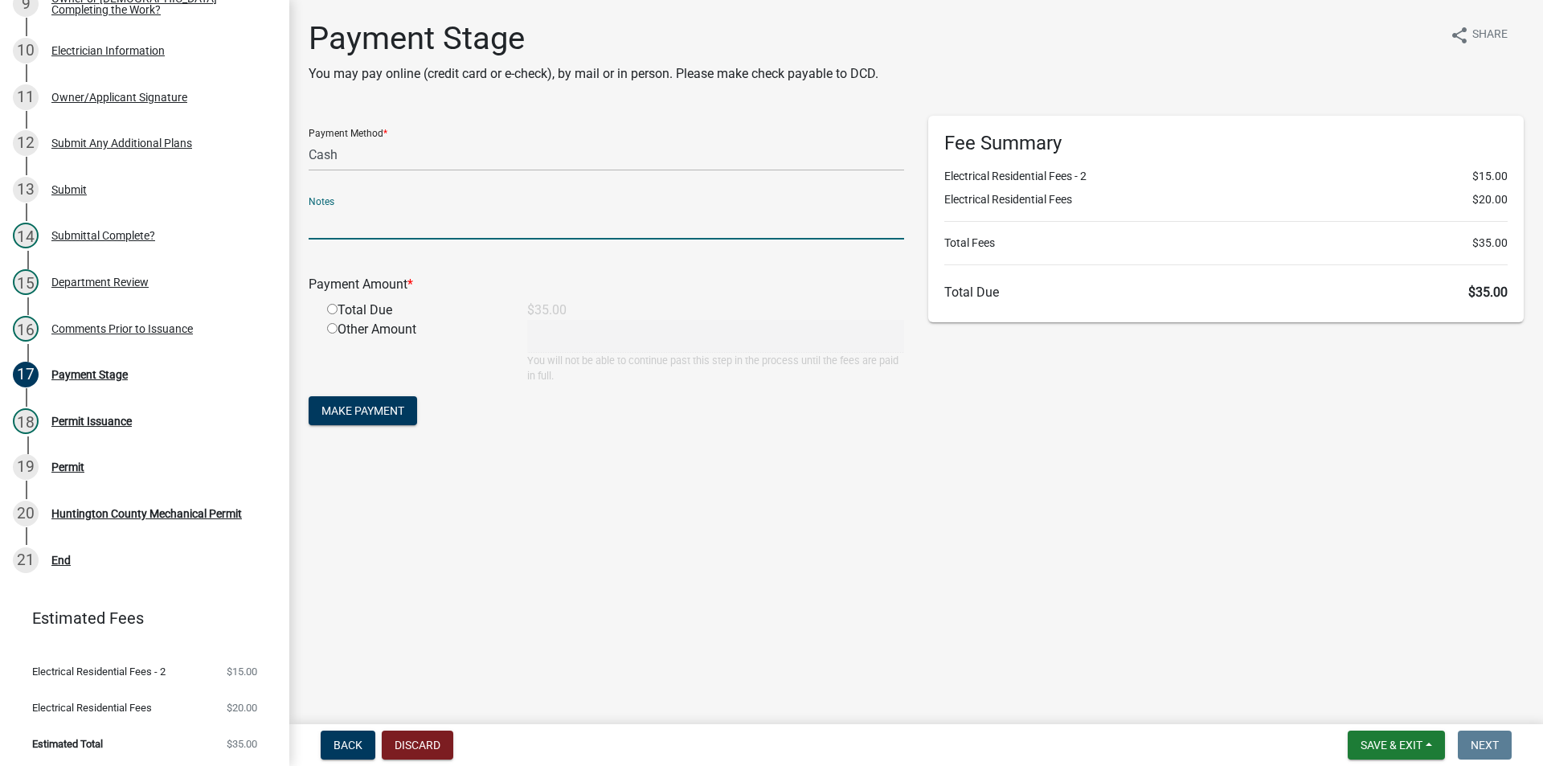
click at [318, 221] on input "text" at bounding box center [607, 223] width 596 height 33
type input "36718"
click at [327, 311] on input "radio" at bounding box center [332, 309] width 10 height 10
radio input "true"
type input "35"
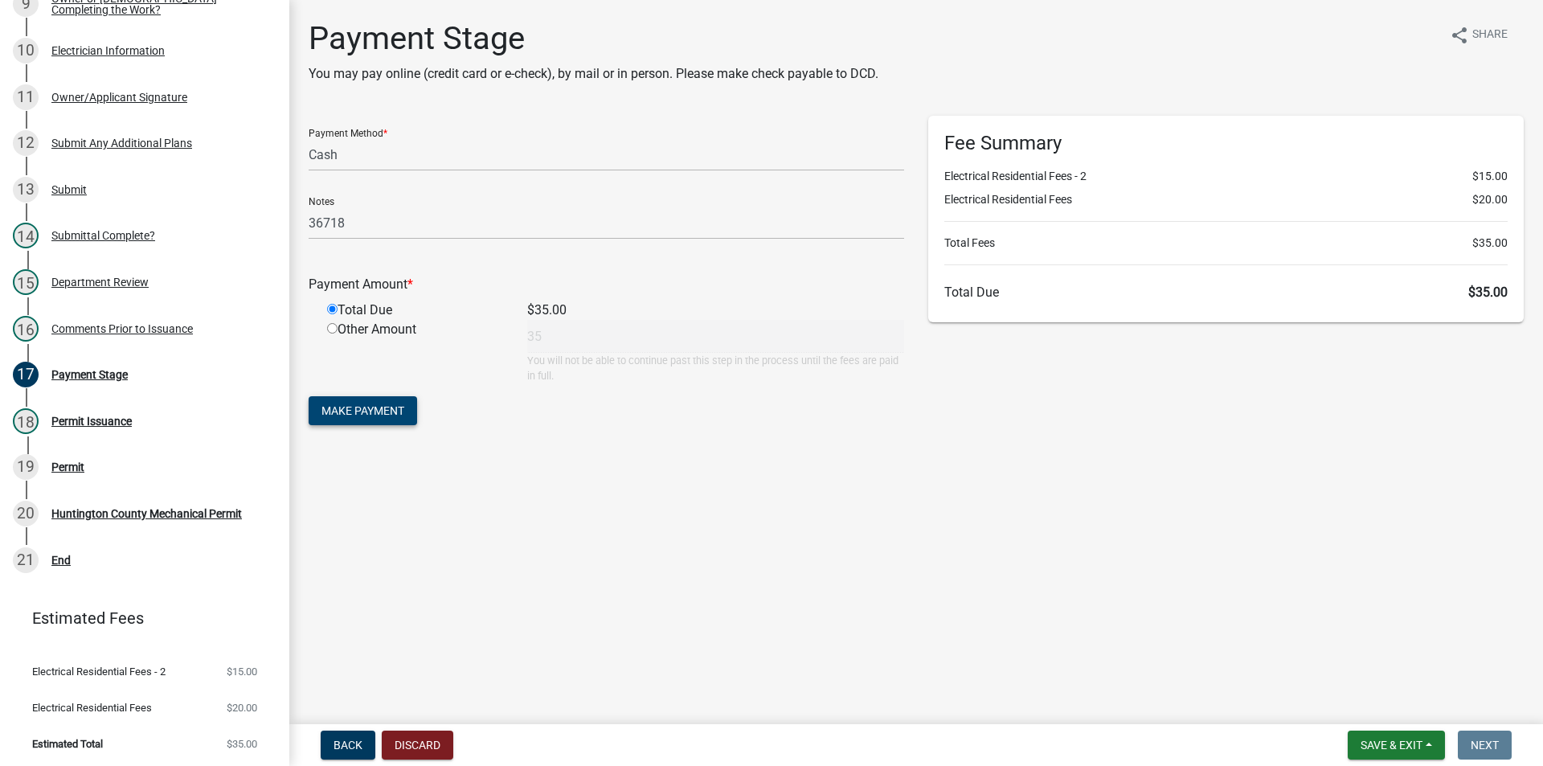
click at [350, 396] on button "Make Payment" at bounding box center [363, 410] width 108 height 29
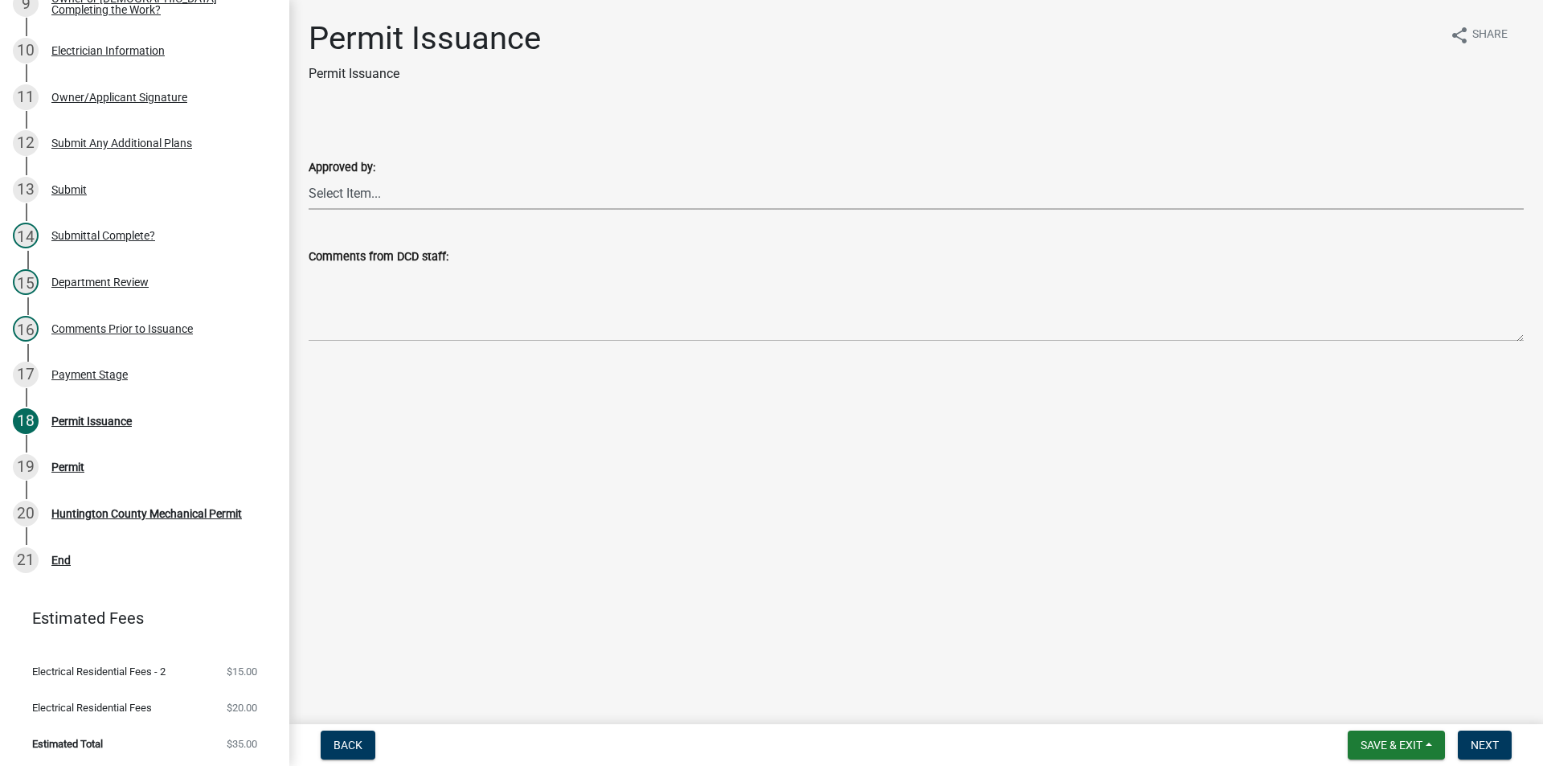
click at [383, 184] on select "Select Item... [PERSON_NAME] [PERSON_NAME] [PERSON_NAME] [PERSON_NAME]" at bounding box center [916, 193] width 1215 height 33
click at [309, 177] on select "Select Item... [PERSON_NAME] [PERSON_NAME] [PERSON_NAME] [PERSON_NAME]" at bounding box center [916, 193] width 1215 height 33
select select "0ac14b4a-58a8-44ed-8576-6ffdb9d3932f"
click at [1488, 743] on span "Next" at bounding box center [1485, 745] width 28 height 13
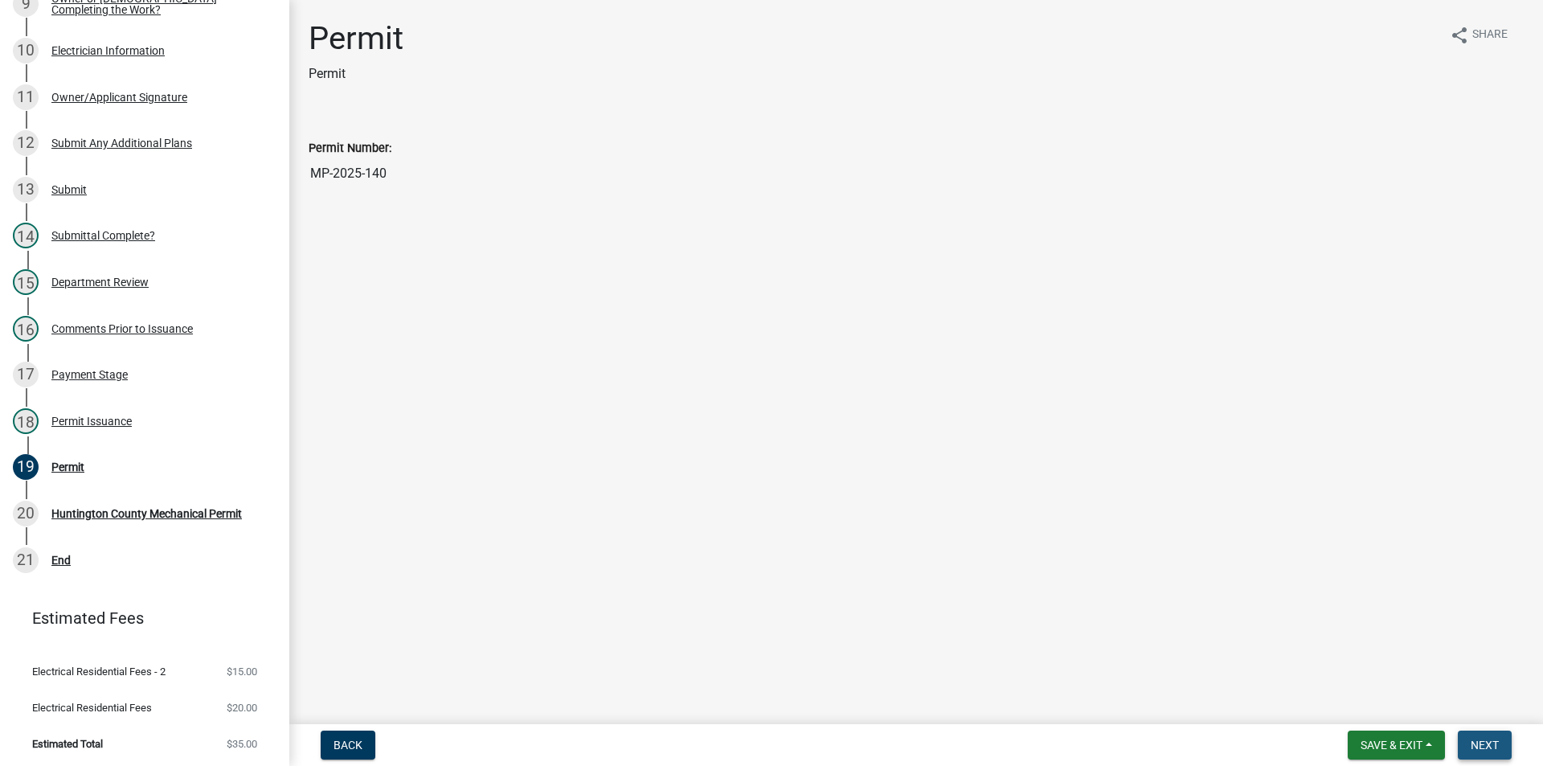
click at [1488, 743] on span "Next" at bounding box center [1485, 745] width 28 height 13
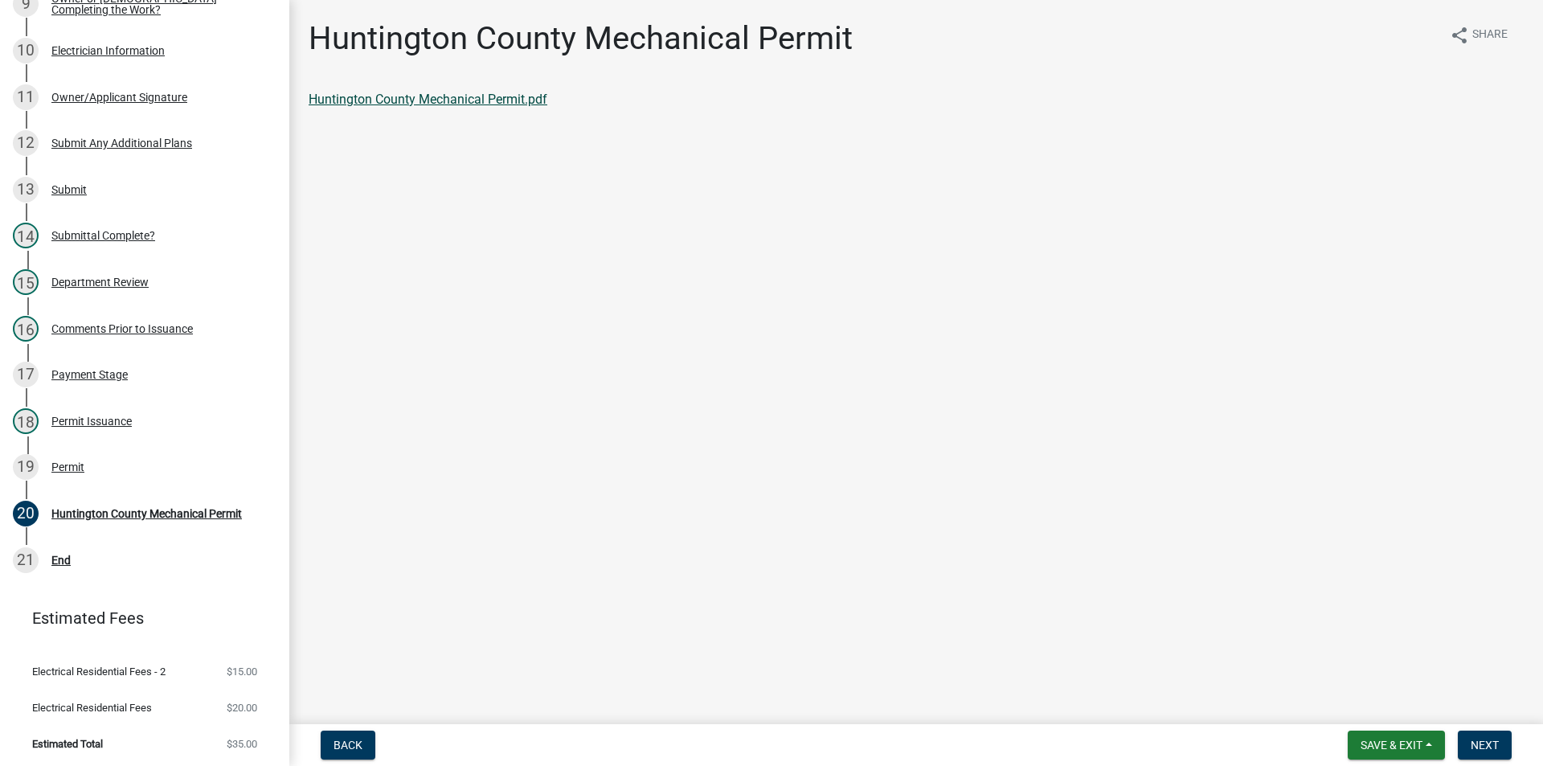
click at [367, 92] on link "Huntington County Mechanical Permit.pdf" at bounding box center [428, 99] width 239 height 15
click at [1478, 746] on span "Next" at bounding box center [1485, 745] width 28 height 13
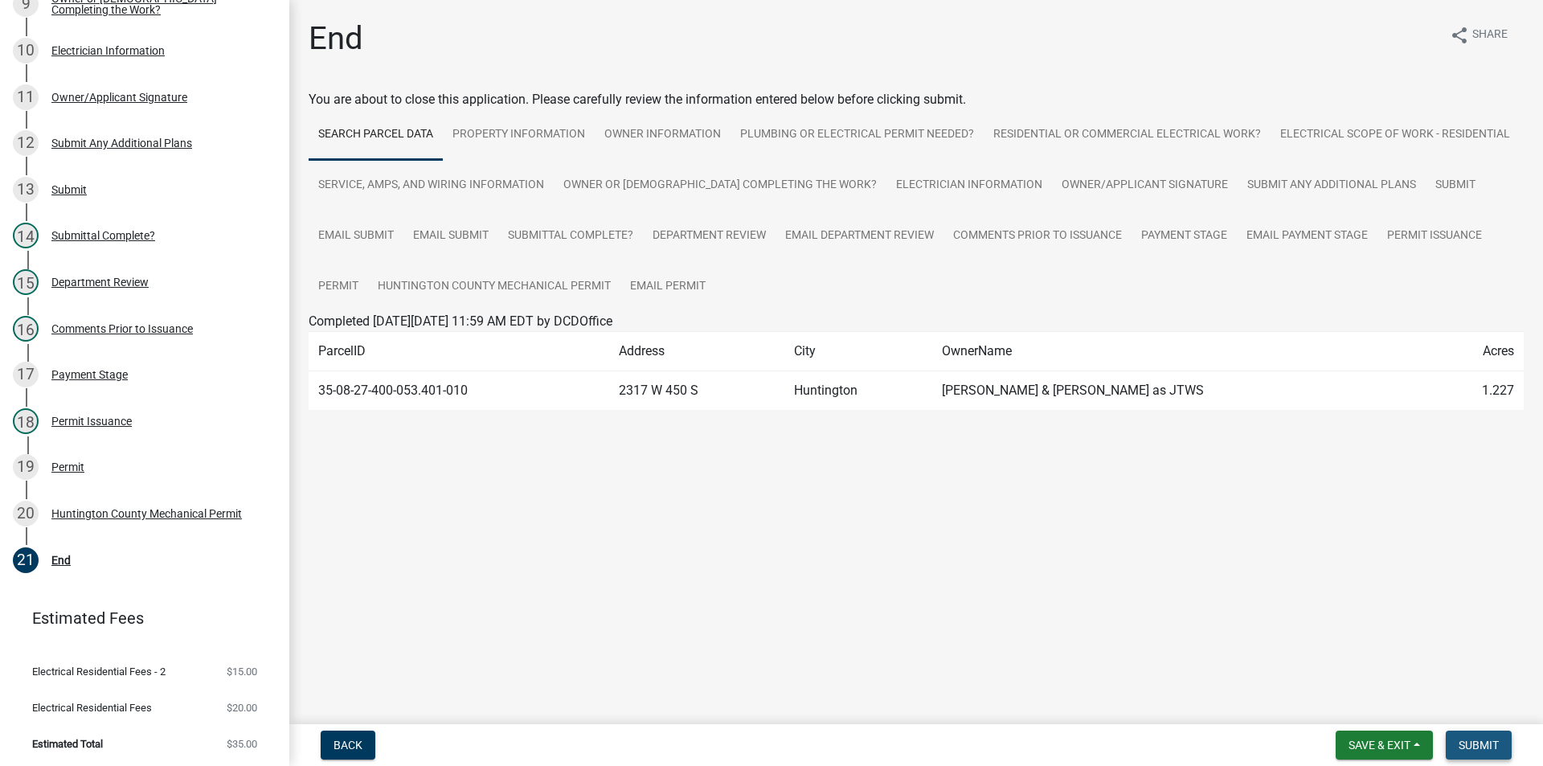
click at [1505, 753] on button "Submit" at bounding box center [1479, 745] width 66 height 29
